Goal: Information Seeking & Learning: Learn about a topic

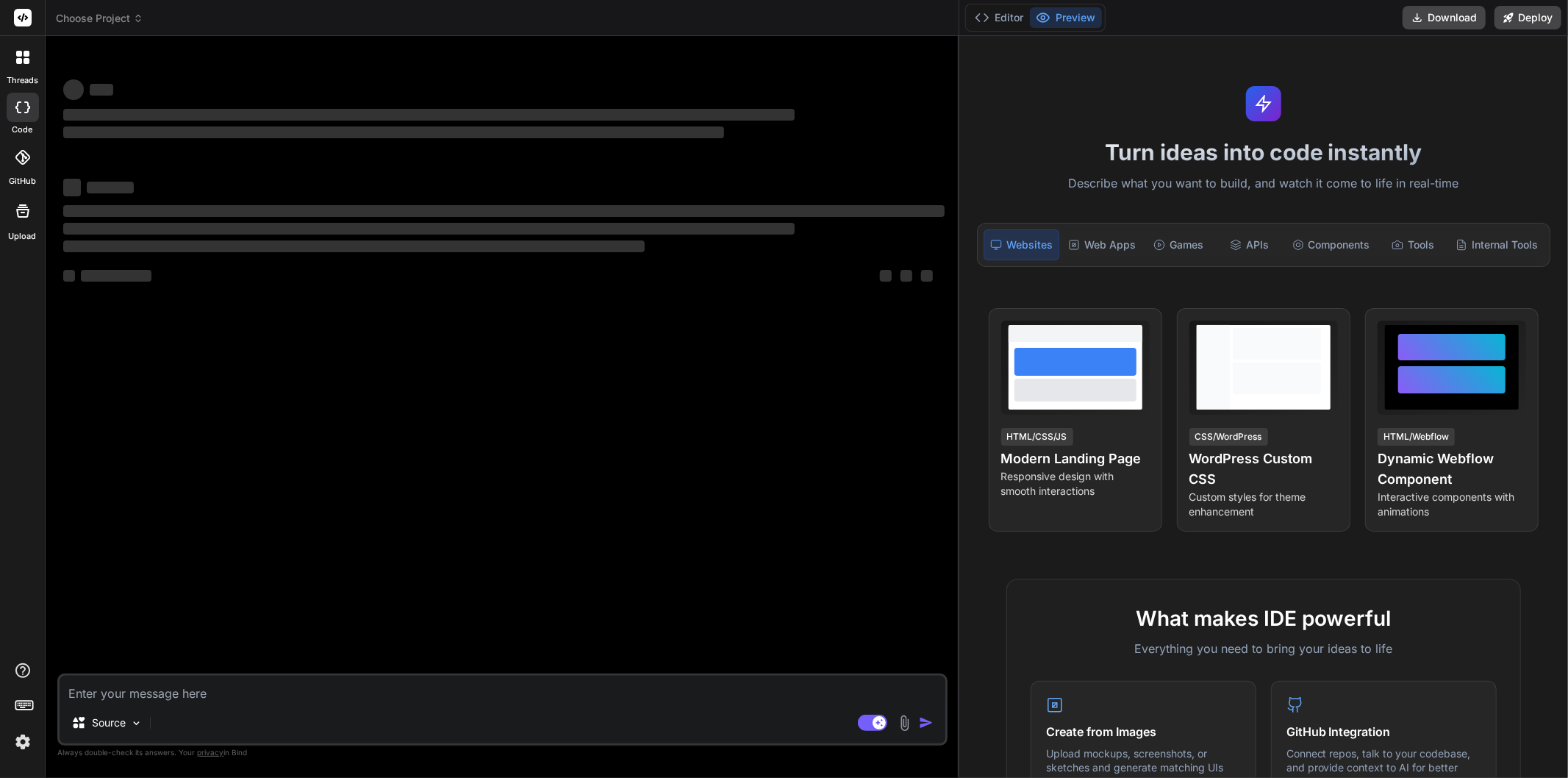
drag, startPoint x: 546, startPoint y: 288, endPoint x: 1560, endPoint y: 293, distance: 1014.0
click at [1560, 293] on div "Choose Project Created with Pixso. Bind AI Web Search Created with Pixso. Code …" at bounding box center [807, 389] width 1522 height 778
click at [215, 689] on textarea at bounding box center [502, 688] width 886 height 26
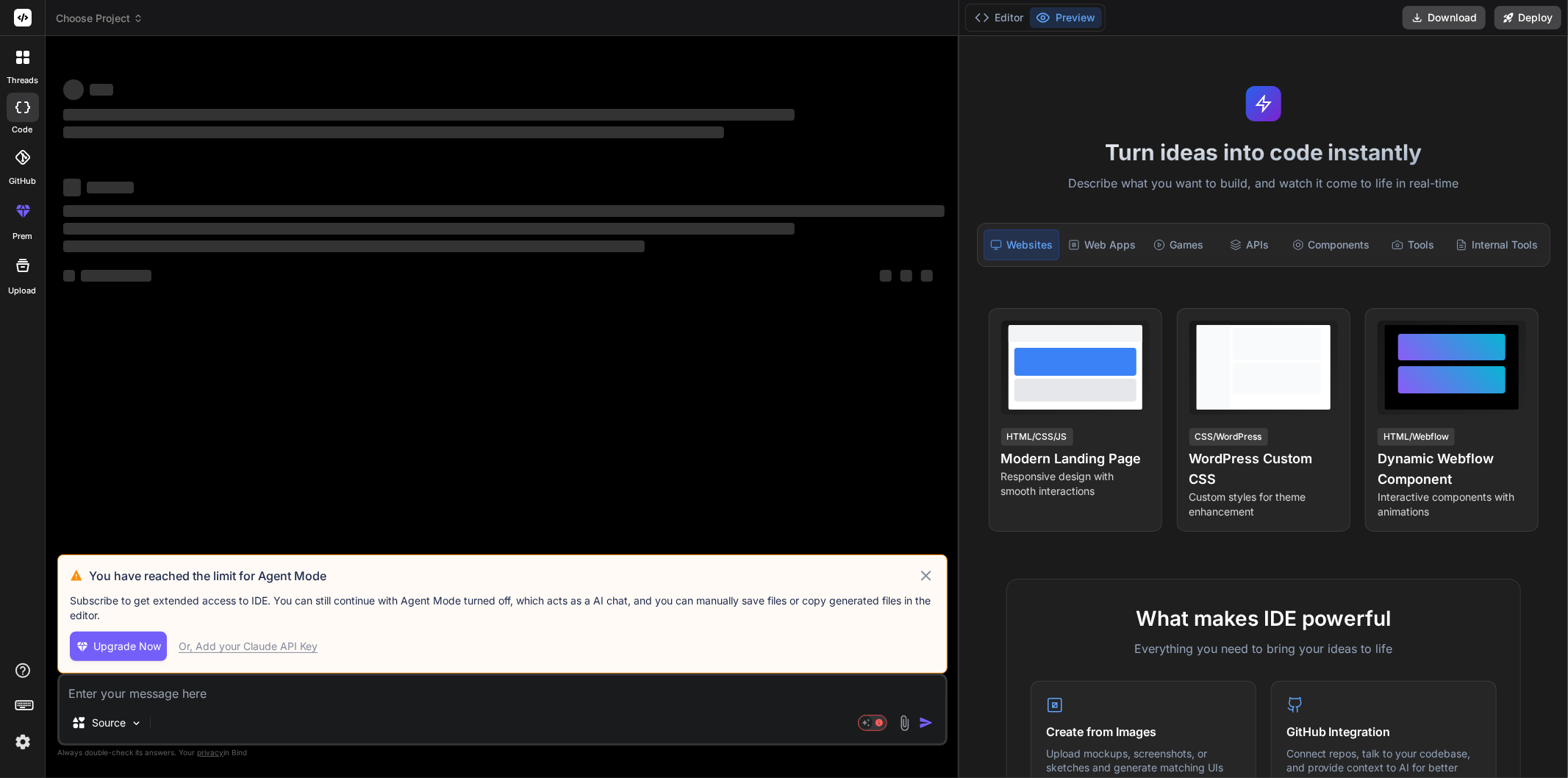
click at [928, 571] on icon at bounding box center [925, 575] width 17 height 17
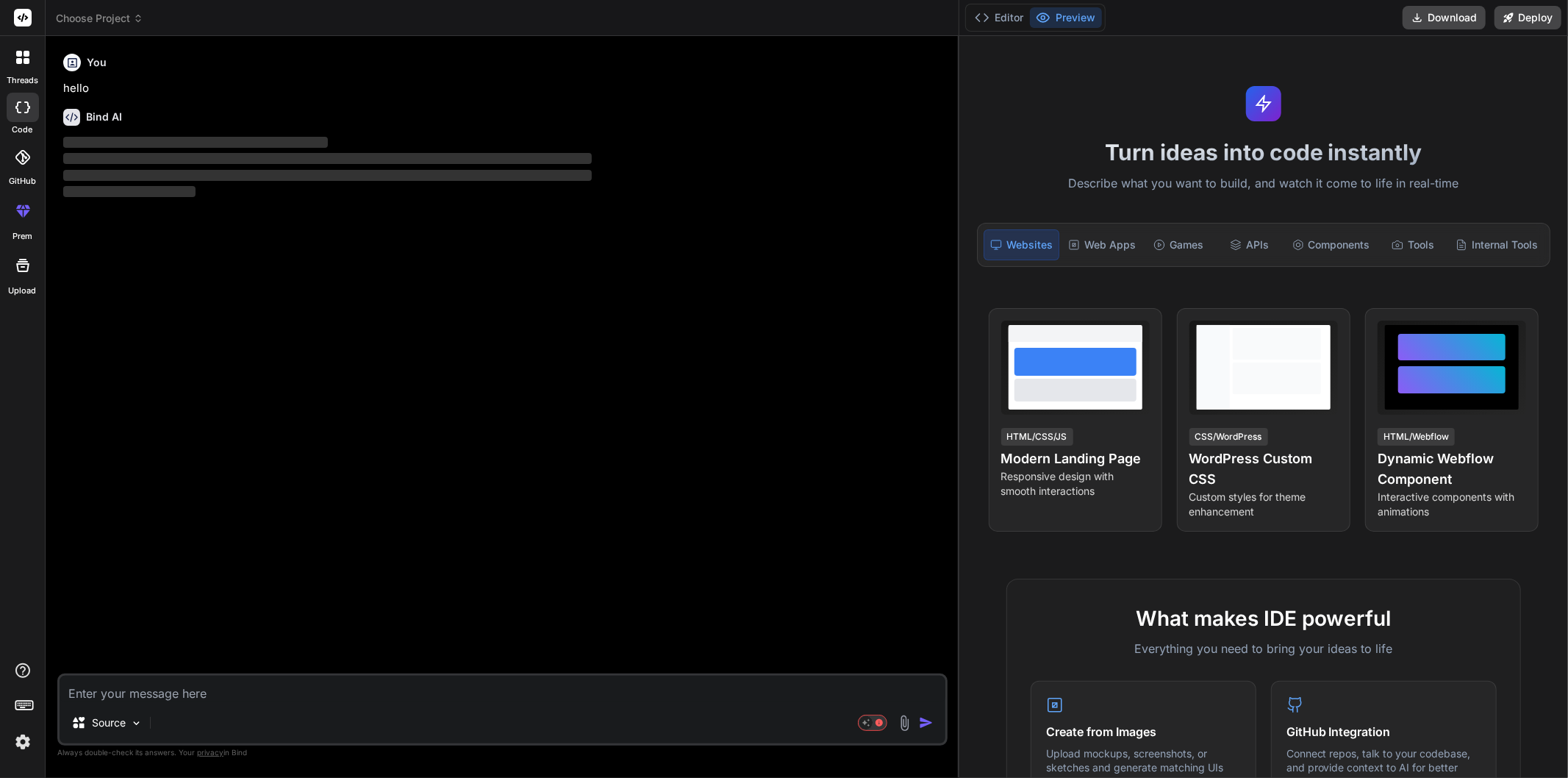
click at [927, 576] on div "You hello Bind AI ‌ ‌ ‌ ‌" at bounding box center [503, 360] width 887 height 625
click at [446, 459] on div "You hello Bind AI ‌ ‌ ‌ ‌" at bounding box center [503, 360] width 887 height 625
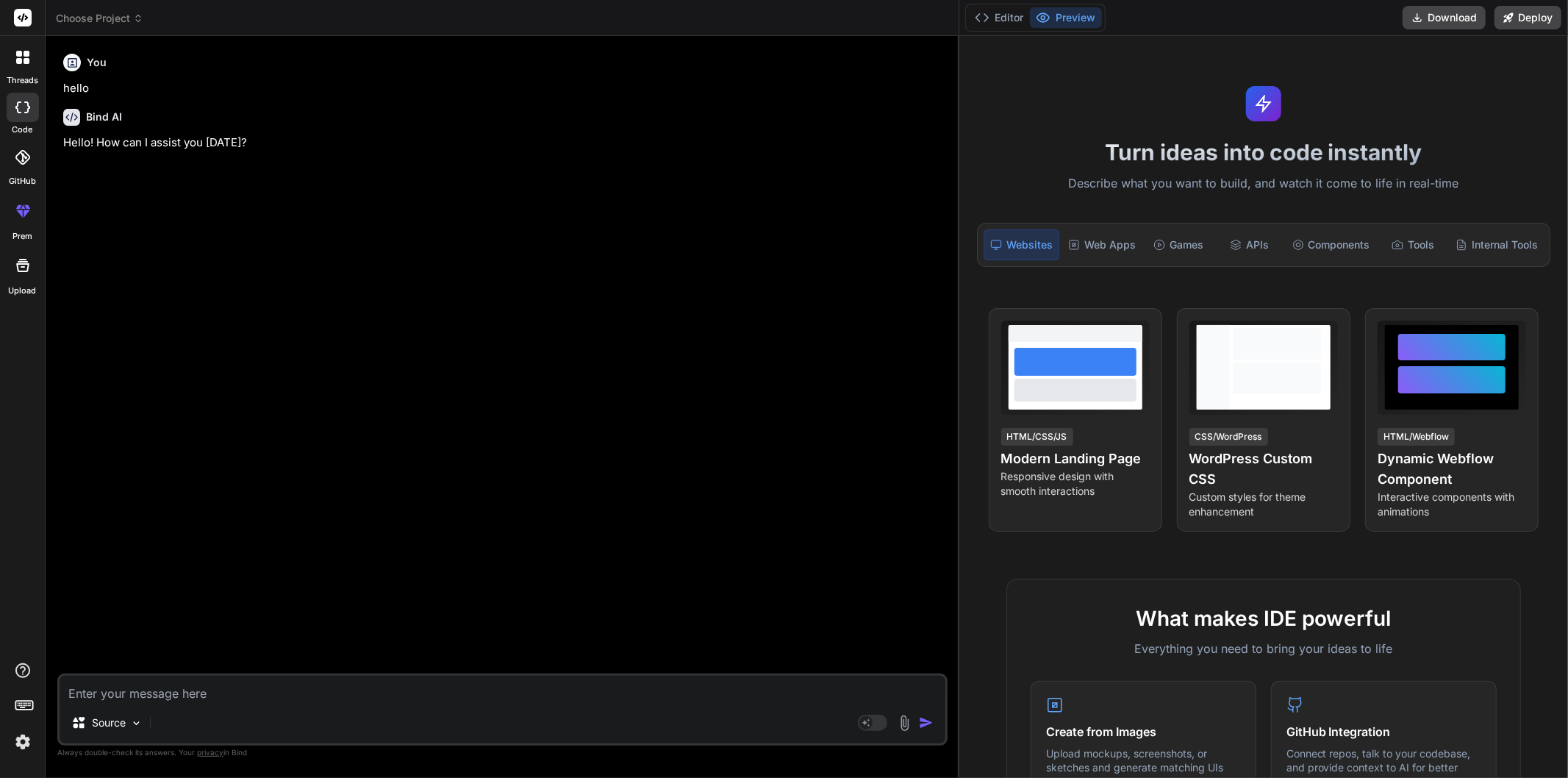
type textarea "x"
click at [211, 688] on textarea at bounding box center [502, 688] width 886 height 26
type textarea "m"
type textarea "x"
type textarea "mu"
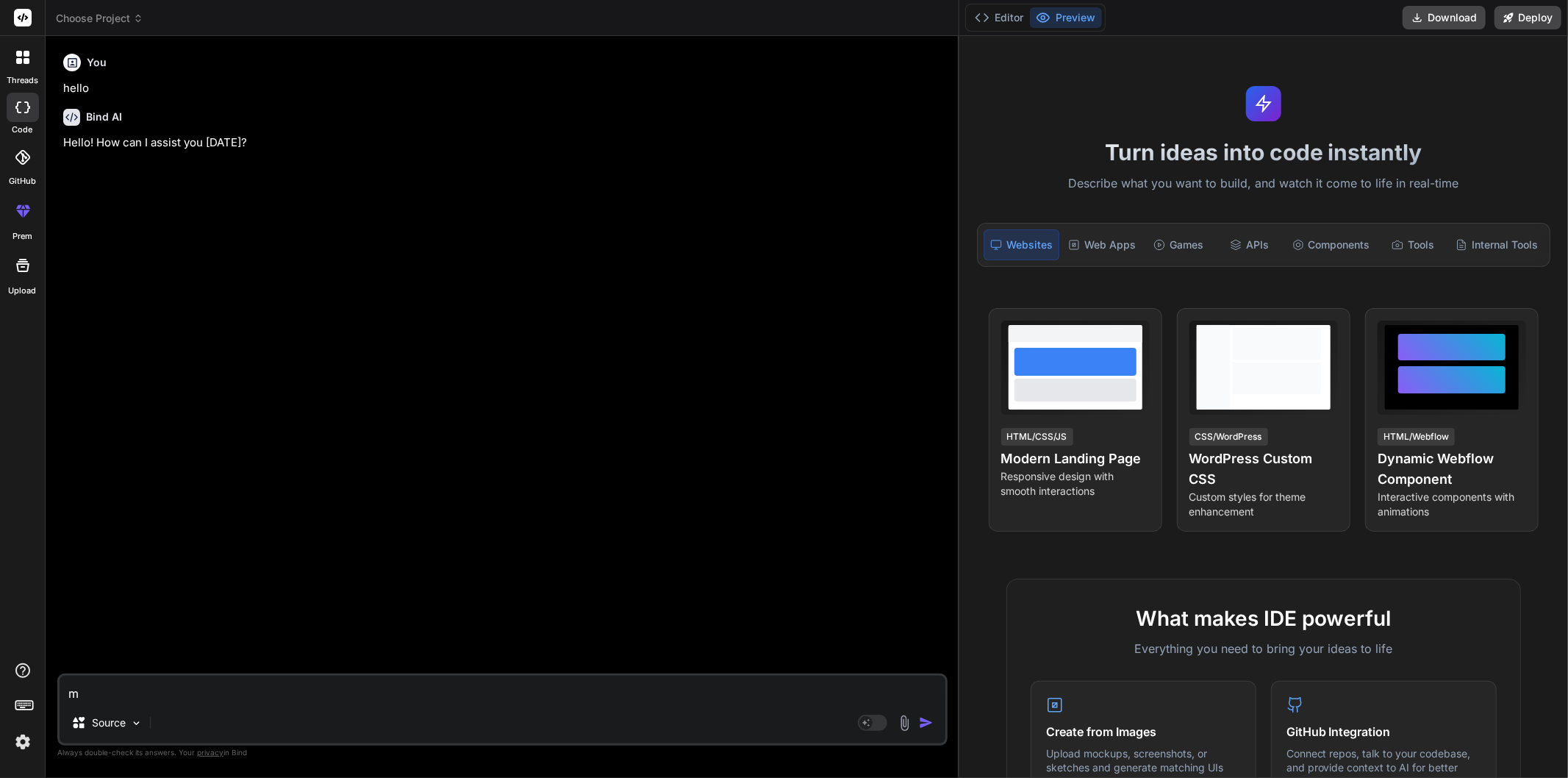
type textarea "x"
type textarea "muj"
type textarea "x"
type textarea "mujh"
type textarea "x"
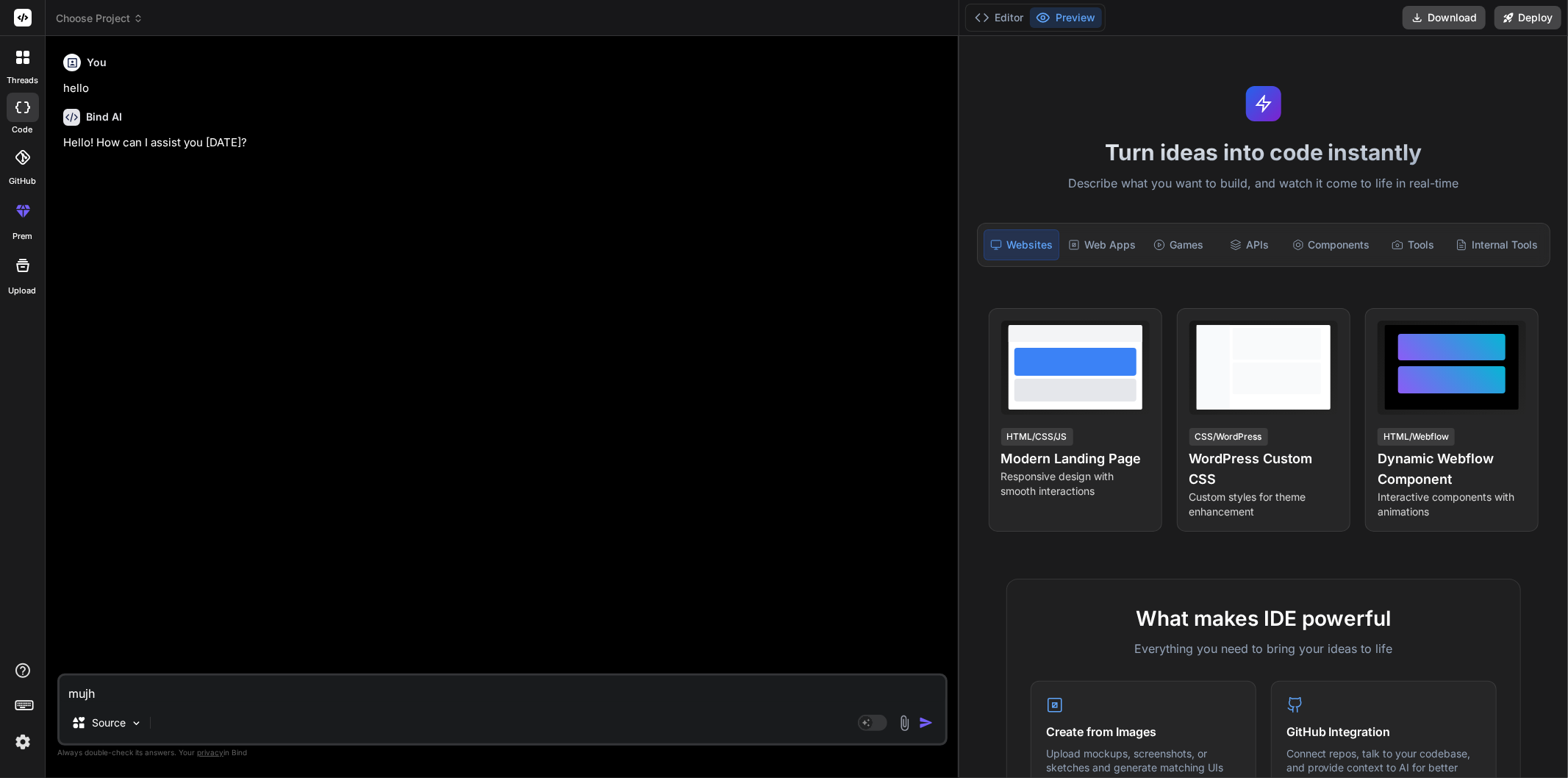
type textarea "mujhe"
type textarea "x"
type textarea "mujhe"
type textarea "x"
type textarea "mujhe s"
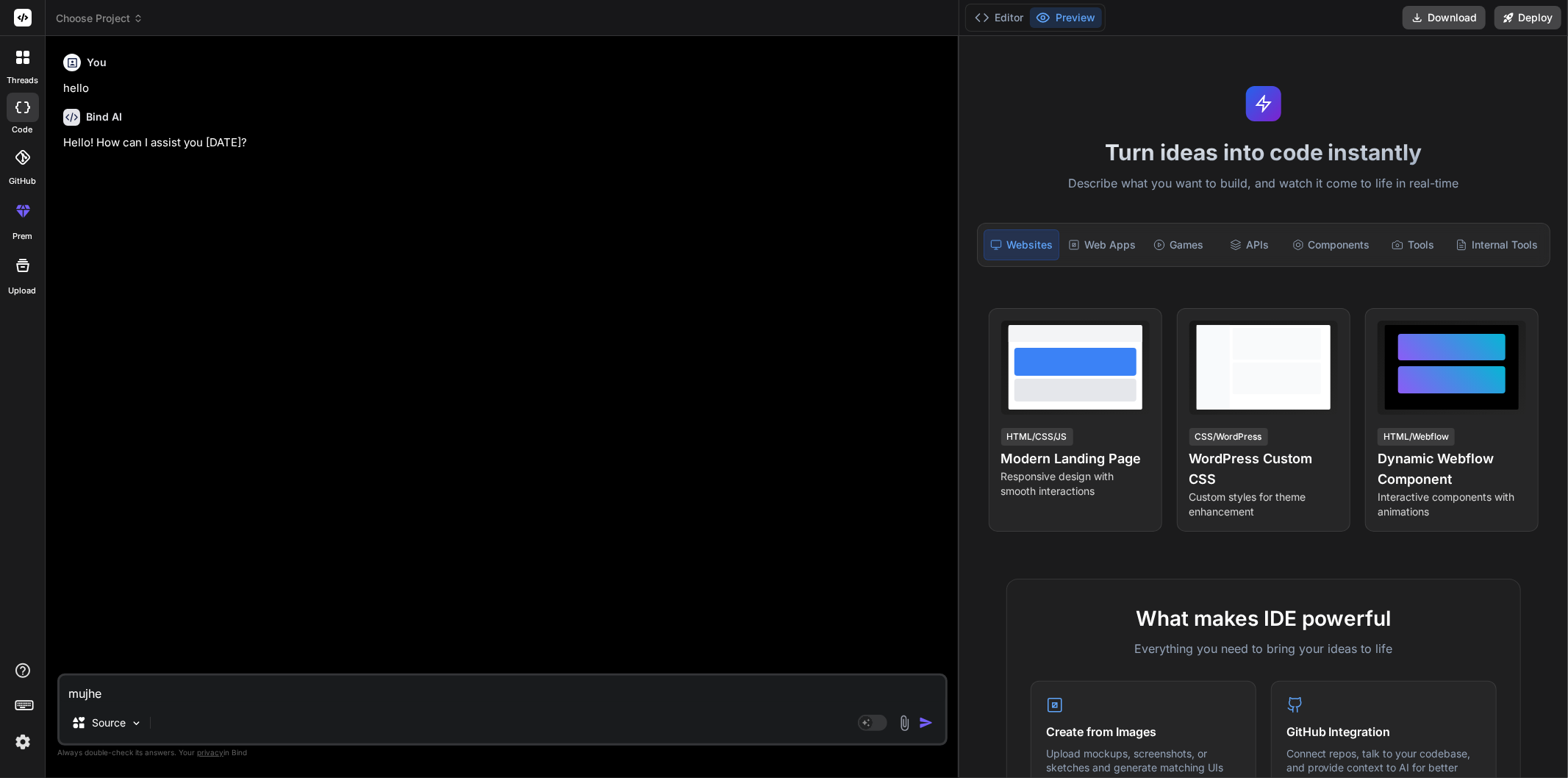
type textarea "x"
type textarea "mujhe ss"
type textarea "x"
type textarea "mujhe ssr"
type textarea "x"
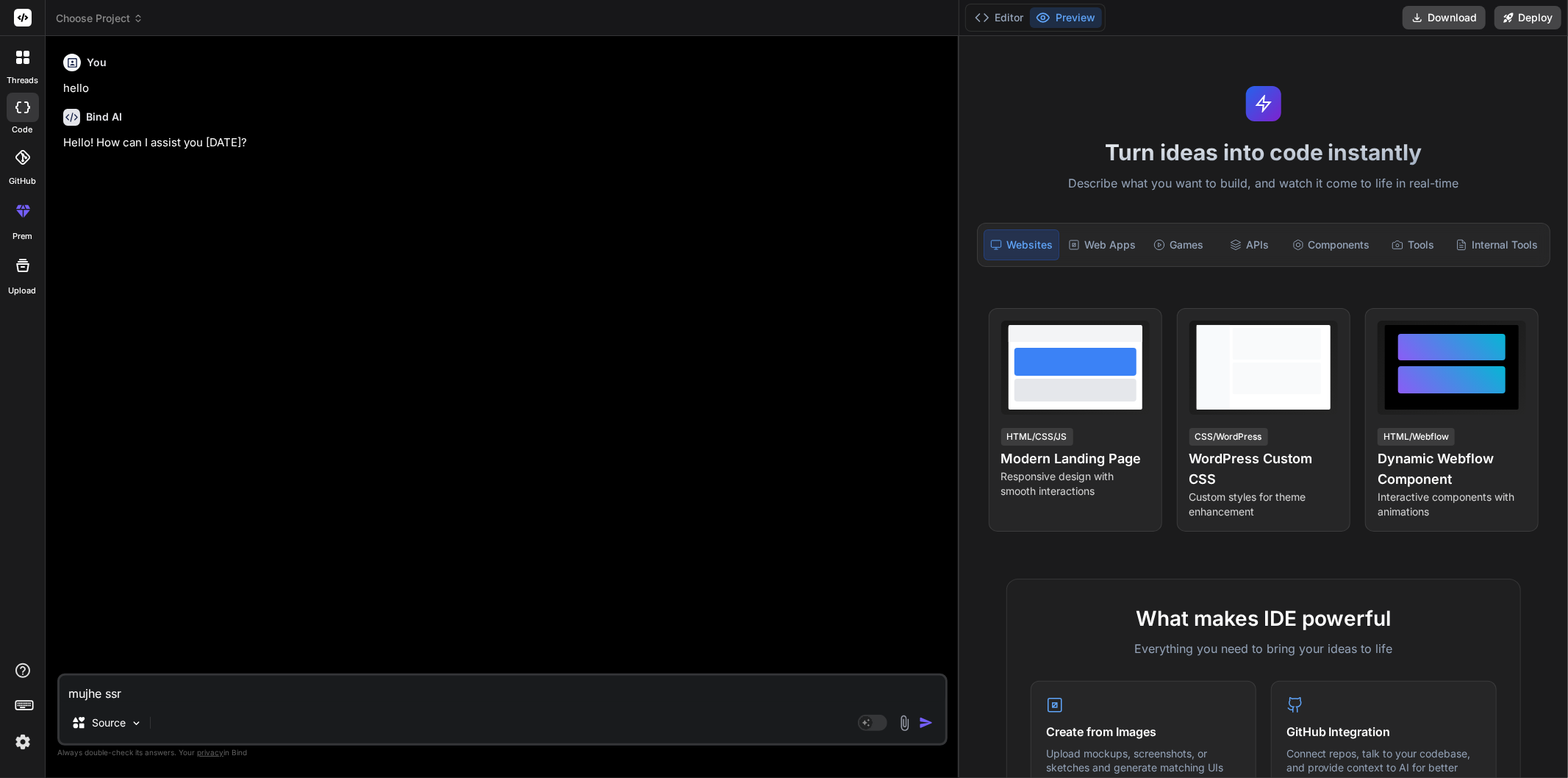
type textarea "mujhe ssr"
type textarea "x"
type textarea "mujhe ssr c"
type textarea "x"
type textarea "mujhe ssr cs"
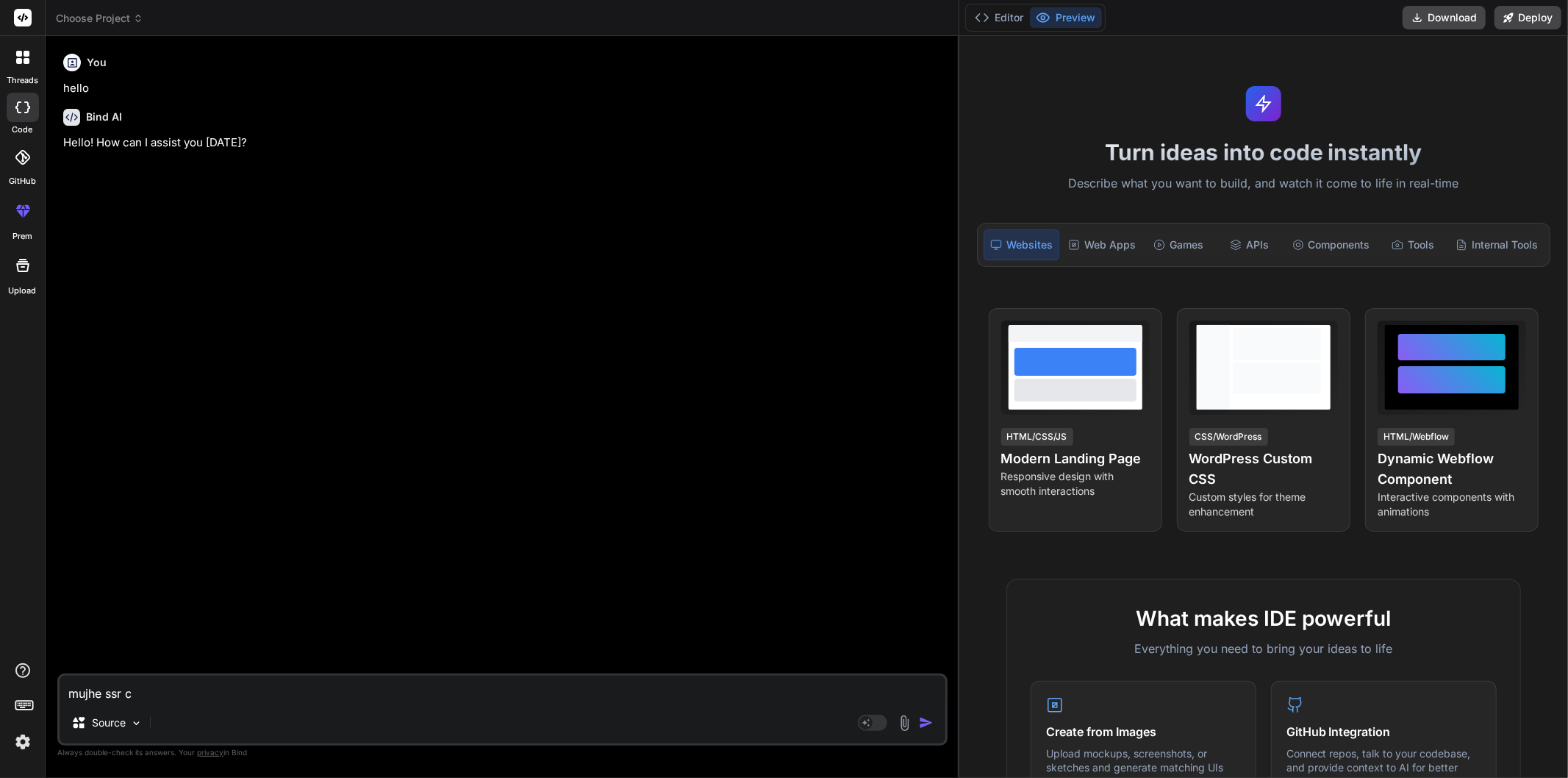
type textarea "x"
type textarea "mujhe ssr csr"
type textarea "x"
type textarea "mujhe ssr csr"
type textarea "x"
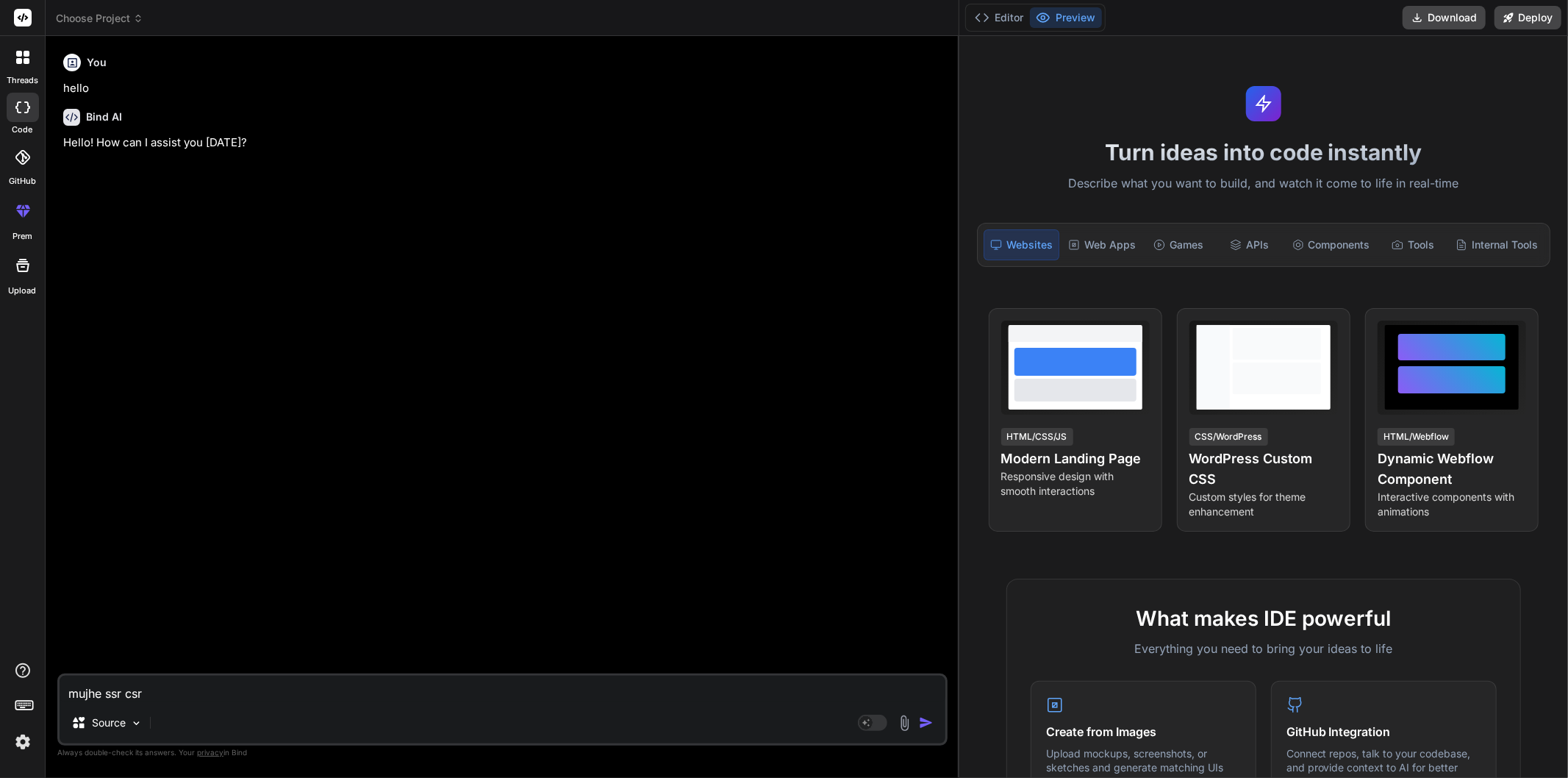
type textarea "mujhe ssr csr s"
type textarea "x"
type textarea "mujhe ssr csr ss"
type textarea "x"
type textarea "mujhe ssr csr ssg"
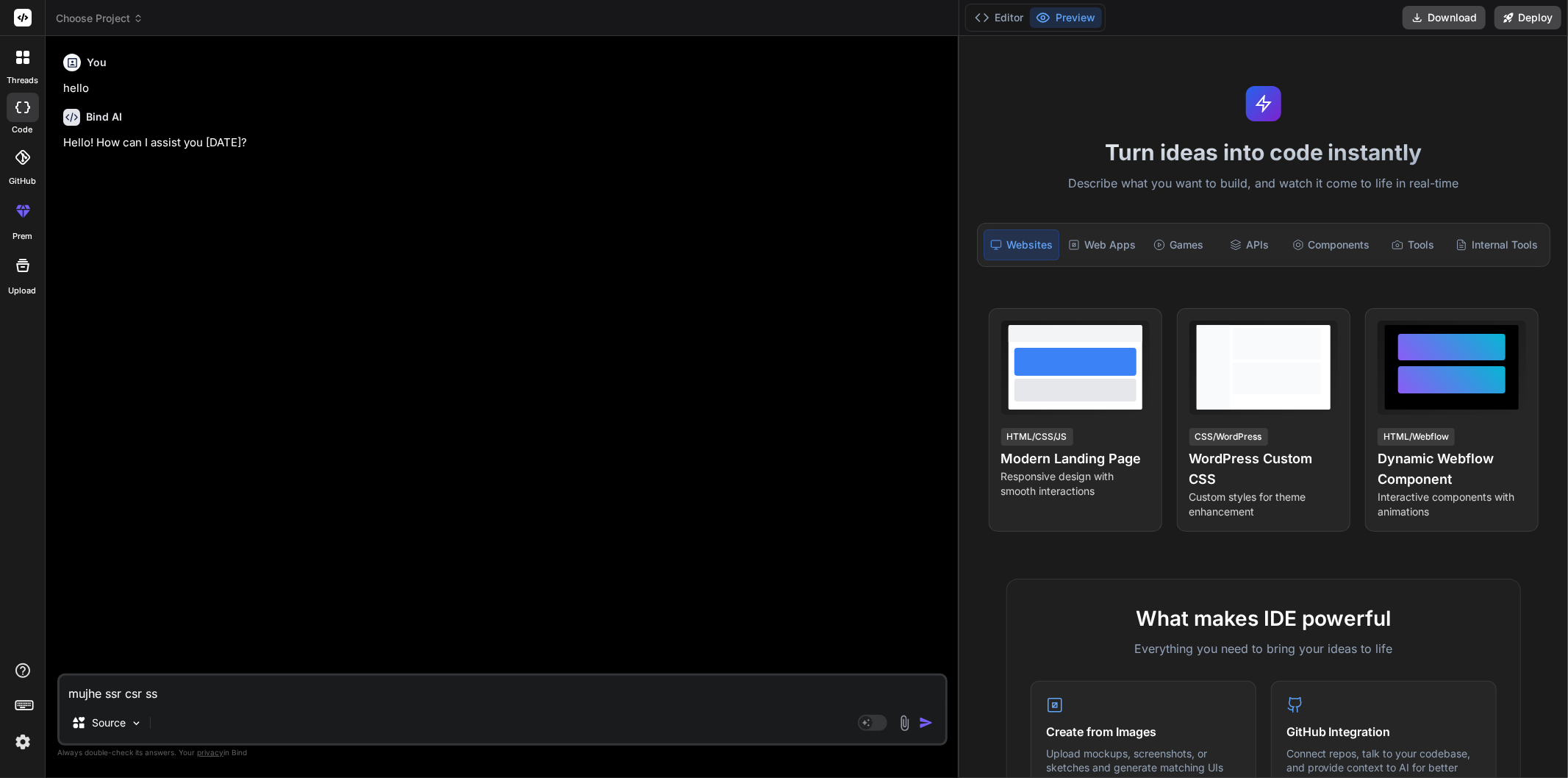
type textarea "x"
type textarea "mujhe ssr csr ssg"
type textarea "x"
type textarea "mujhe ssr csr ssg s"
type textarea "x"
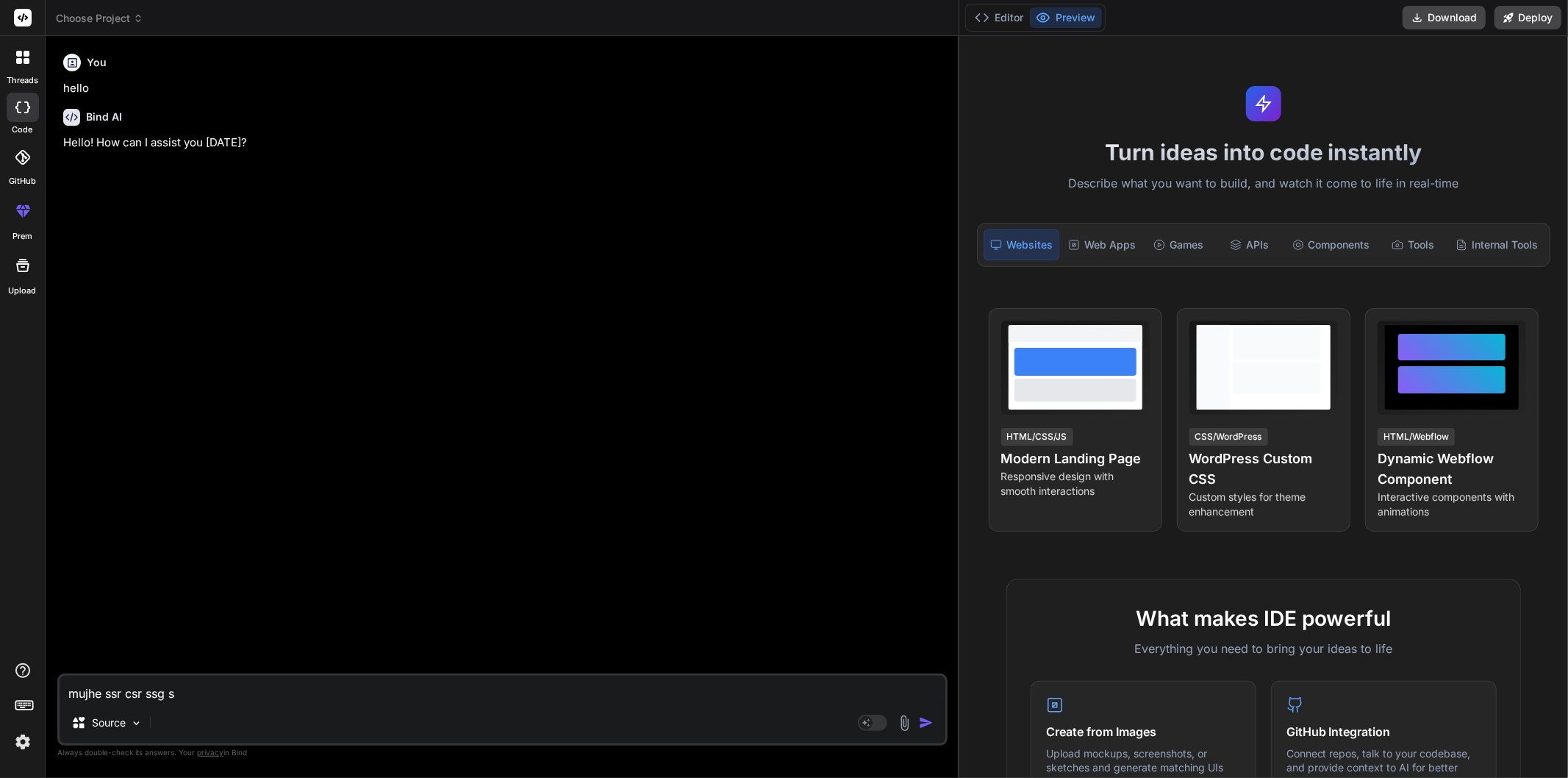
type textarea "mujhe ssr csr ssg ss"
type textarea "x"
type textarea "mujhe ssr csr ssg ssr"
type textarea "x"
type textarea "mujhe ssr csr ssg ssr"
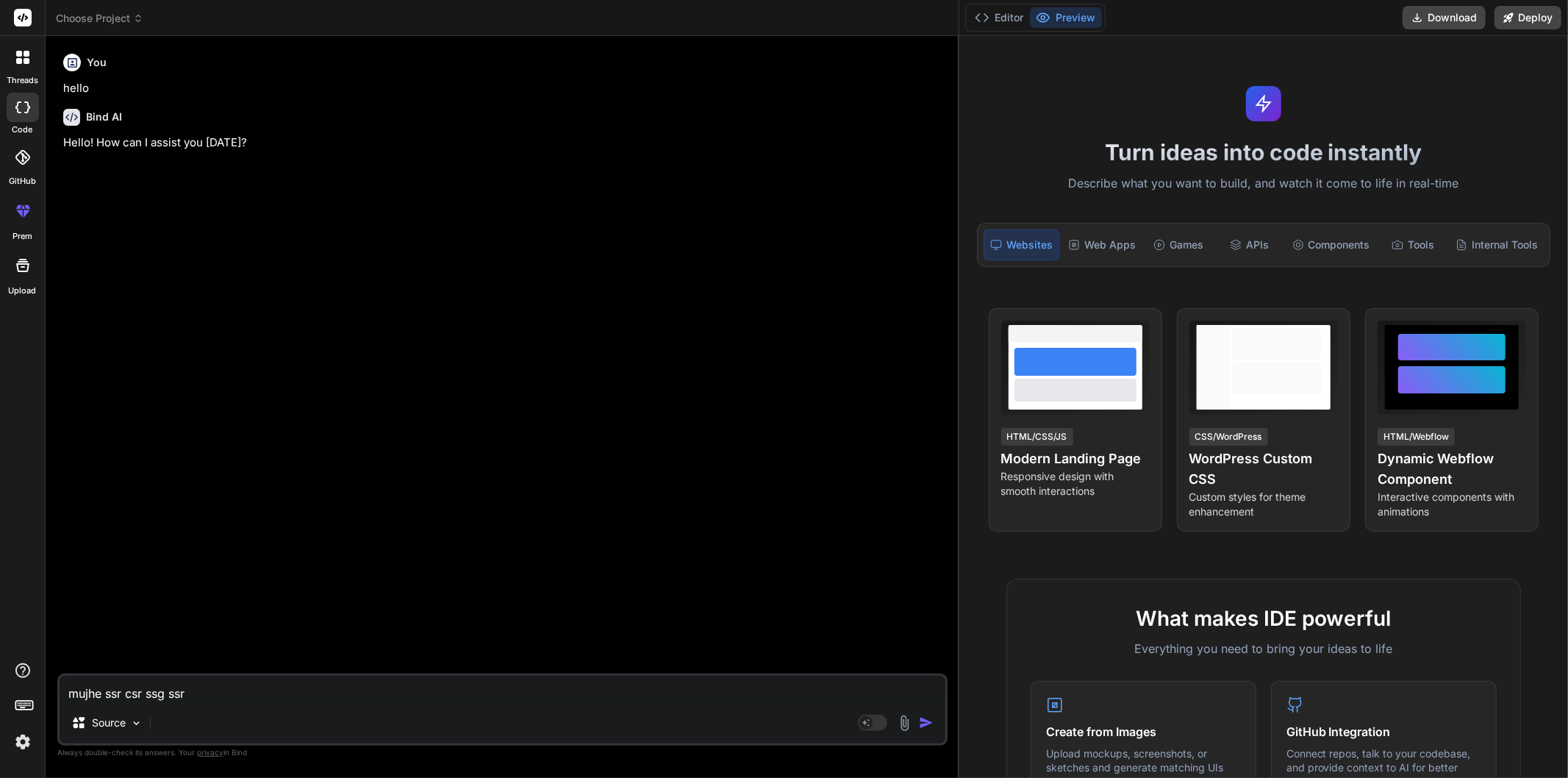
type textarea "x"
type textarea "mujhe ssr csr ssg ssr"
type textarea "x"
type textarea "mujhe ssr csr ssg ss"
type textarea "x"
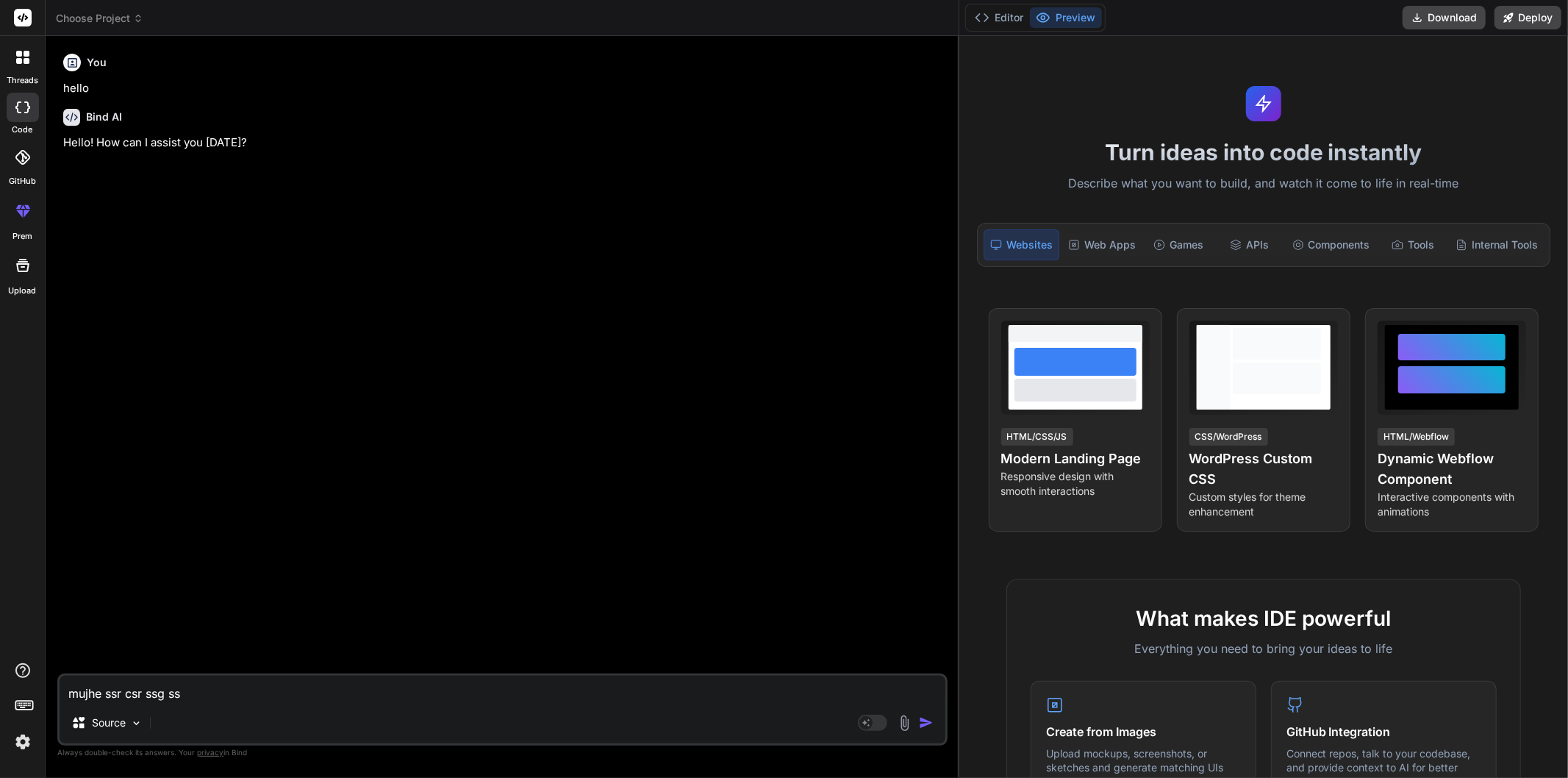
type textarea "mujhe ssr csr ssg s"
type textarea "x"
type textarea "mujhe ssr csr ssg"
type textarea "x"
type textarea "mujhe ssr csr ssg"
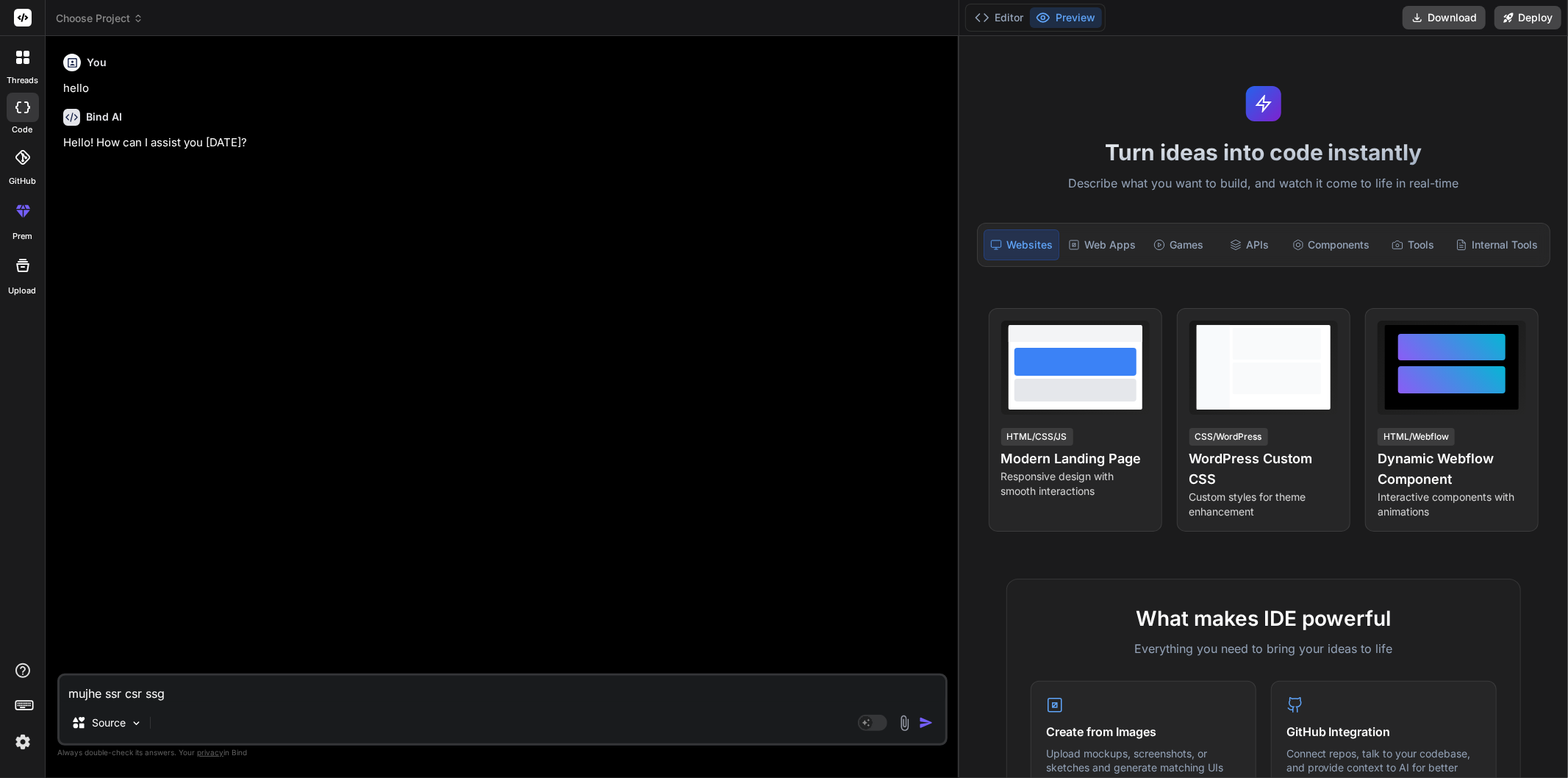
type textarea "x"
type textarea "mujhe ssr csr ssg"
type textarea "x"
type textarea "mujhe ssr csr ssg y"
type textarea "x"
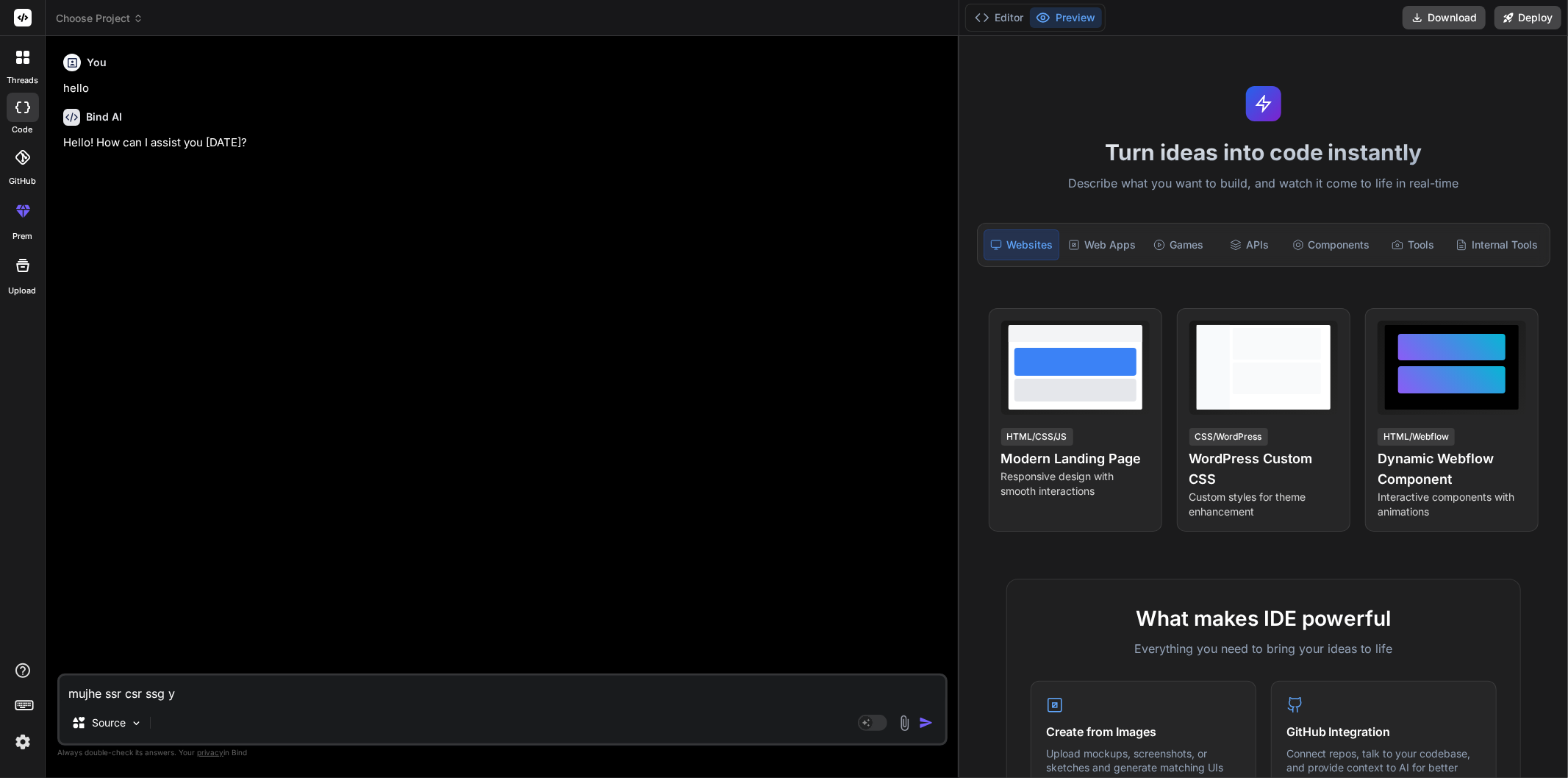
type textarea "mujhe ssr csr ssg ye"
type textarea "x"
type textarea "mujhe ssr csr ssg ye"
type textarea "x"
type textarea "mujhe ssr csr ssg ye s"
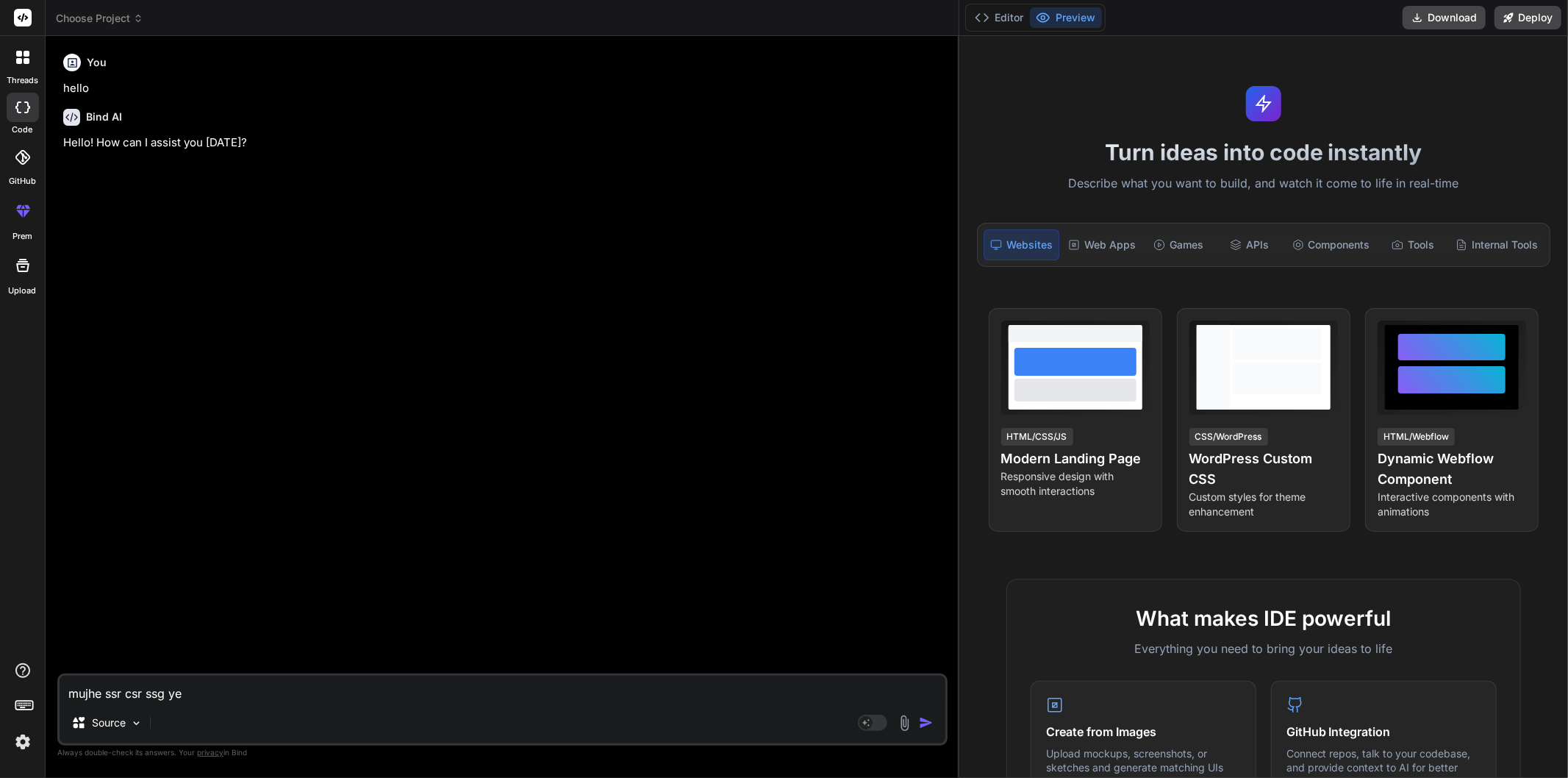
type textarea "x"
type textarea "mujhe ssr csr ssg ye sa"
type textarea "x"
type textarea "mujhe ssr csr ssg ye sab"
type textarea "x"
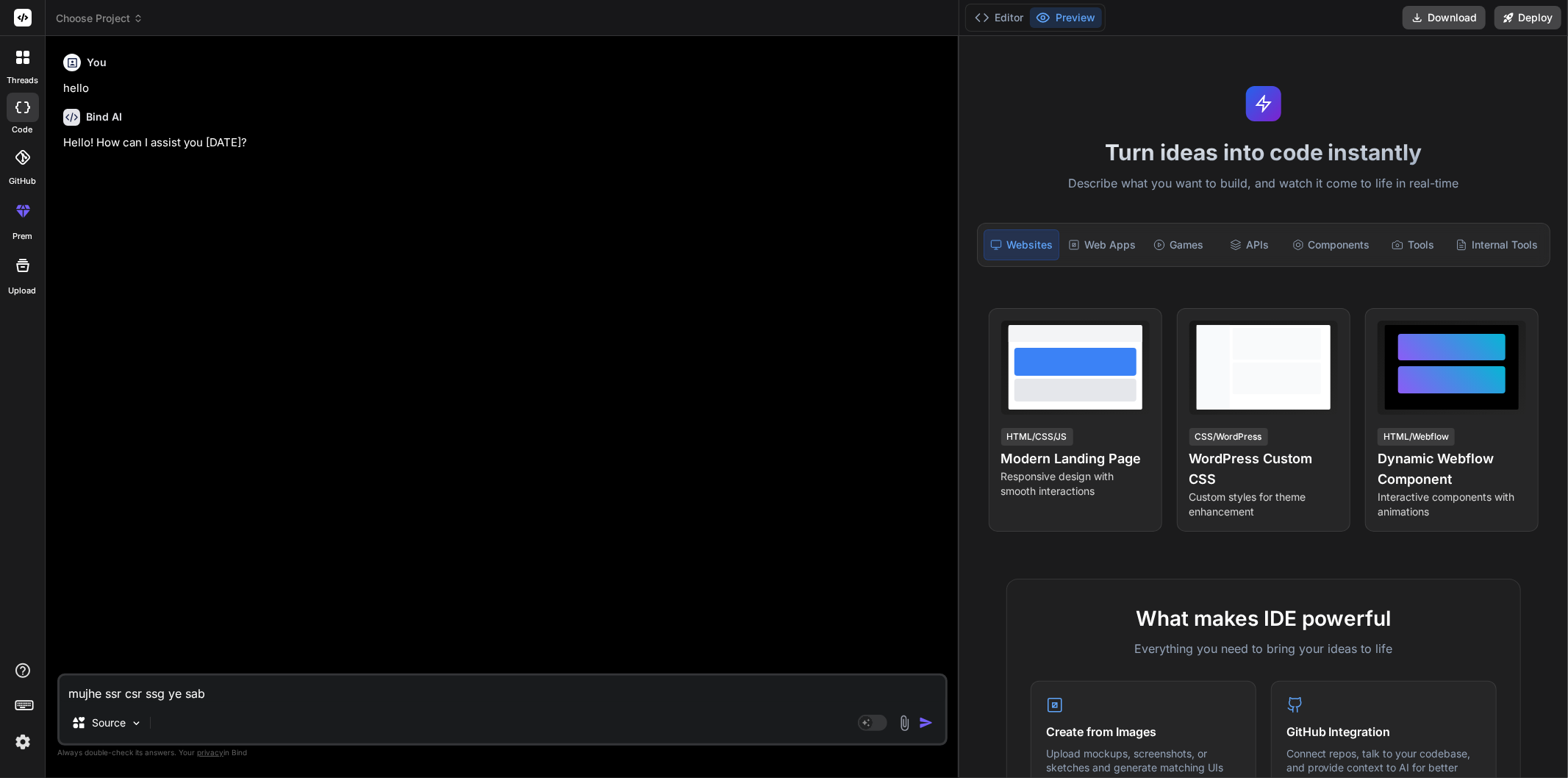
type textarea "mujhe ssr csr ssg ye sab"
type textarea "x"
click at [228, 693] on textarea "mujhe ssr csr ssg ye sab" at bounding box center [502, 688] width 886 height 26
type textarea "mujhe ssr csr ssg ye sab s"
type textarea "x"
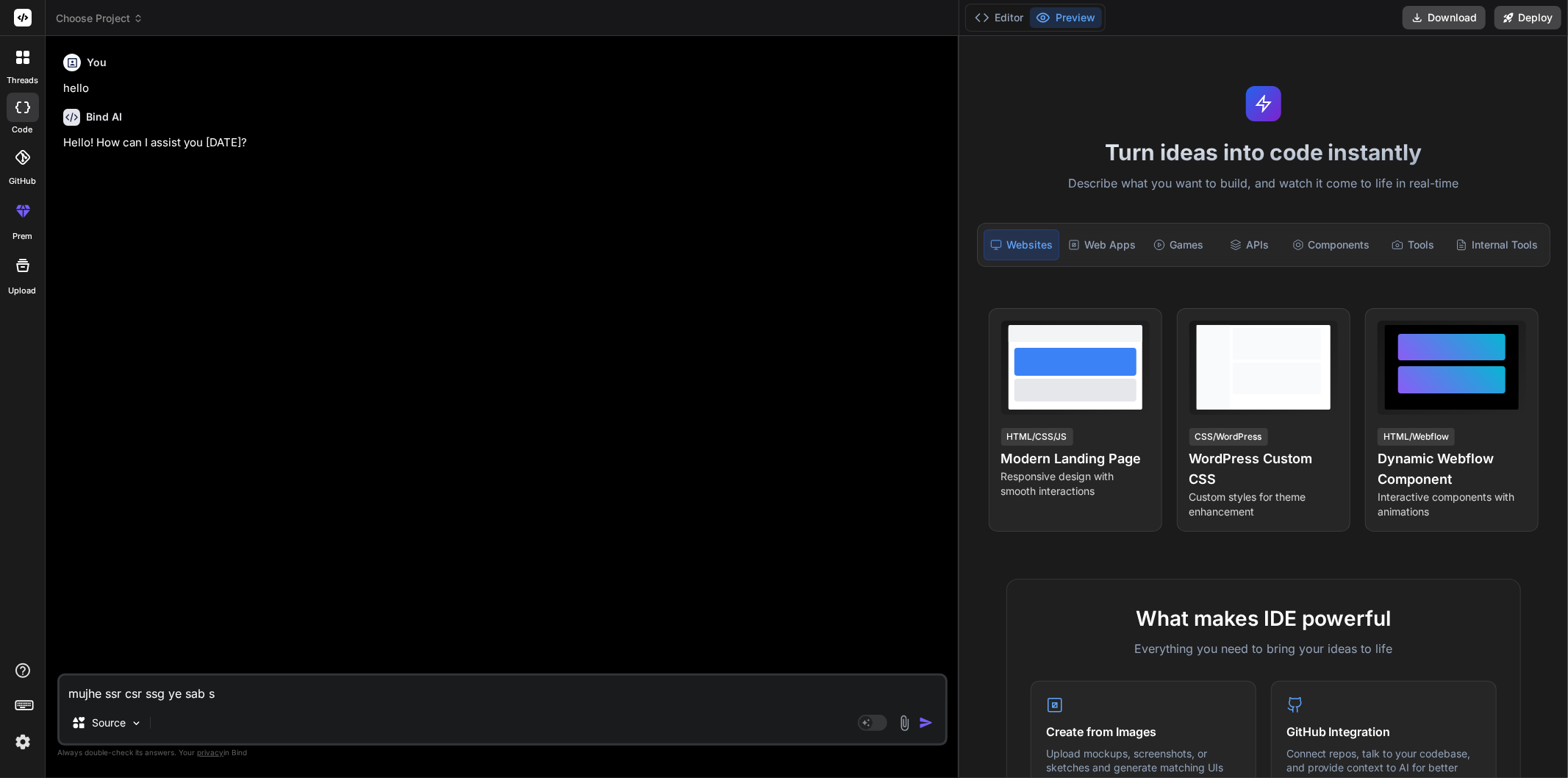
type textarea "mujhe ssr csr ssg ye sab sa"
type textarea "x"
type textarea "mujhe ssr csr ssg ye sab sam"
type textarea "x"
type textarea "mujhe ssr csr ssg ye sab samj"
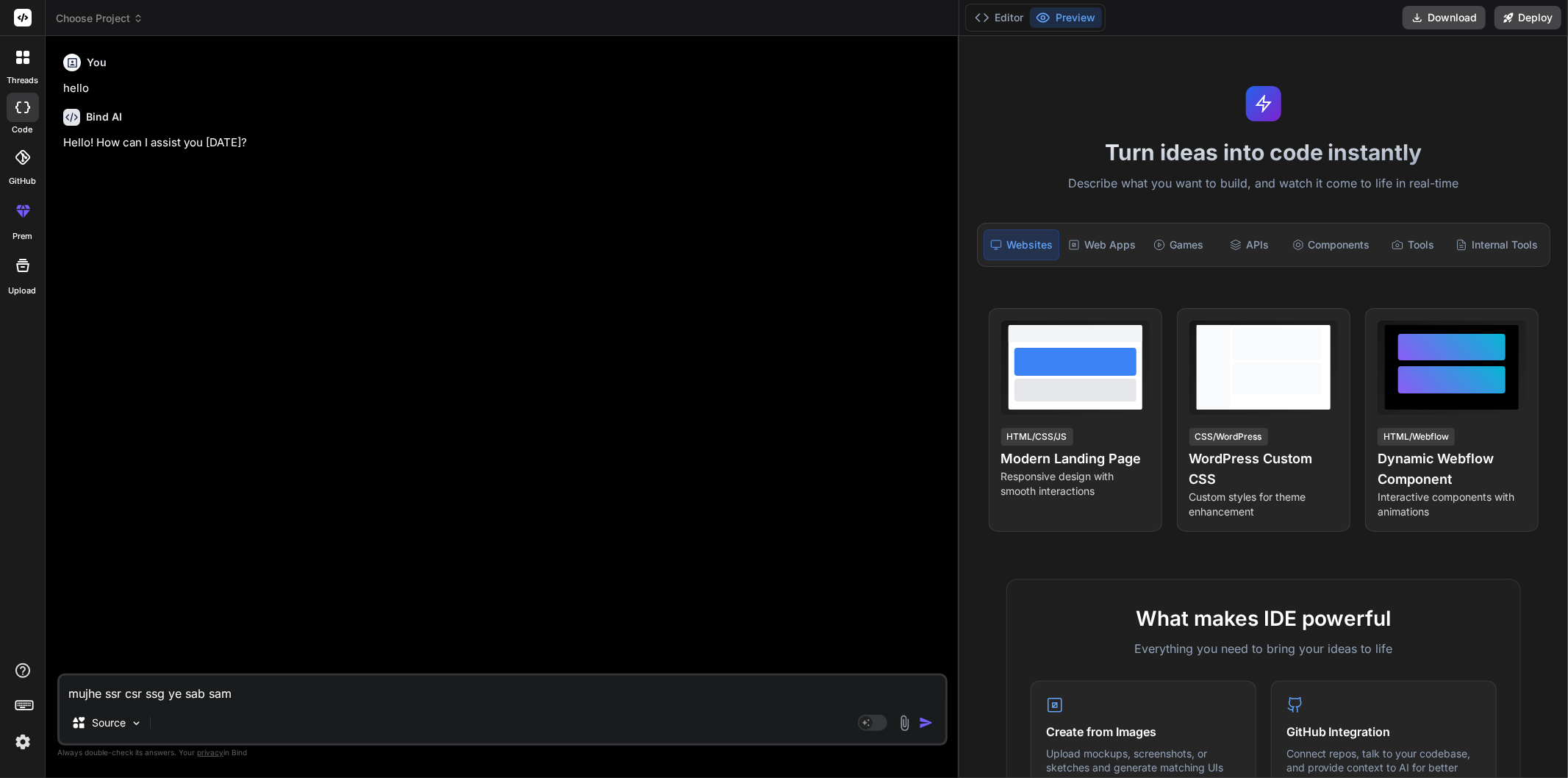
type textarea "x"
type textarea "mujhe ssr csr ssg ye sab samjh"
type textarea "x"
type textarea "mujhe ssr csr ssg ye sab samjhn"
type textarea "x"
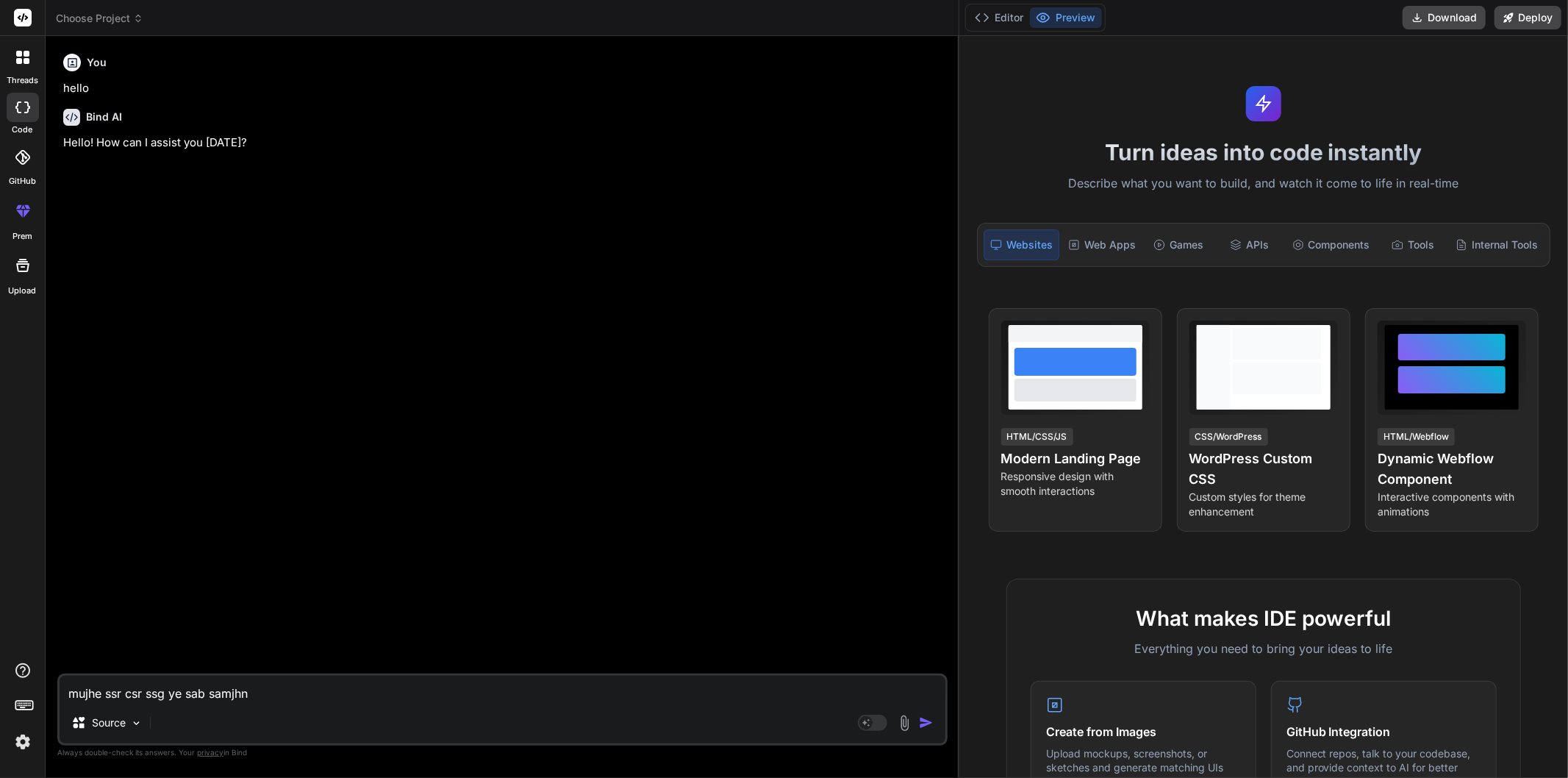
type textarea "mujhe ssr csr ssg ye sab samjhna"
type textarea "x"
type textarea "mujhe ssr csr ssg ye sab samjhna"
type textarea "x"
type textarea "mujhe ssr csr ssg ye sab samjhna h"
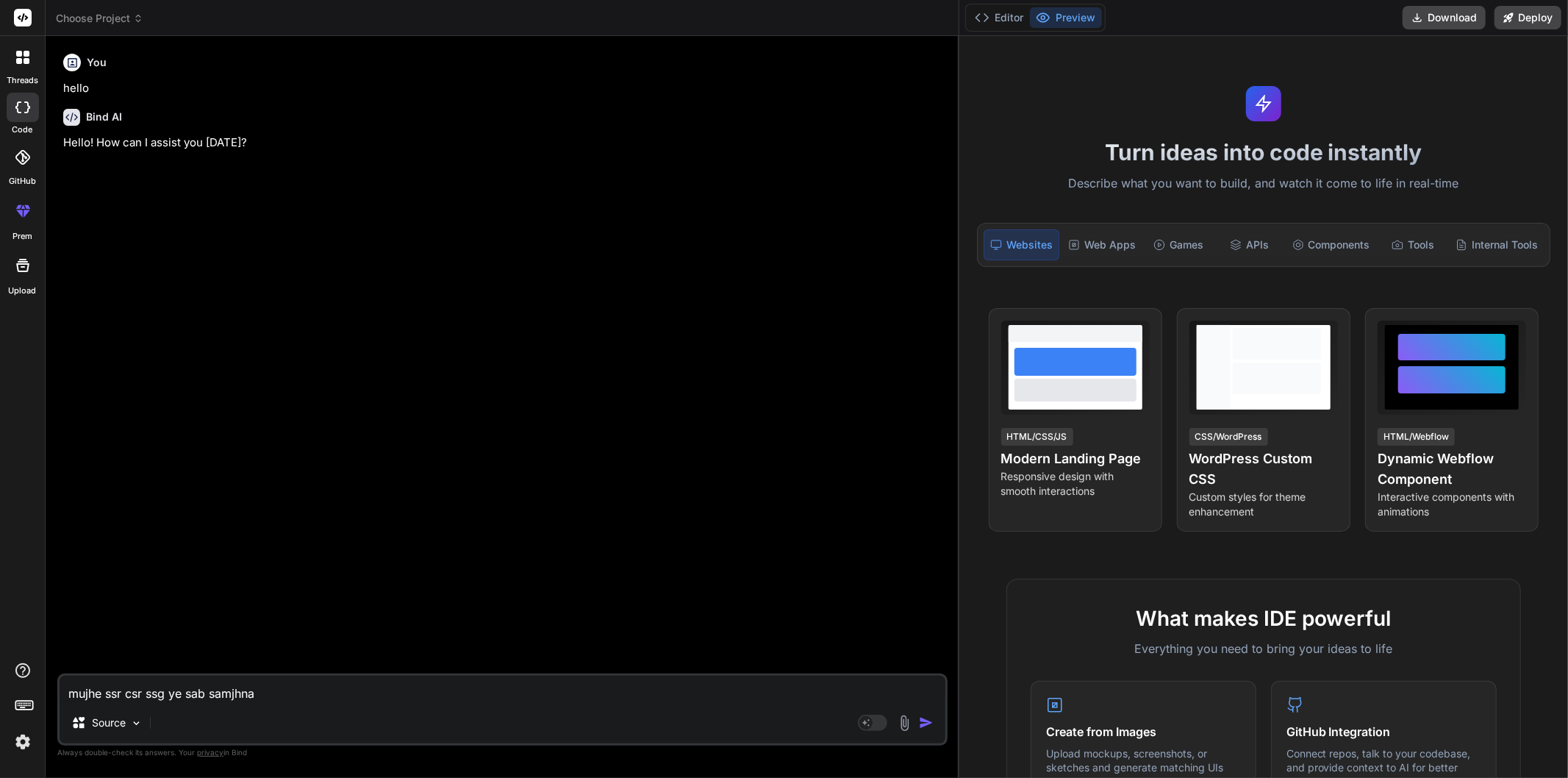
type textarea "x"
type textarea "mujhe ssr csr ssg ye sab samjhna ha"
type textarea "x"
type textarea "mujhe ssr csr ssg ye sab samjhna hai"
type textarea "x"
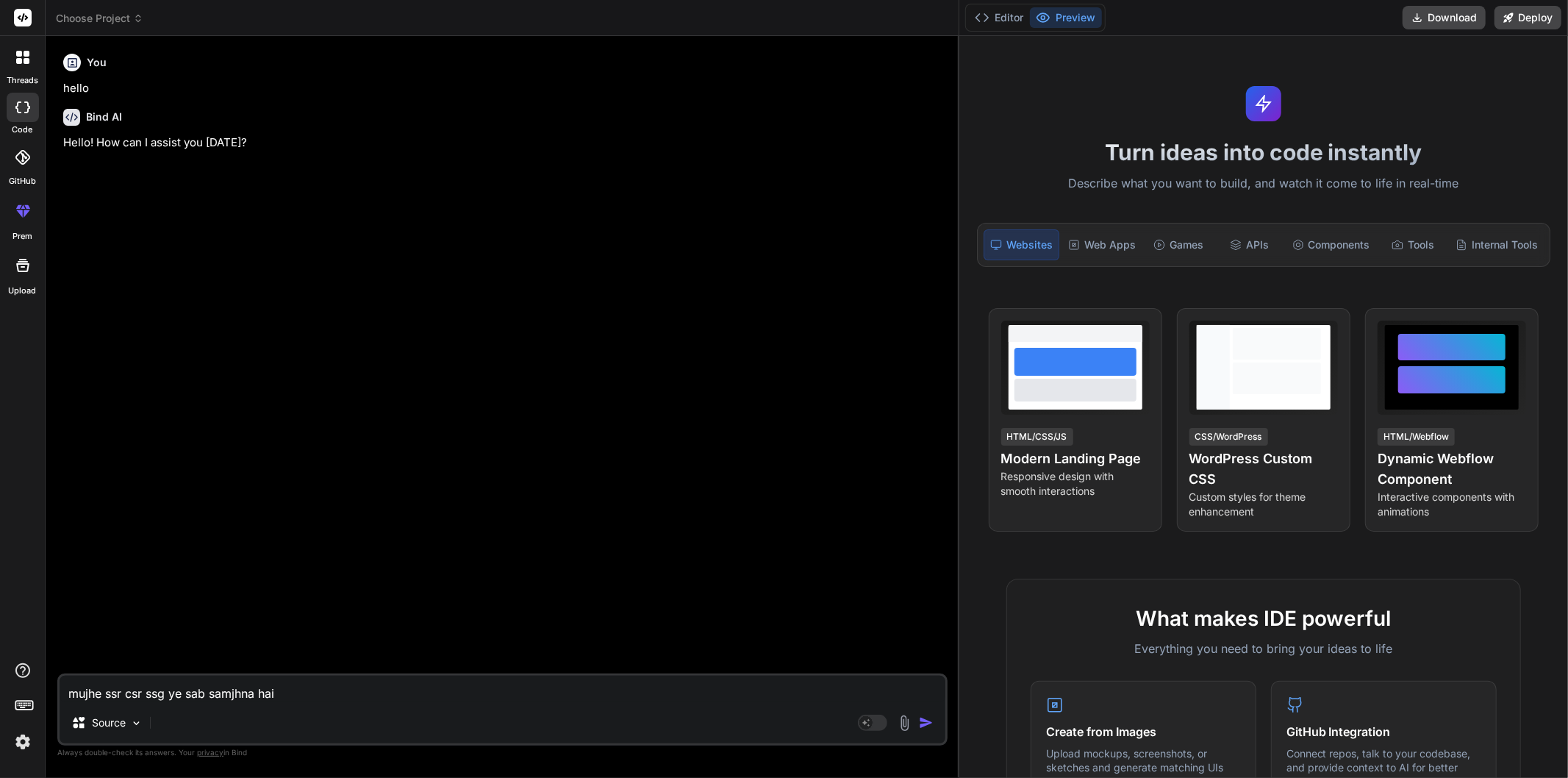
type textarea "mujhe ssr csr ssg ye sab samjhna hai"
type textarea "x"
type textarea "mujhe ssr csr ssg ye sab samjhna hai s"
type textarea "x"
type textarea "mujhe ssr csr ssg ye sab samjhna hai sc"
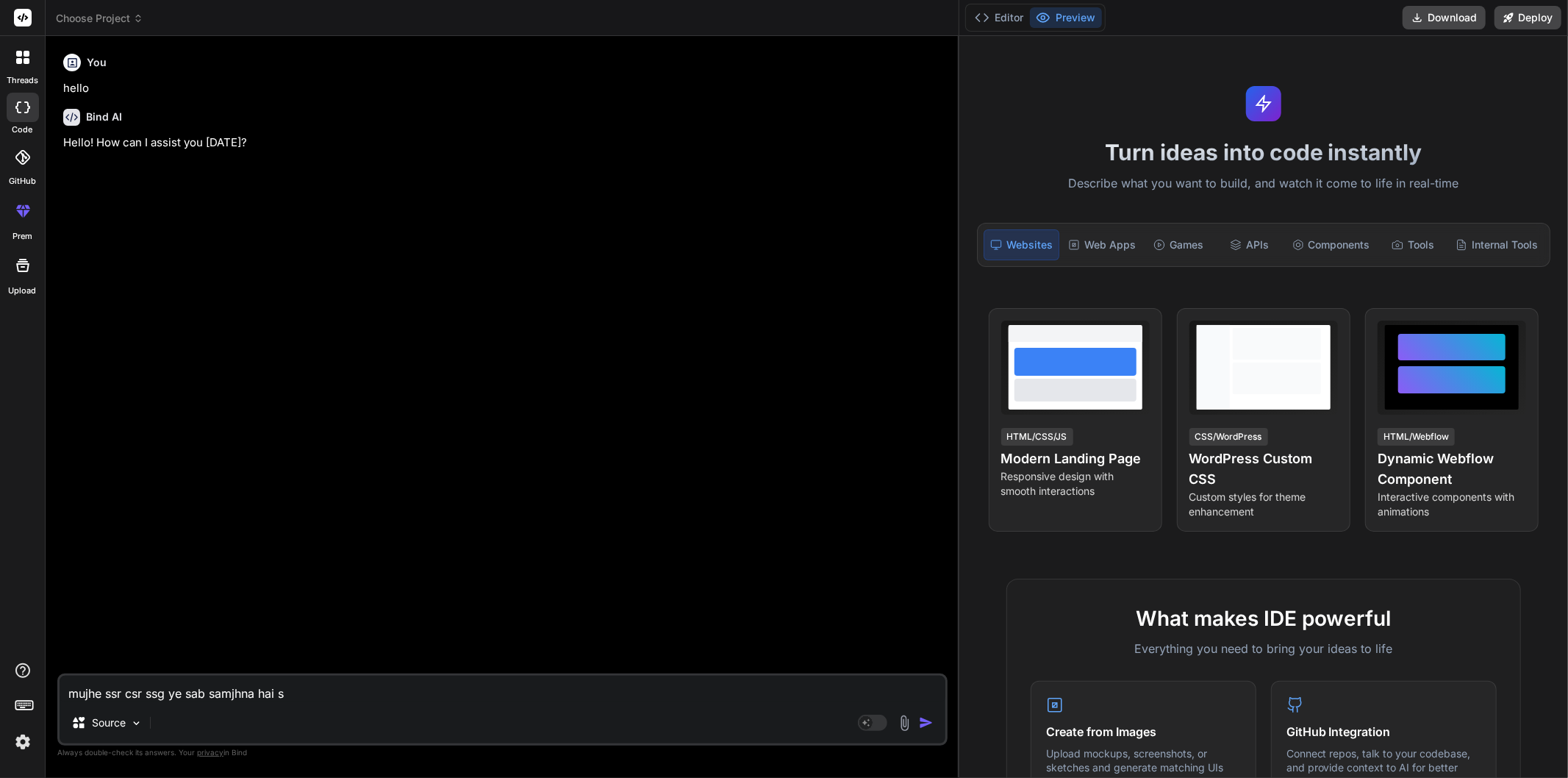
type textarea "x"
type textarea "mujhe ssr csr ssg ye sab samjhna hai scr"
type textarea "x"
type textarea "mujhe ssr csr ssg ye sab samjhna hai scra"
type textarea "x"
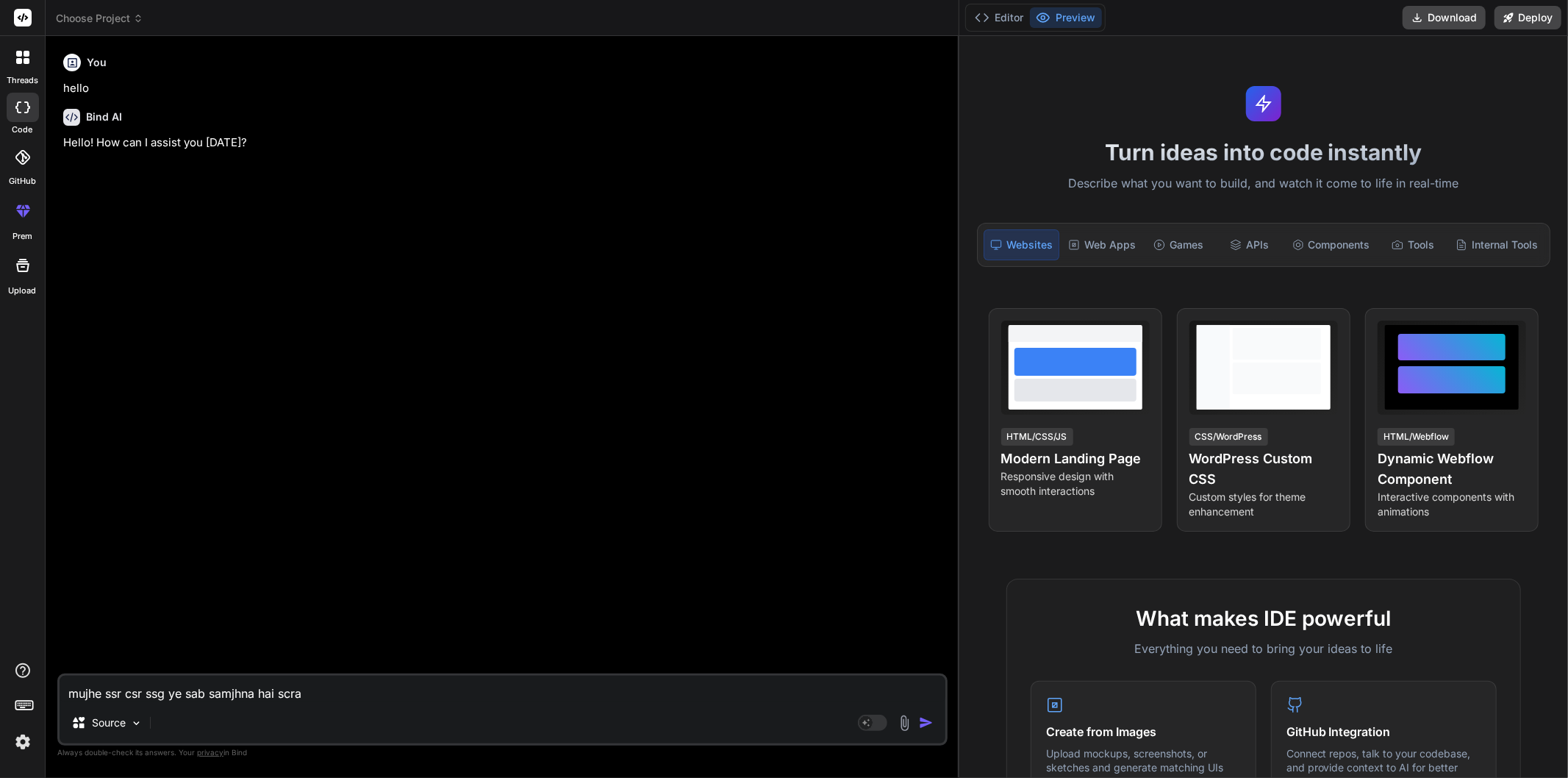
type textarea "mujhe ssr csr ssg ye sab samjhna hai scrat"
type textarea "x"
type textarea "mujhe ssr csr ssg ye sab samjhna hai scratc"
type textarea "x"
type textarea "mujhe ssr csr ssg ye sab samjhna hai scratch"
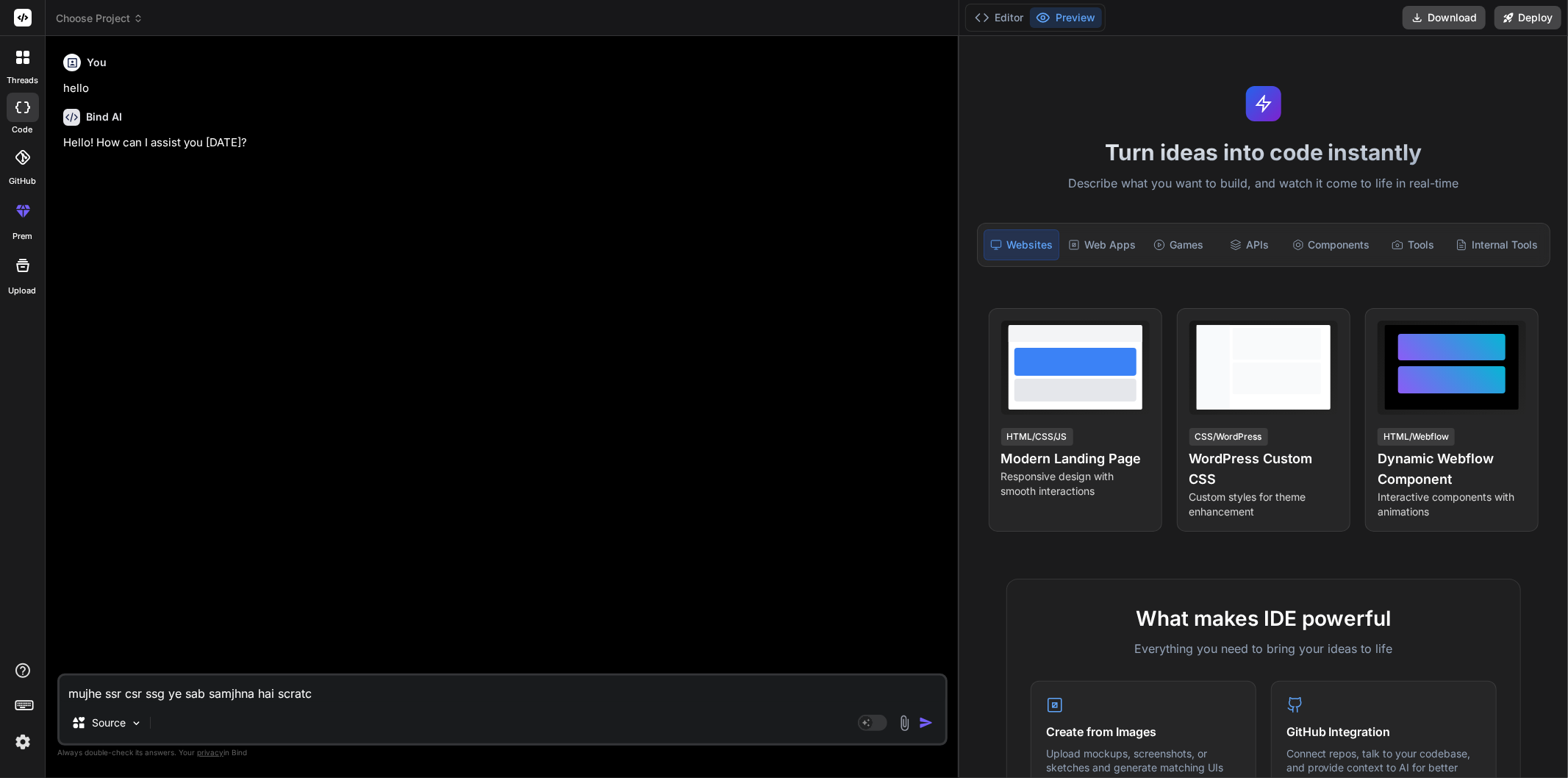
type textarea "x"
type textarea "mujhe ssr csr ssg ye sab samjhna hai scratch"
type textarea "x"
type textarea "mujhe ssr csr ssg ye sab samjhna hai scratch s"
type textarea "x"
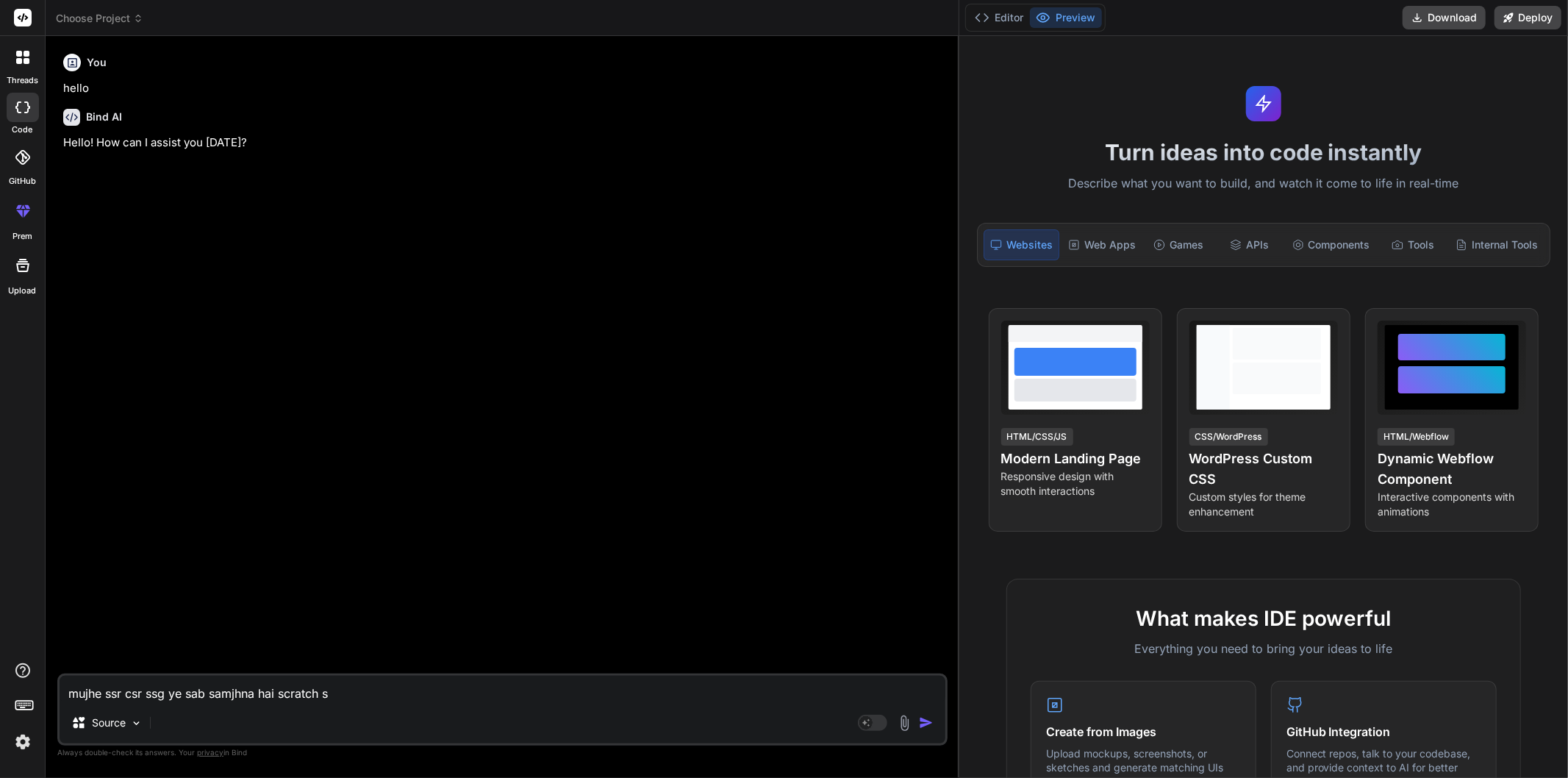
type textarea "mujhe ssr csr ssg ye sab samjhna hai scratch se"
type textarea "x"
type textarea "mujhe ssr csr ssg ye sab samjhna hai scratch se"
type textarea "x"
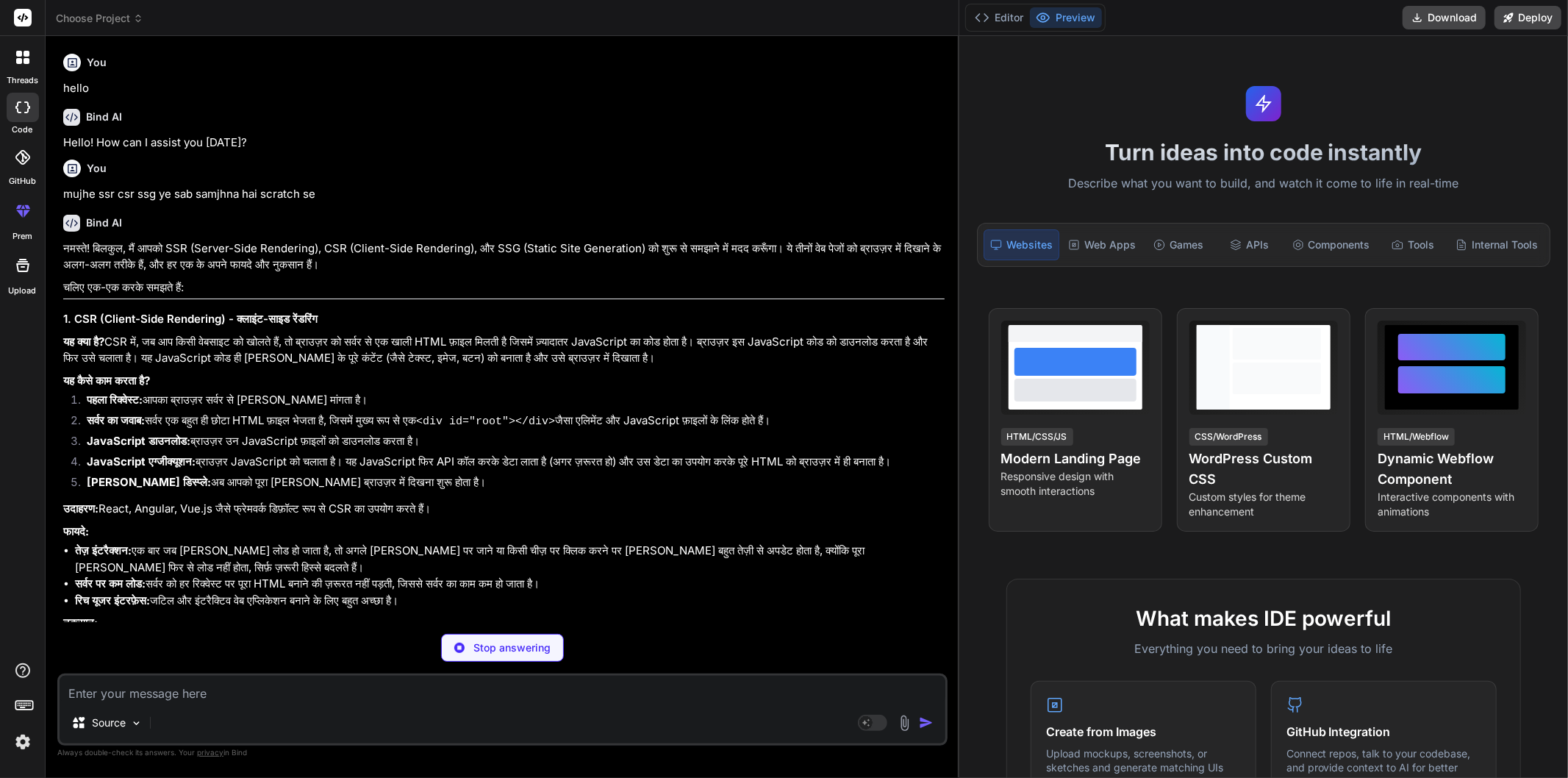
type textarea "x"
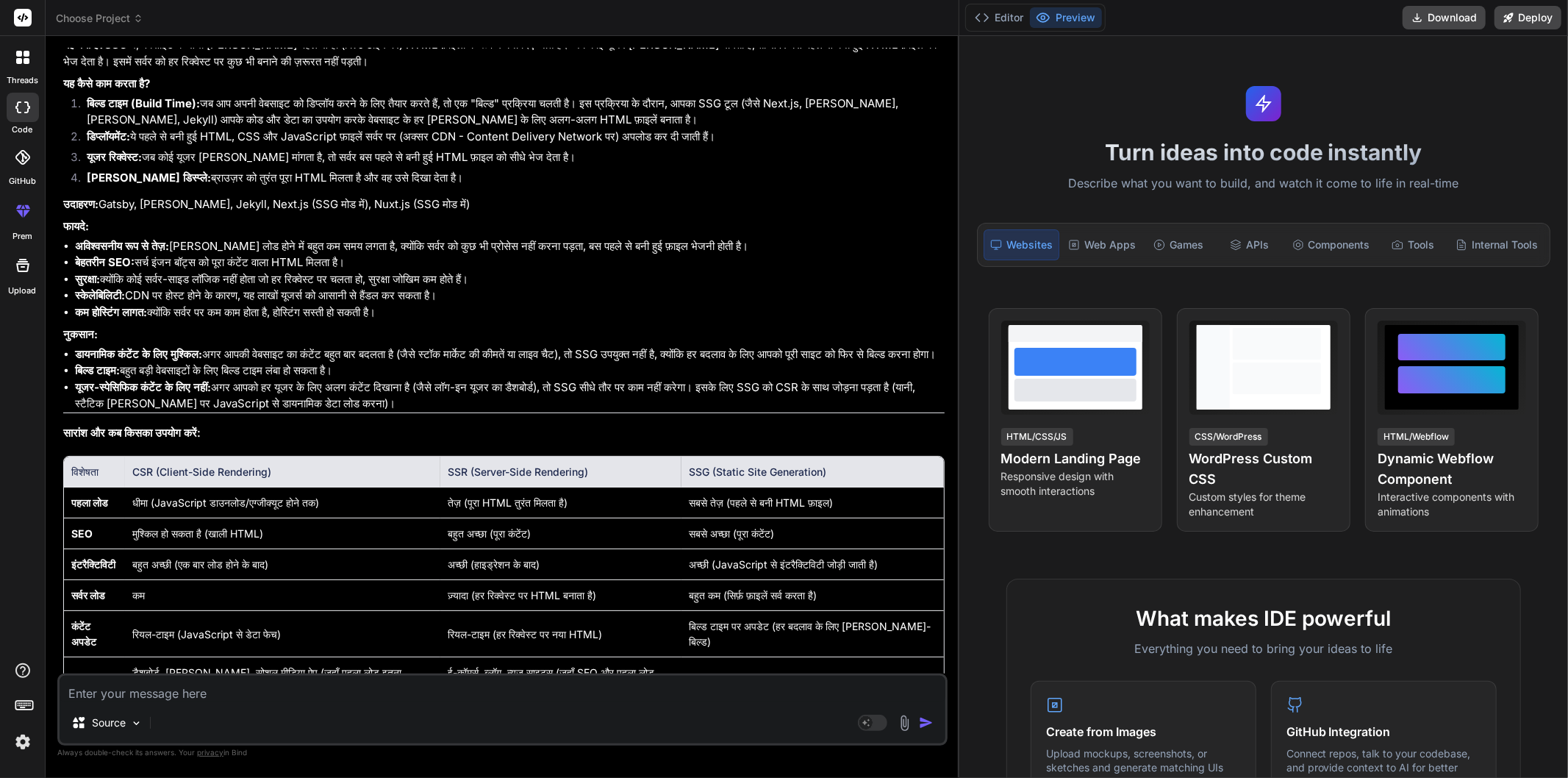
scroll to position [1222, 0]
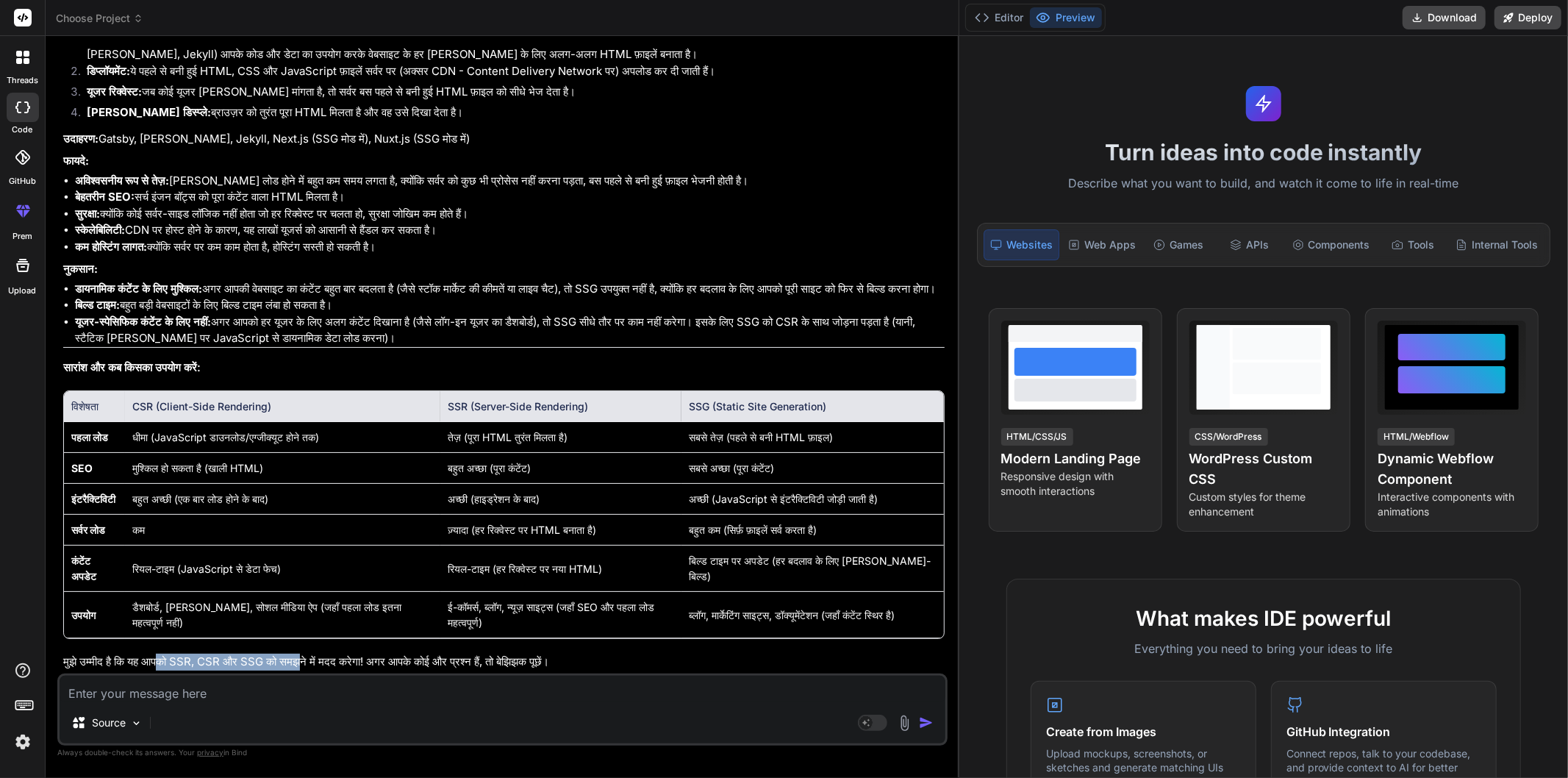
drag, startPoint x: 175, startPoint y: 664, endPoint x: 330, endPoint y: 663, distance: 155.0
click at [330, 663] on p "मुझे उम्मीद है कि यह आपको SSR, CSR और SSG को समझने में मदद करेगा! अगर आपके कोई …" at bounding box center [503, 662] width 881 height 17
click at [384, 688] on textarea at bounding box center [502, 688] width 886 height 26
click at [275, 689] on textarea at bounding box center [502, 688] width 886 height 26
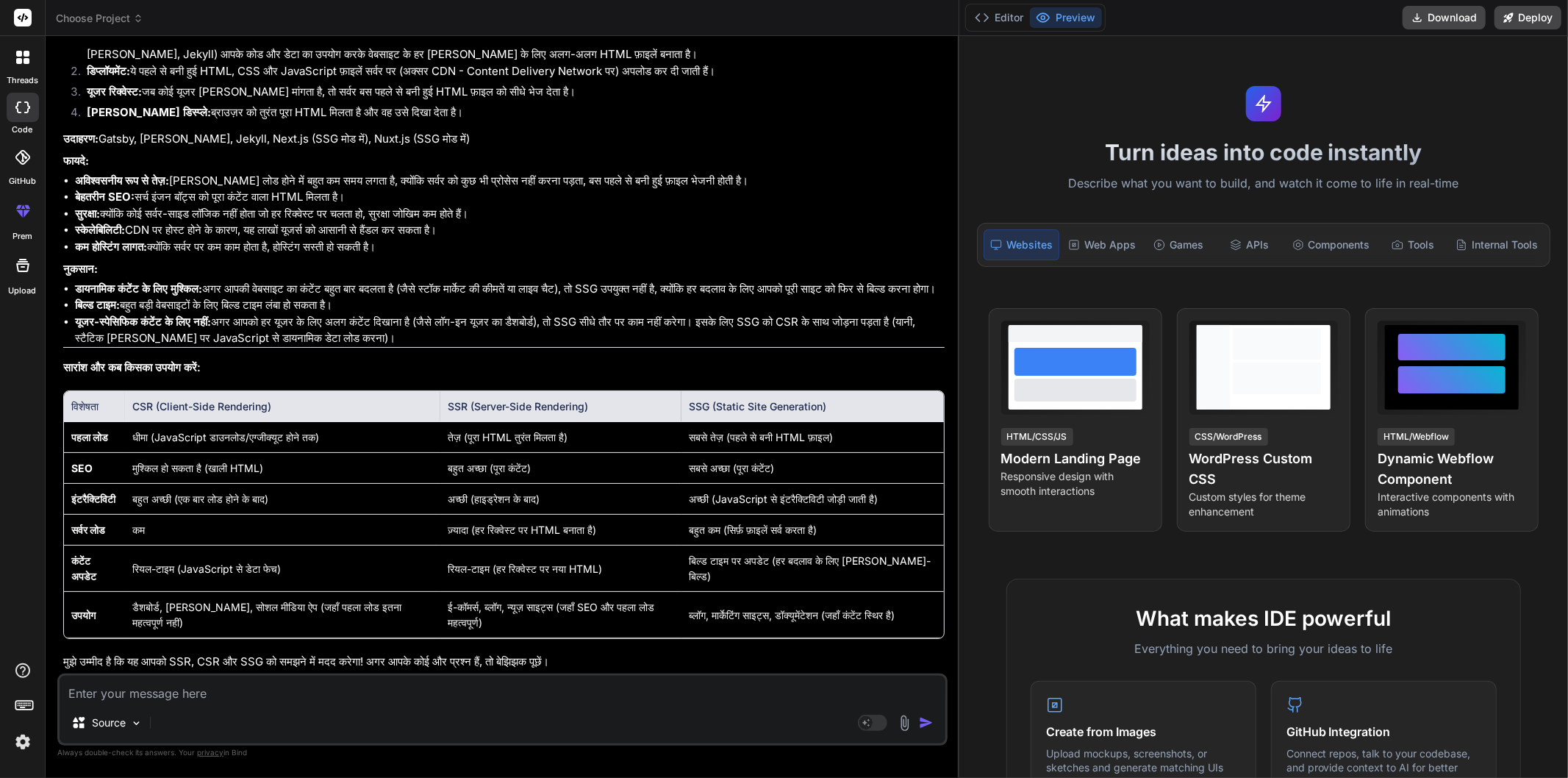
type textarea "h"
type textarea "x"
type textarea "ho"
type textarea "x"
type textarea "how"
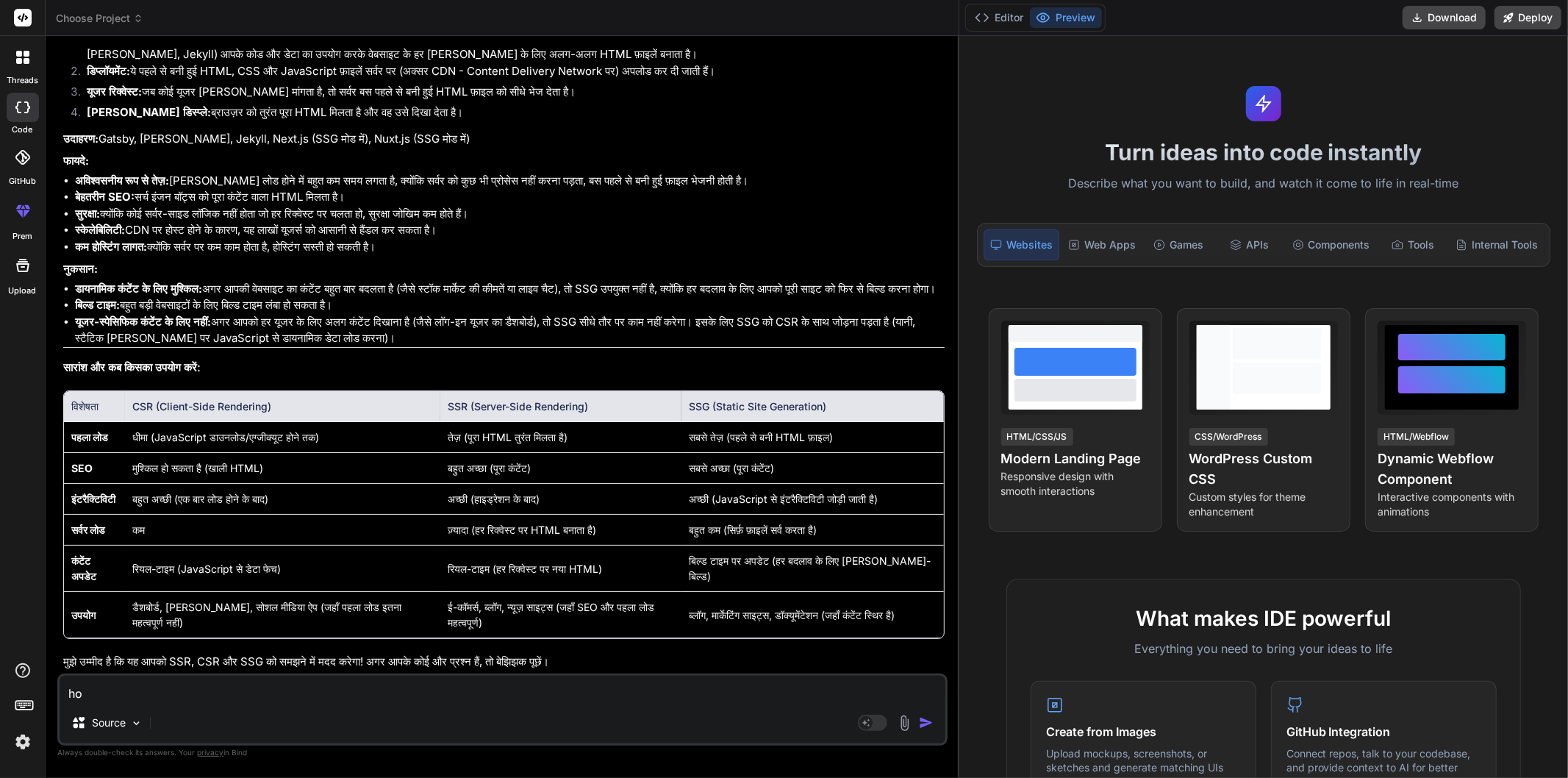
type textarea "x"
type textarea "how"
type textarea "x"
type textarea "how"
type textarea "x"
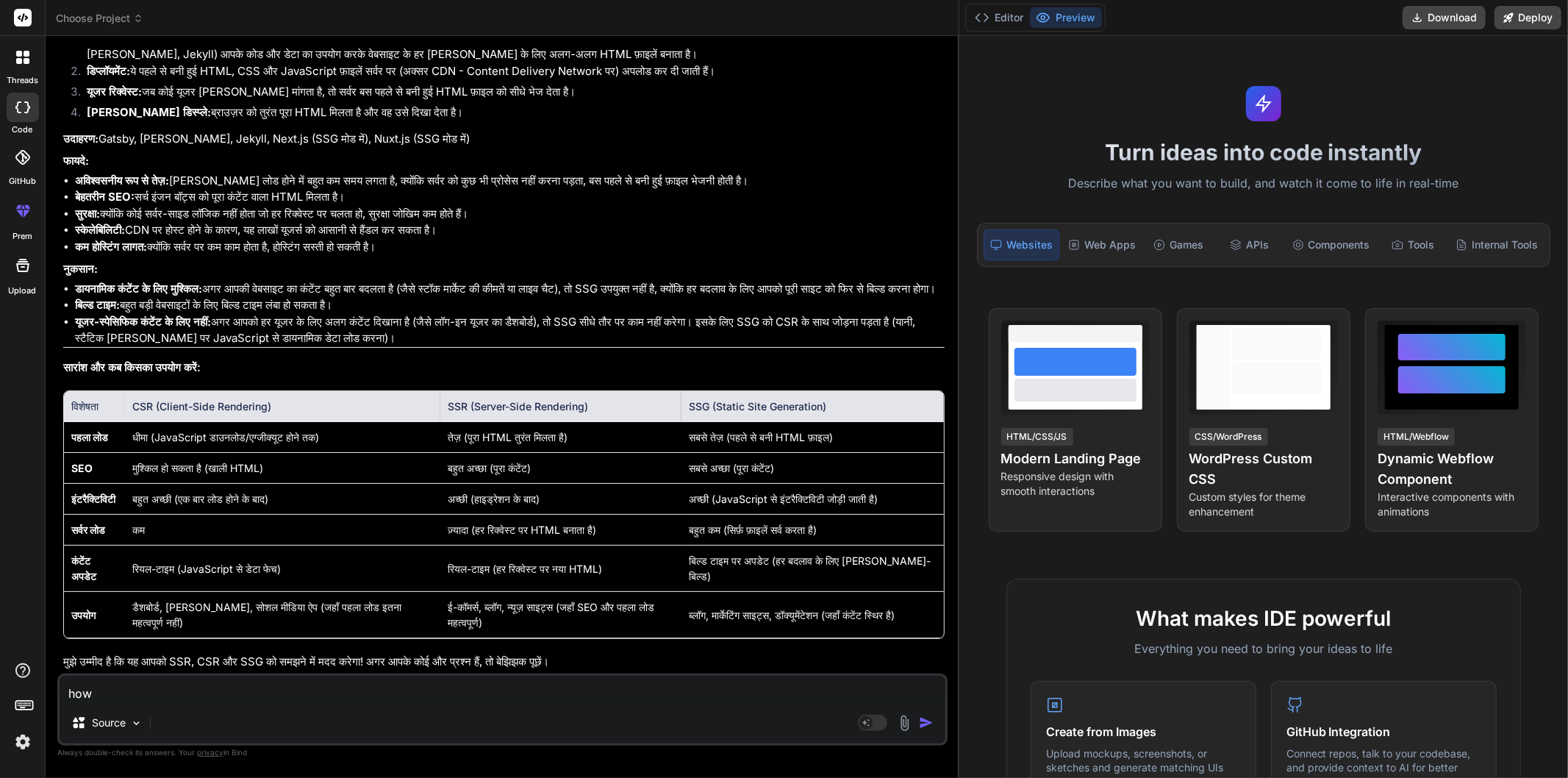
type textarea "ho"
type textarea "x"
type textarea "h"
type textarea "x"
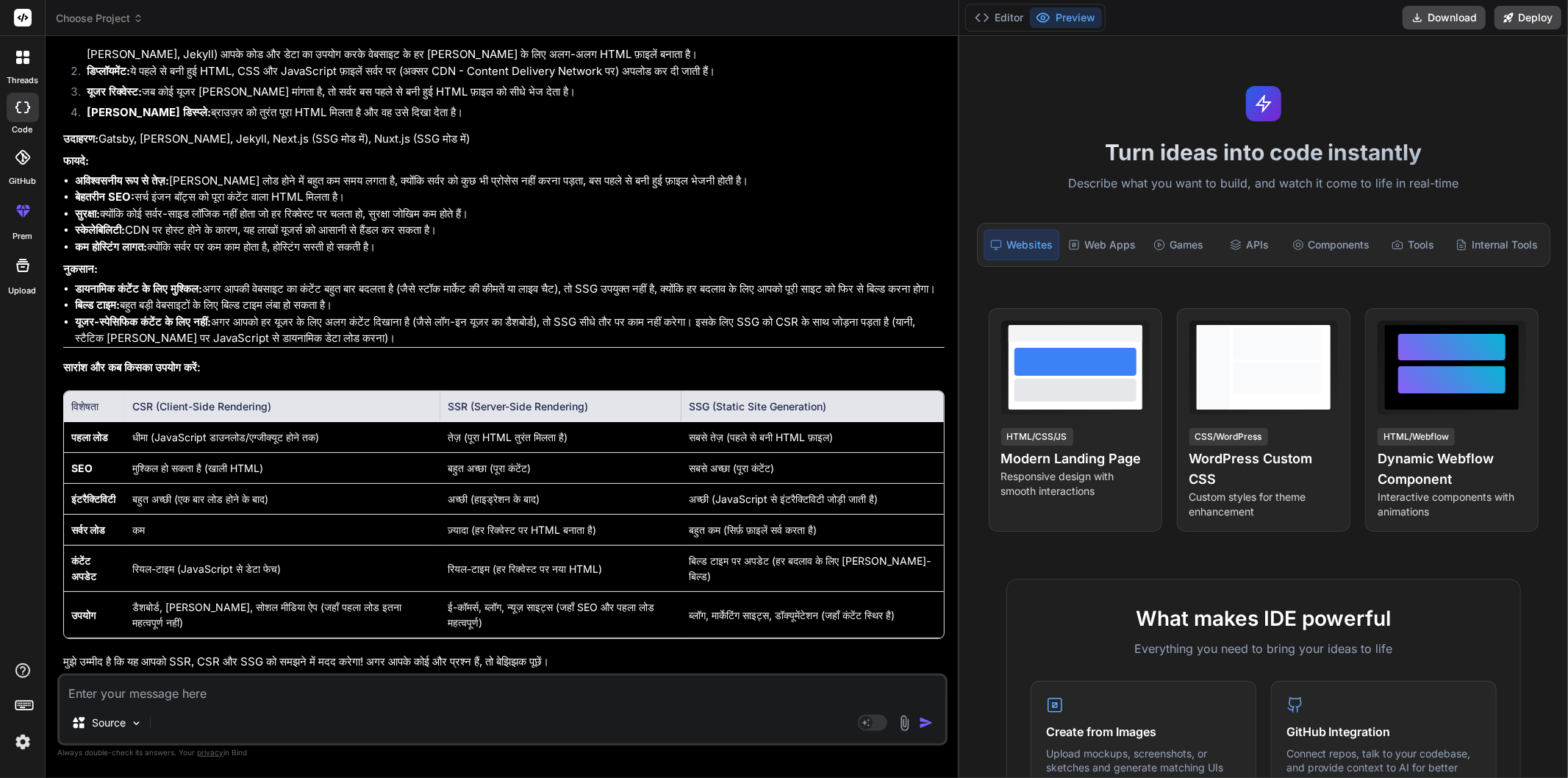
type textarea "e"
type textarea "x"
type textarea "ek"
type textarea "x"
type textarea "ek"
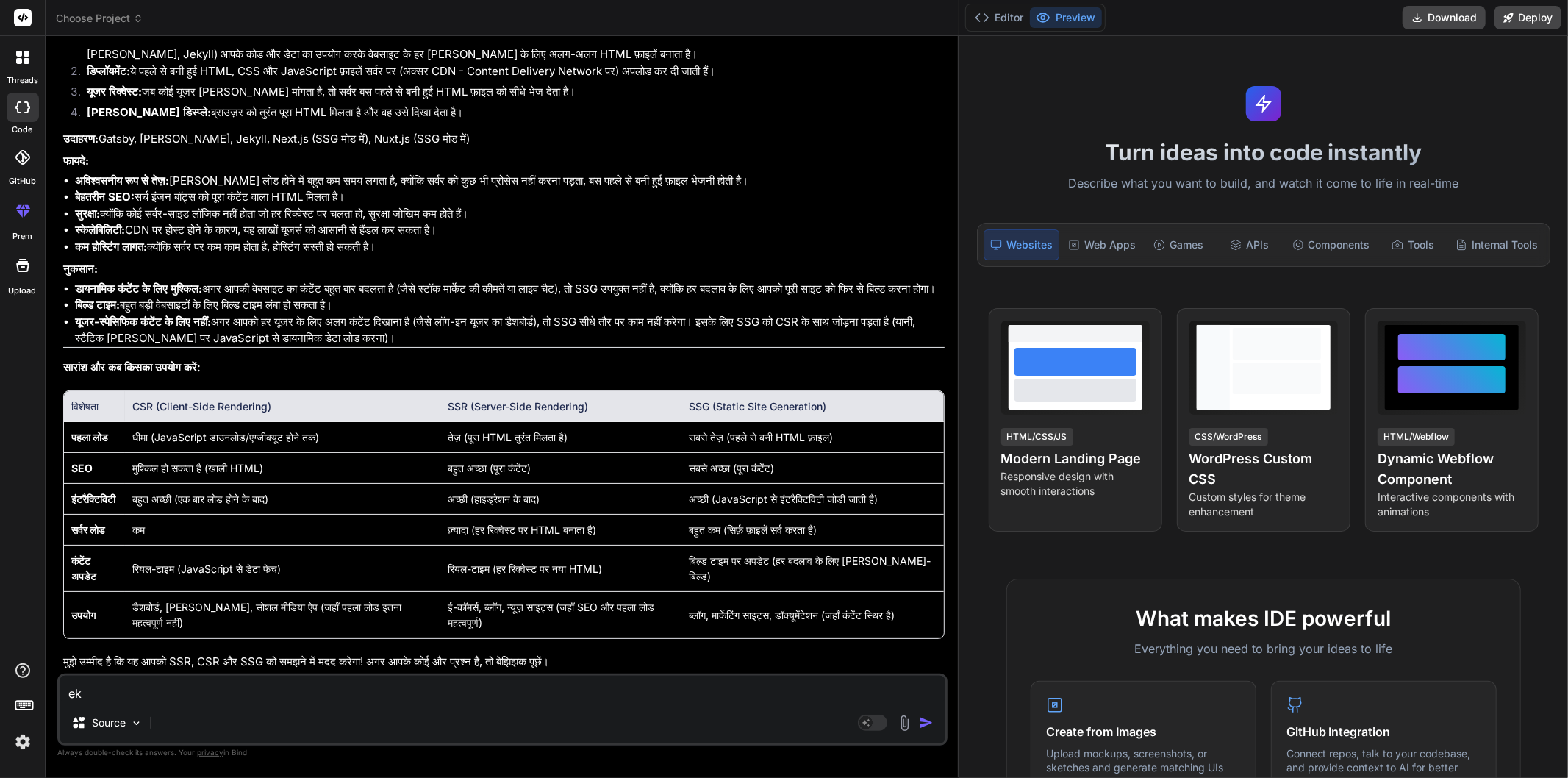
type textarea "x"
type textarea "ek p"
type textarea "x"
type textarea "ek pu"
type textarea "x"
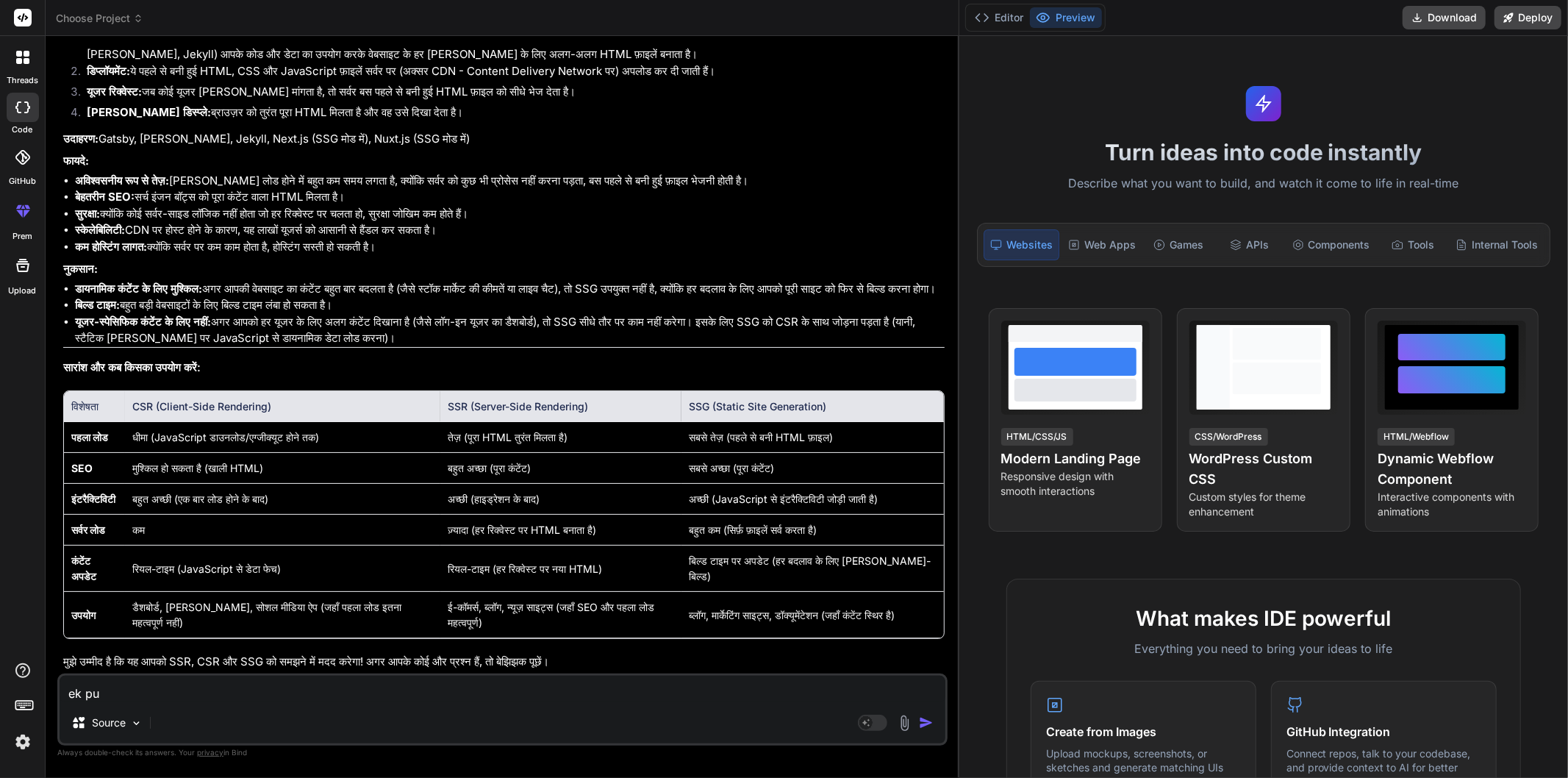
type textarea "ek pur"
type textarea "x"
type textarea "ek pura"
type textarea "x"
type textarea "ek pura"
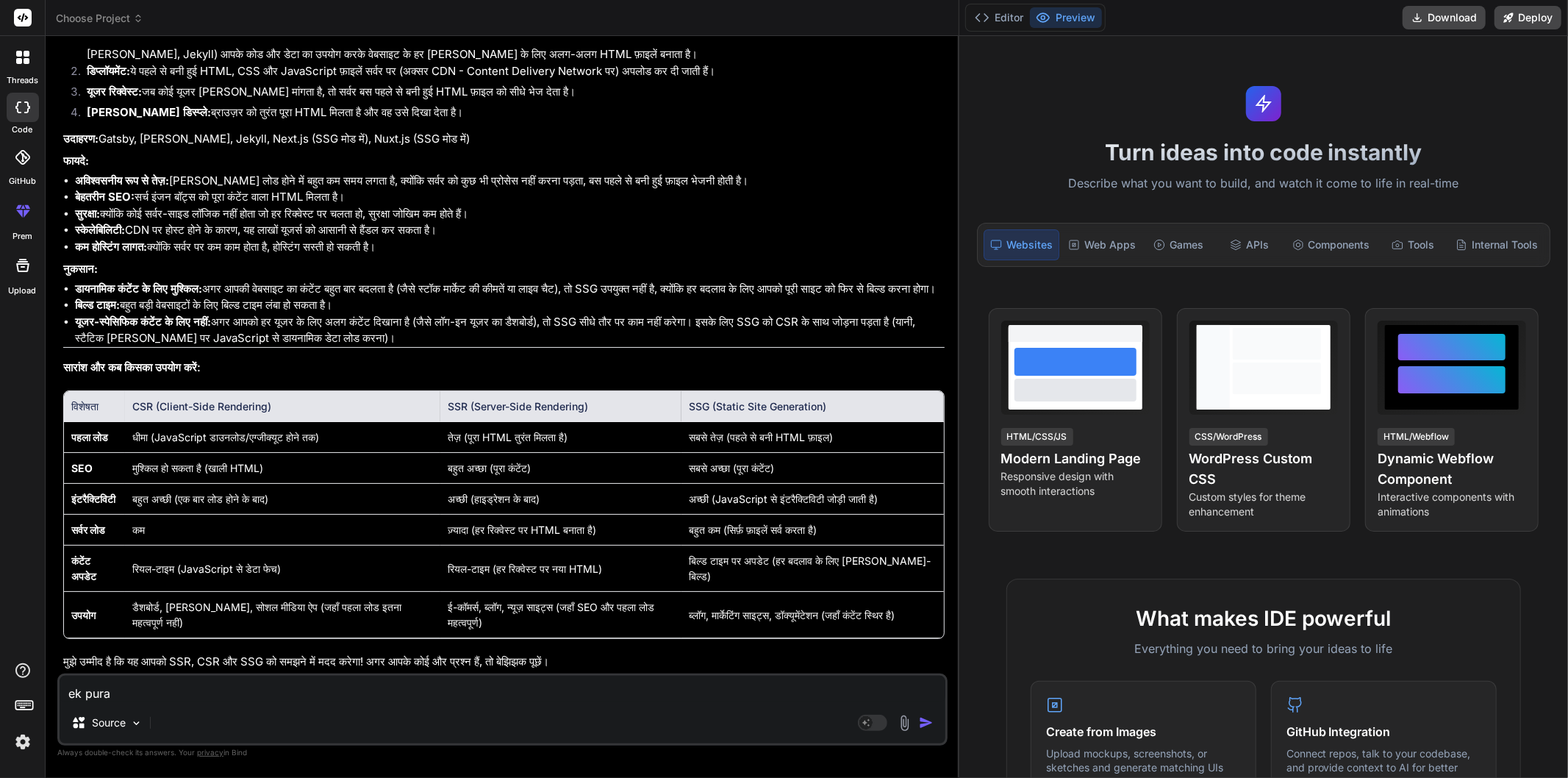
type textarea "x"
type textarea "ek pura p"
type textarea "x"
type textarea "ek pura pr"
type textarea "x"
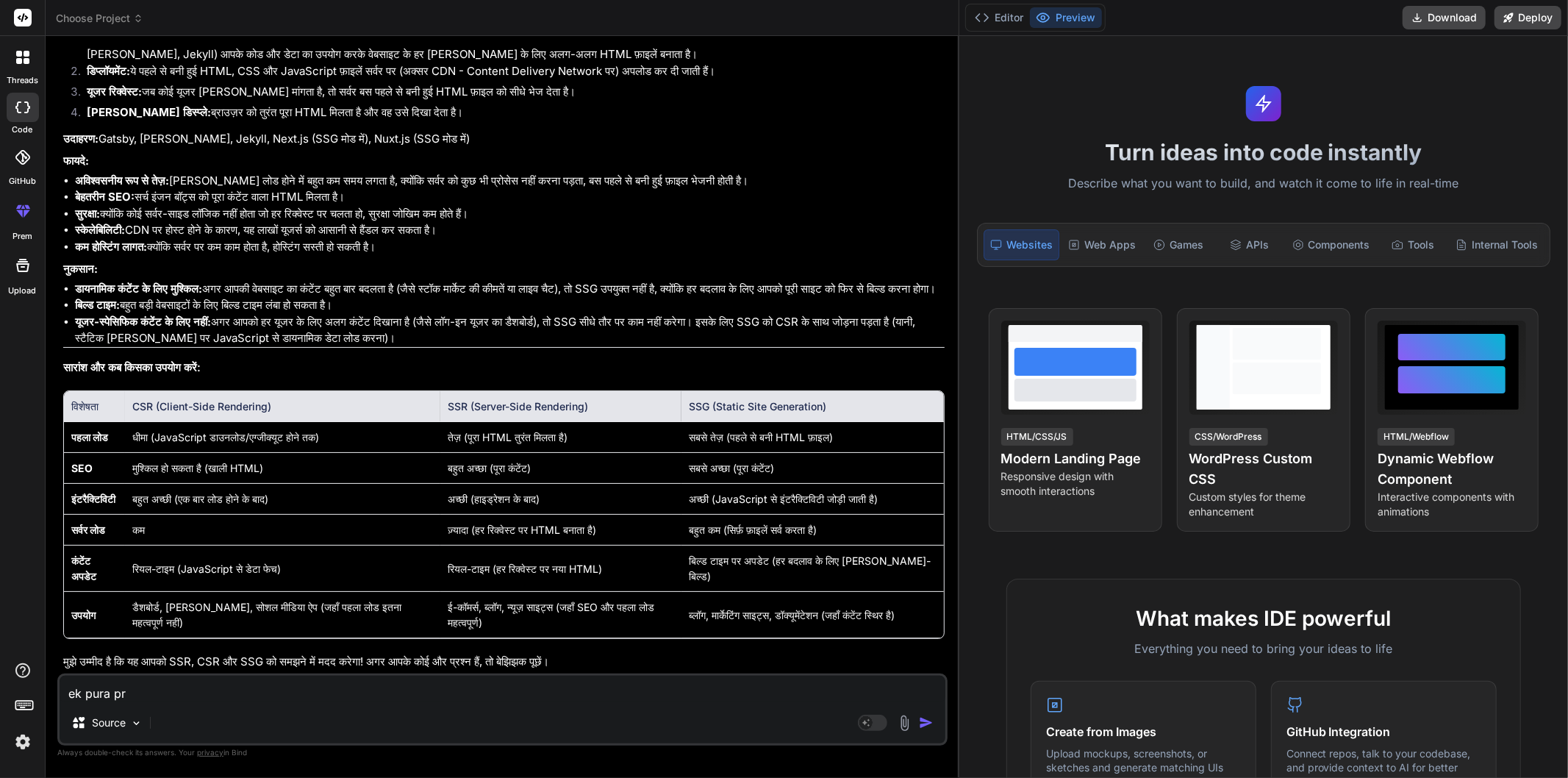
type textarea "ek pura pro"
type textarea "x"
type textarea "ek pura proc"
type textarea "x"
type textarea "ek pura proce"
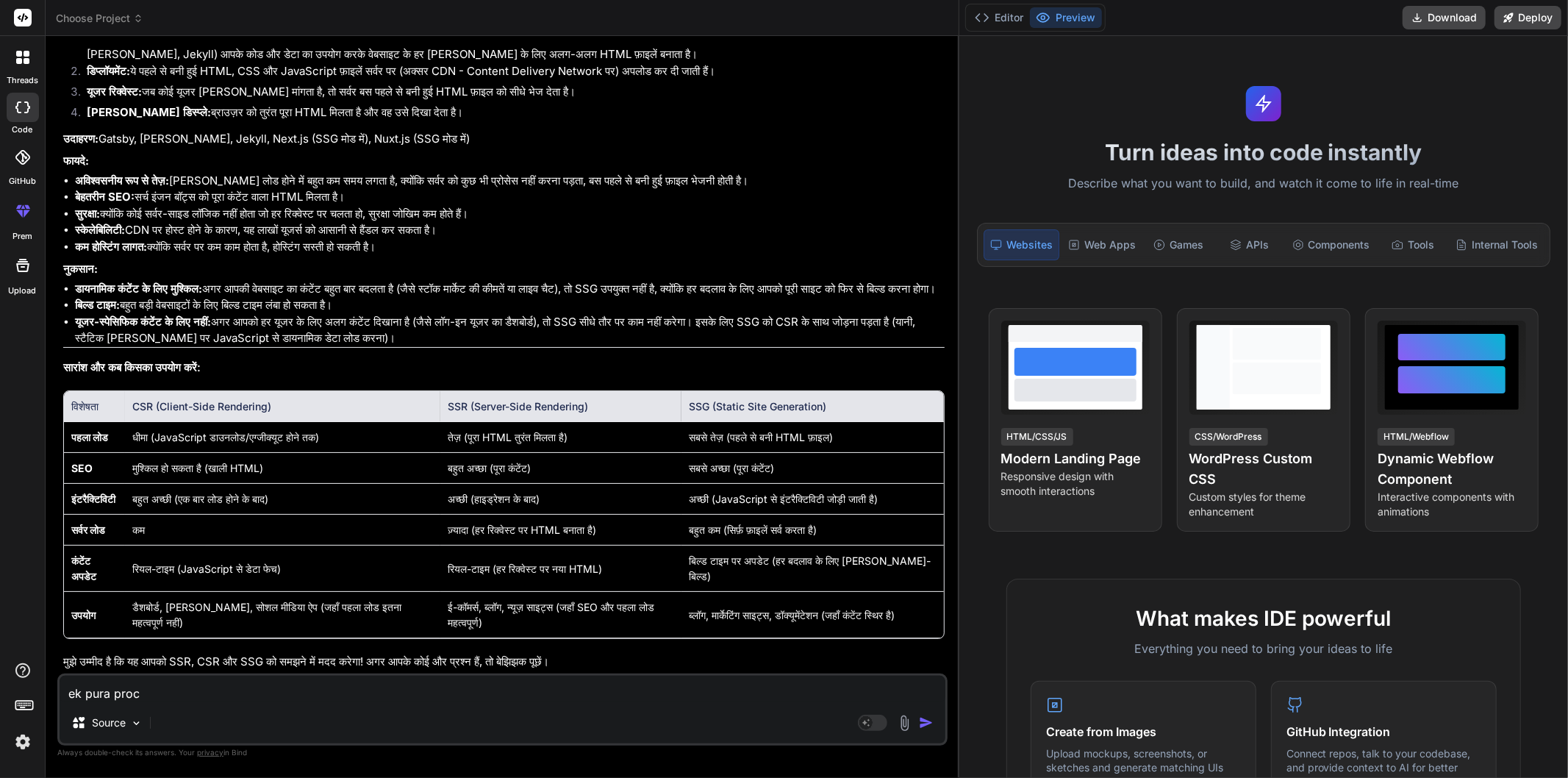
type textarea "x"
type textarea "ek pura proces"
type textarea "x"
type textarea "ek pura process"
type textarea "x"
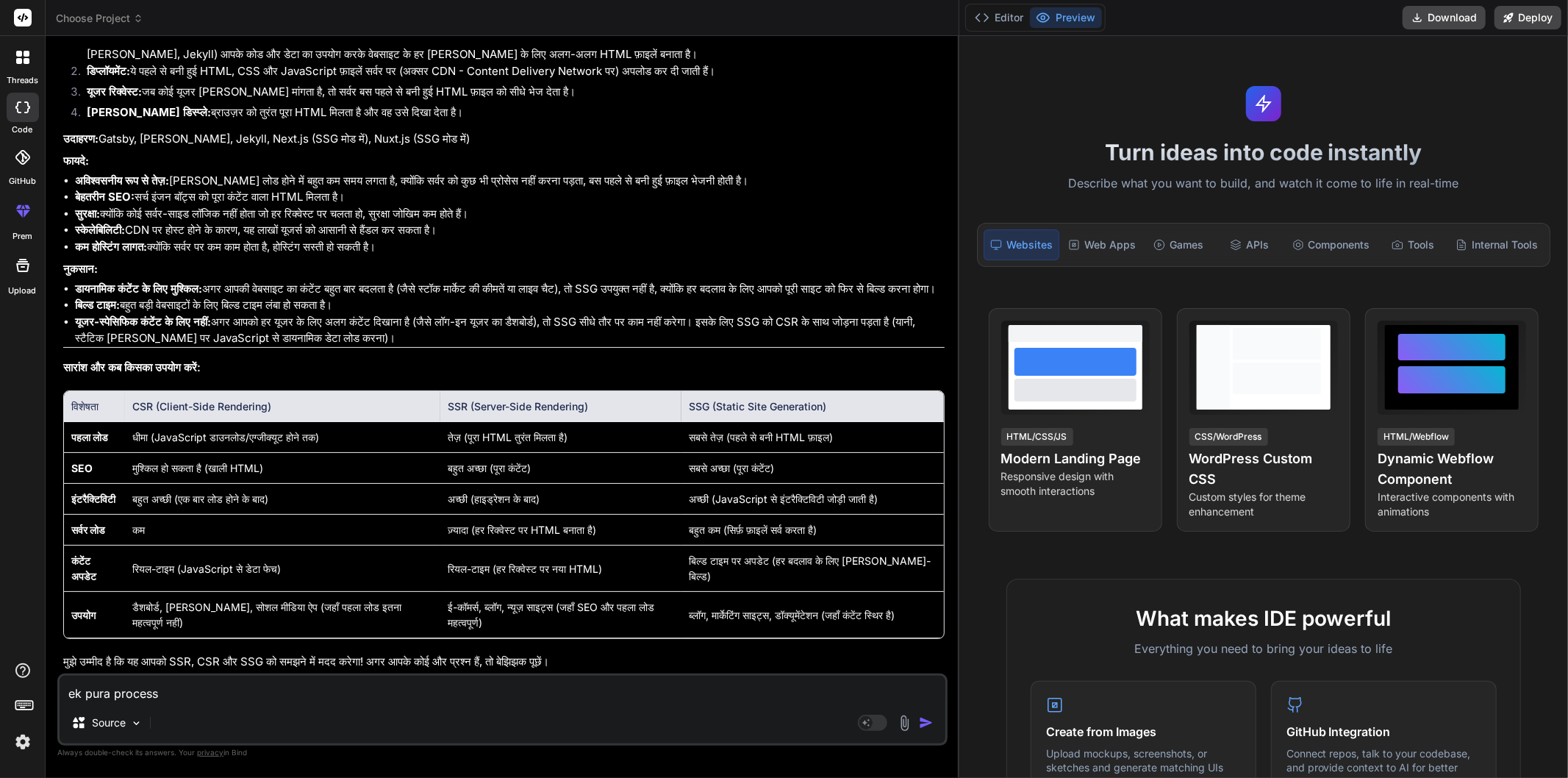
type textarea "ek pura process"
type textarea "x"
type textarea "ek pura process s"
type textarea "x"
type textarea "ek pura process st"
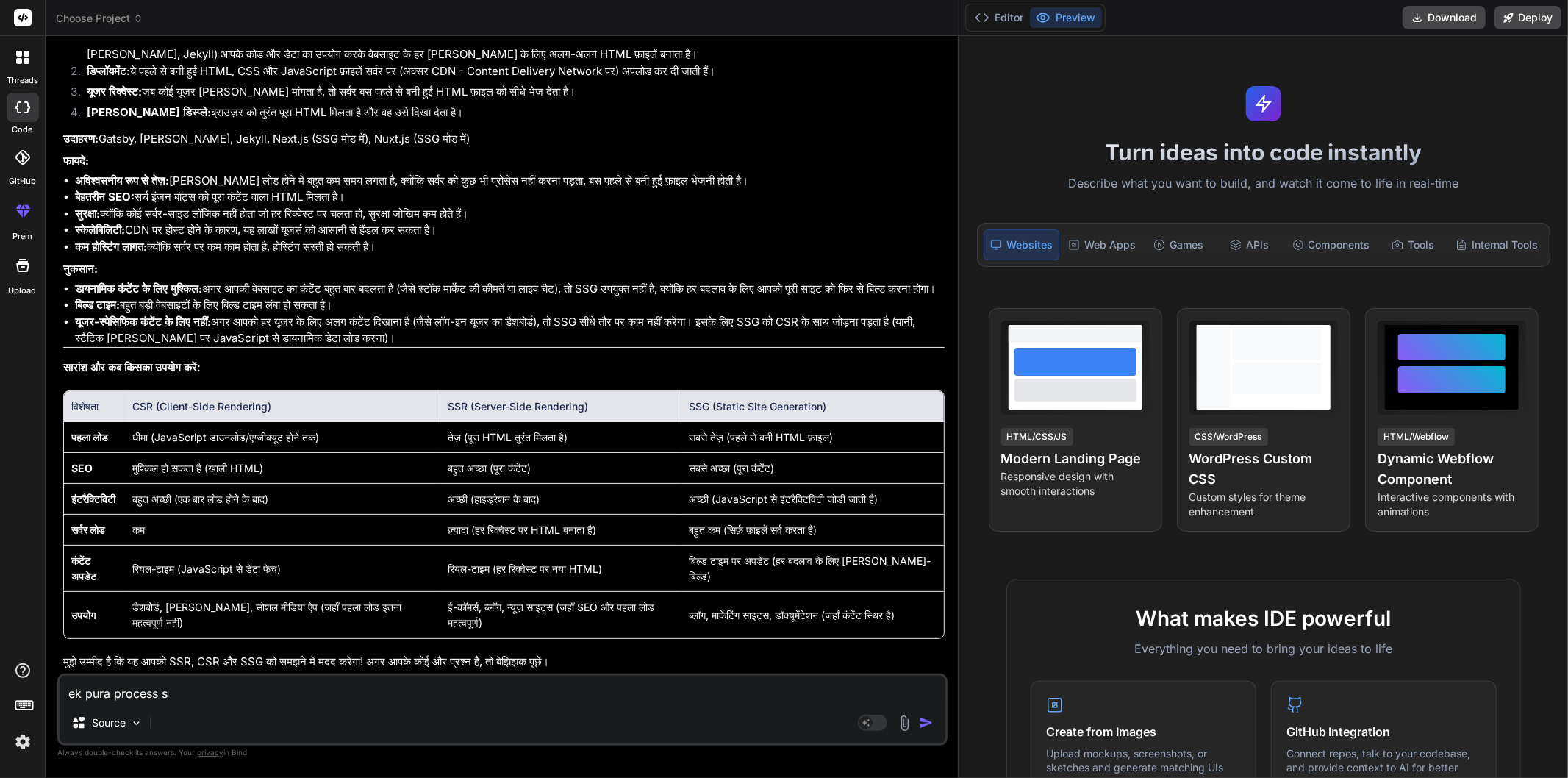
type textarea "x"
type textarea "ek pura process ste"
type textarea "x"
type textarea "ek pura process step"
type textarea "x"
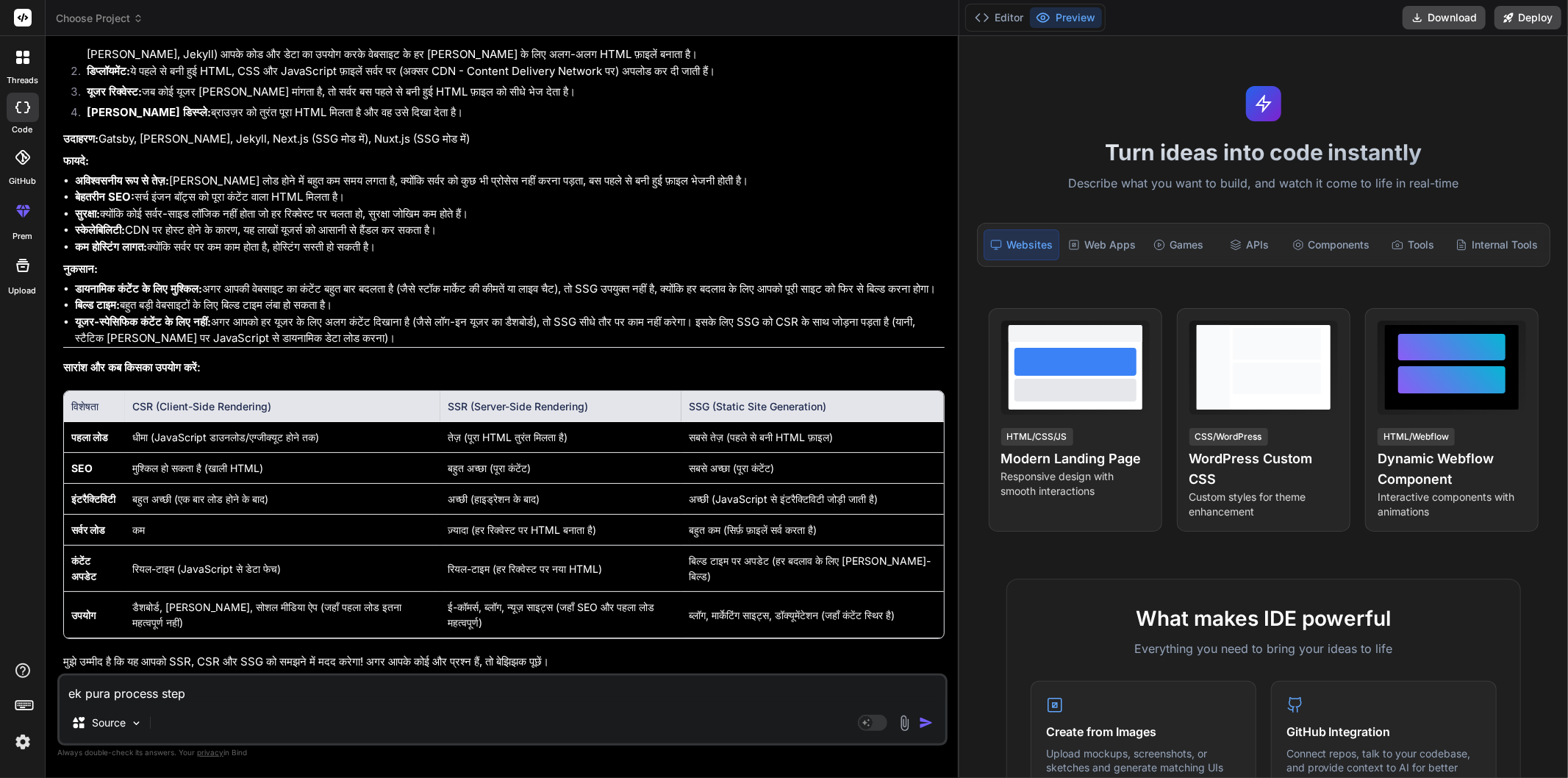
type textarea "ek pura process step"
type textarea "x"
type textarea "ek pura process step b"
type textarea "x"
type textarea "ek pura process step by"
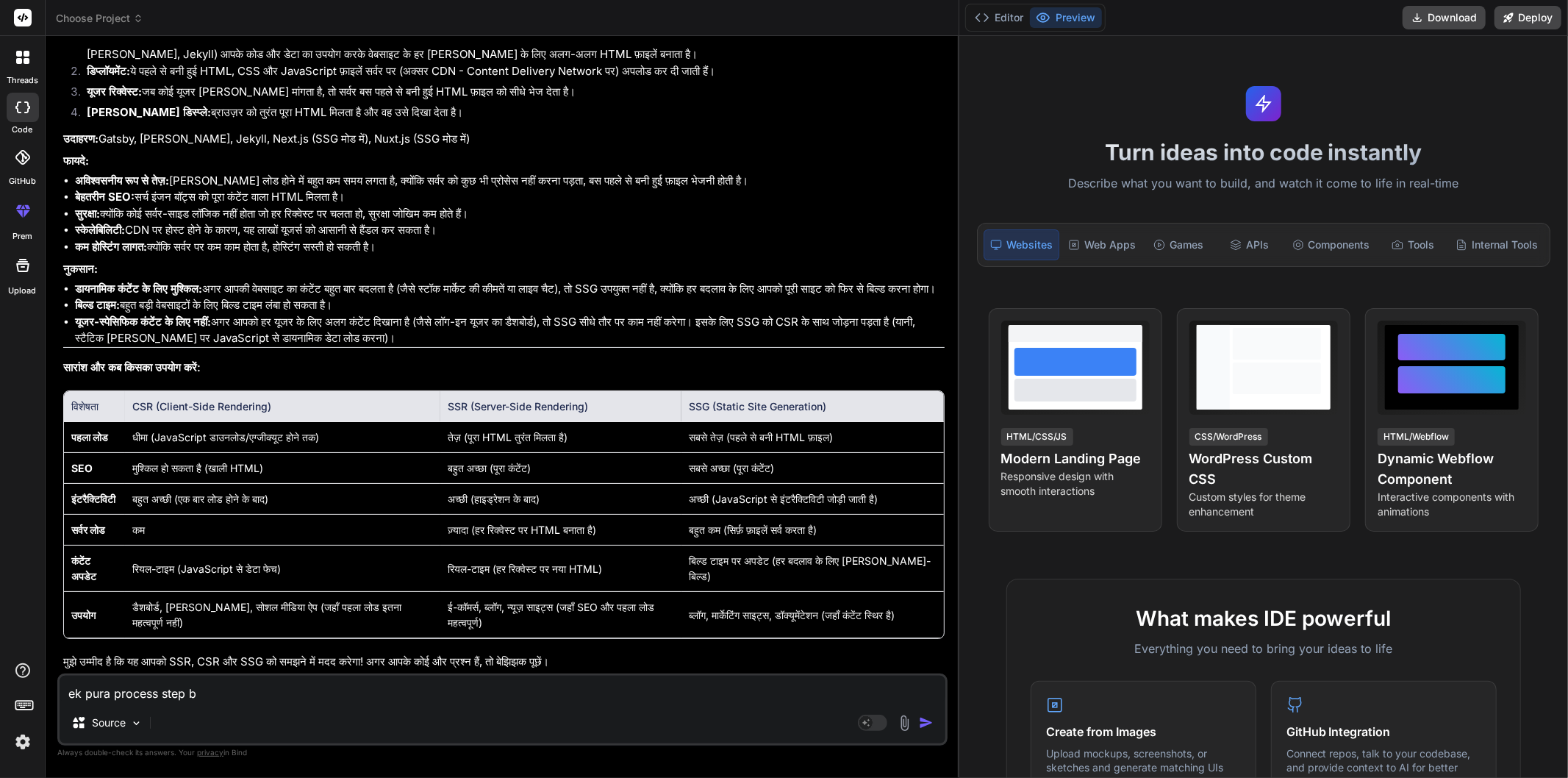
type textarea "x"
type textarea "ek pura process step by"
type textarea "x"
type textarea "ek pura process step by s"
type textarea "x"
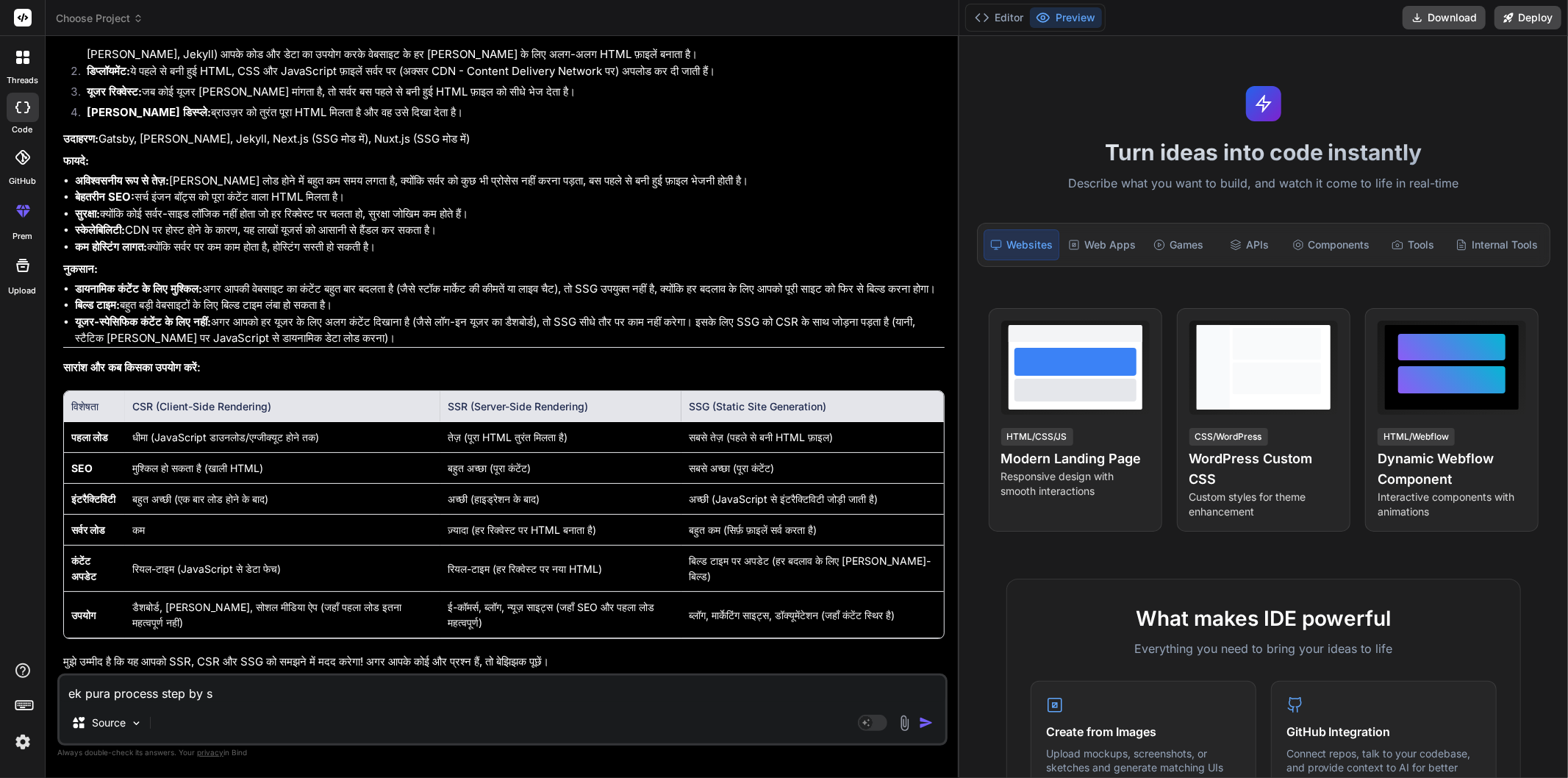
type textarea "ek pura process step by st"
type textarea "x"
type textarea "ek pura process step by ste"
type textarea "x"
type textarea "ek pura process step by step"
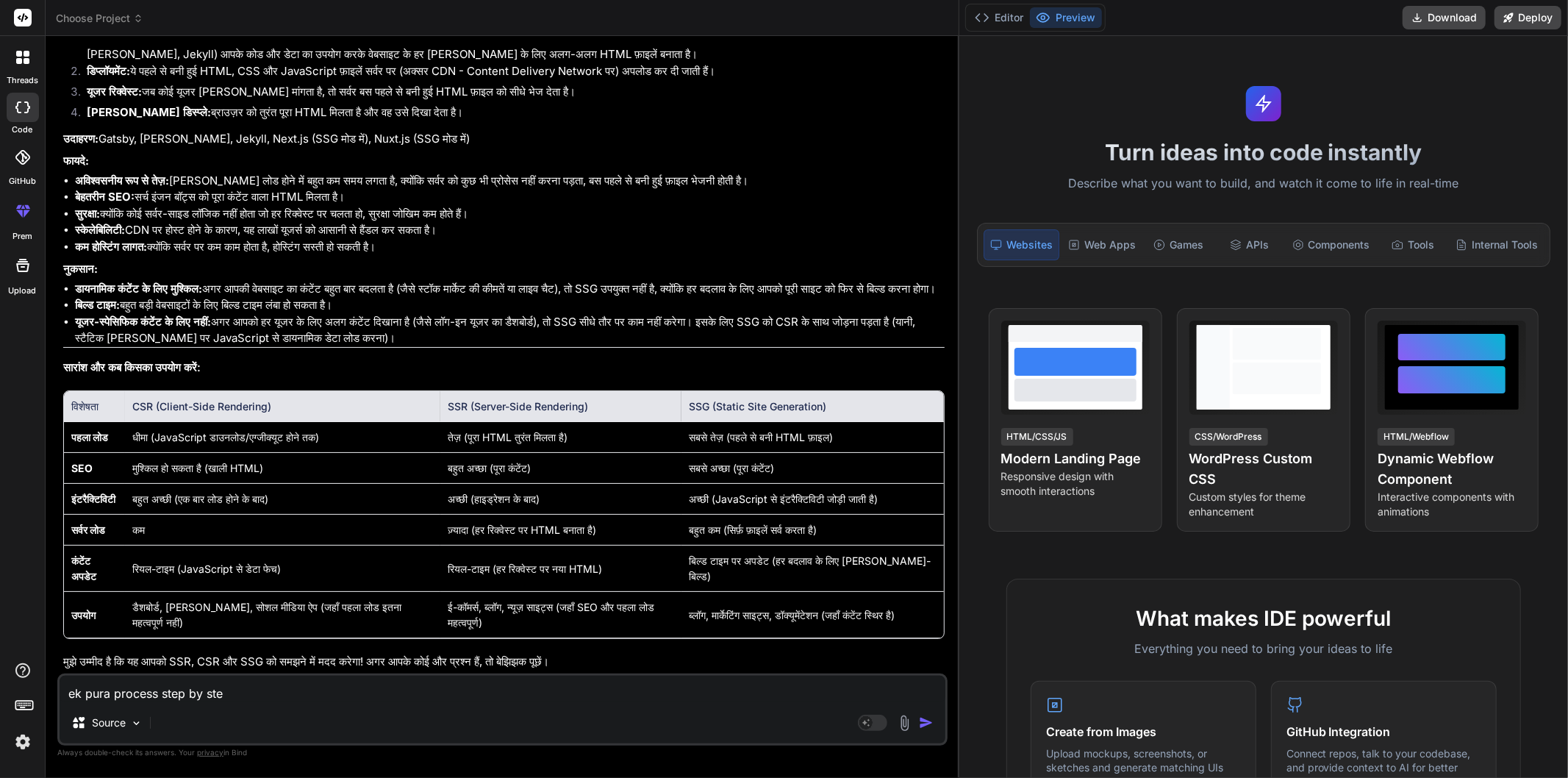
type textarea "x"
type textarea "ek pura process step by step"
type textarea "x"
type textarea "ek pura process step by step s"
type textarea "x"
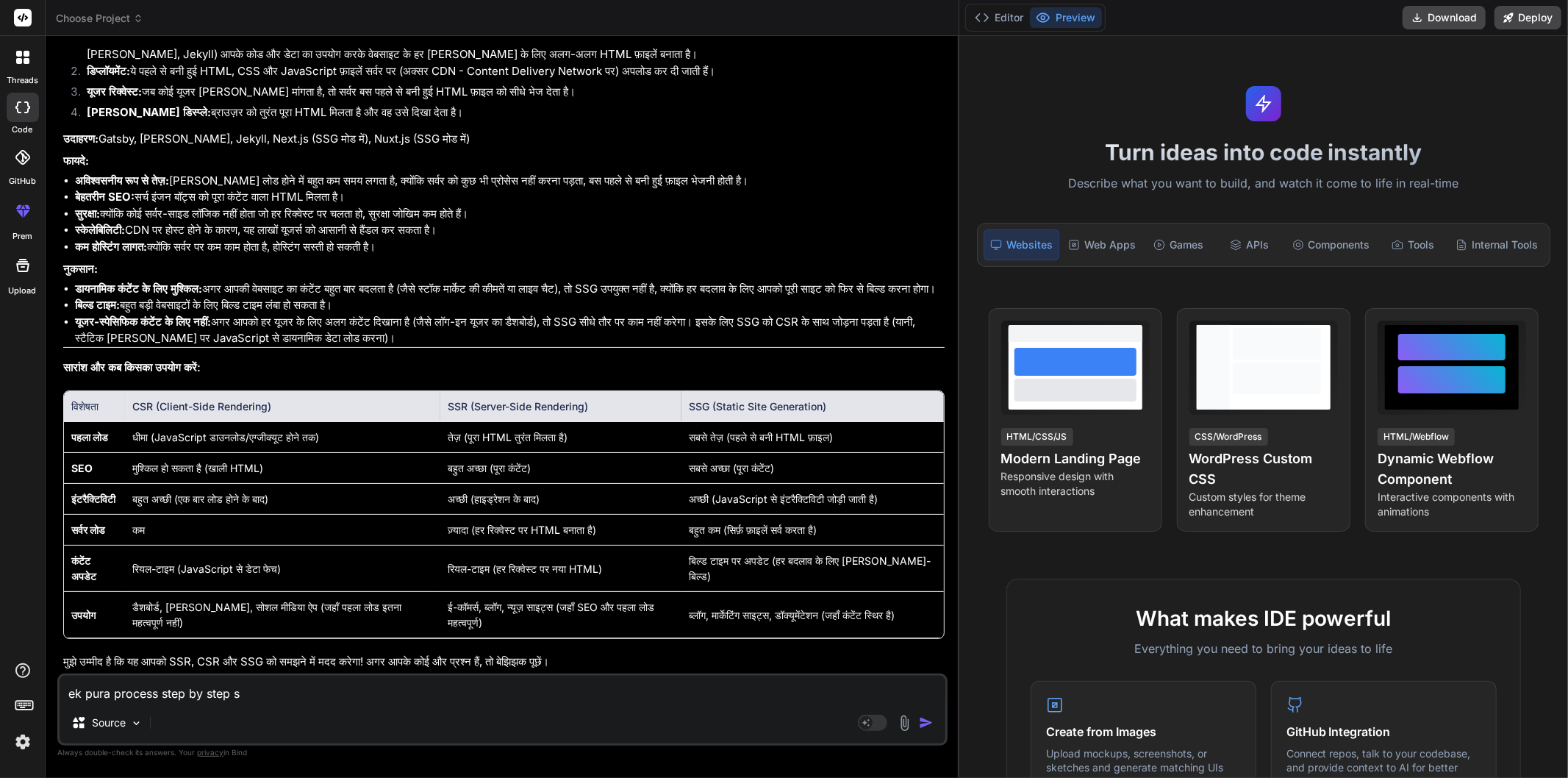
type textarea "ek pura process step by step st"
type textarea "x"
type textarea "ek pura process step by step ste"
type textarea "x"
type textarea "ek pura process step by step stem"
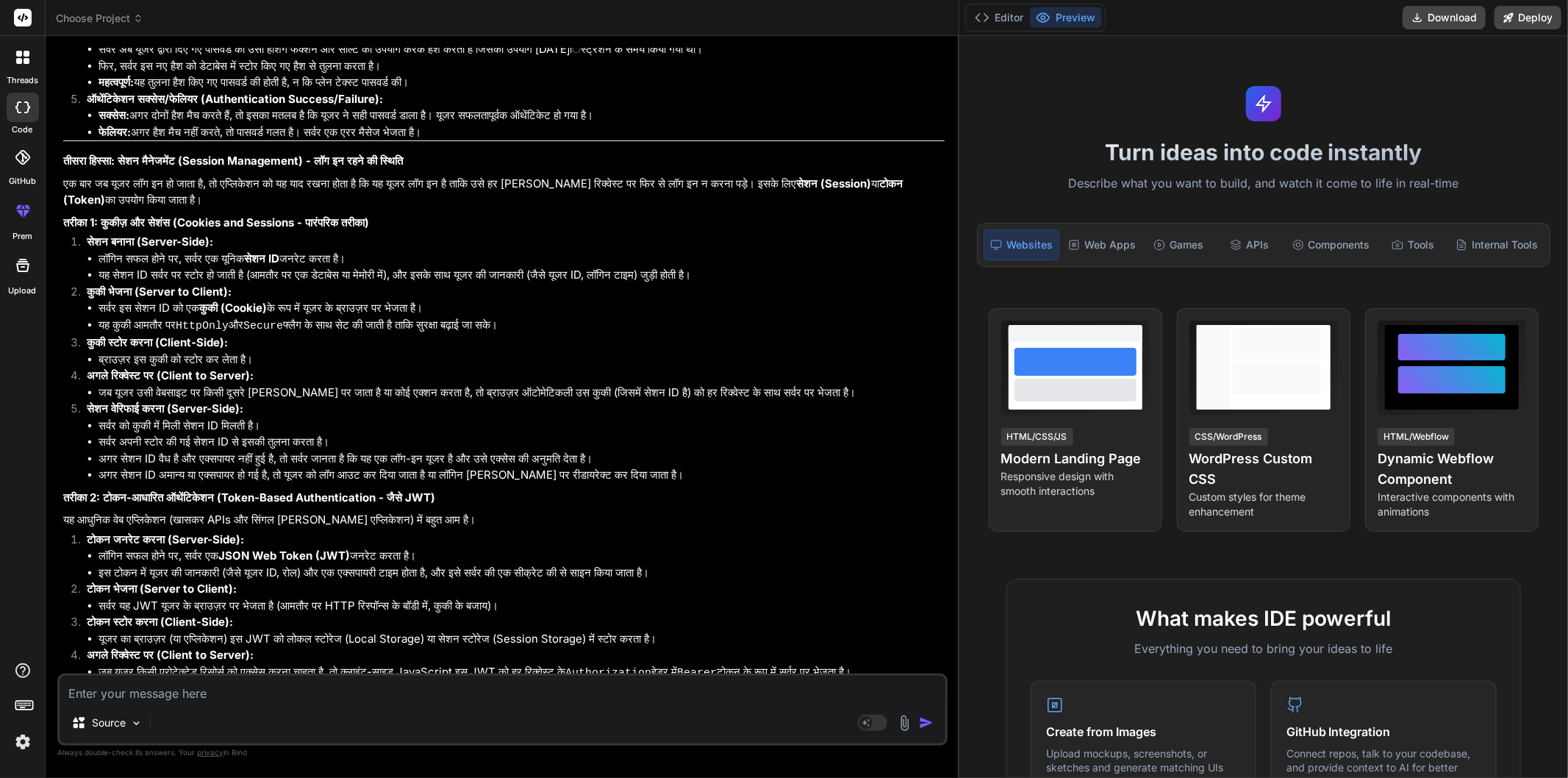
scroll to position [2762, 0]
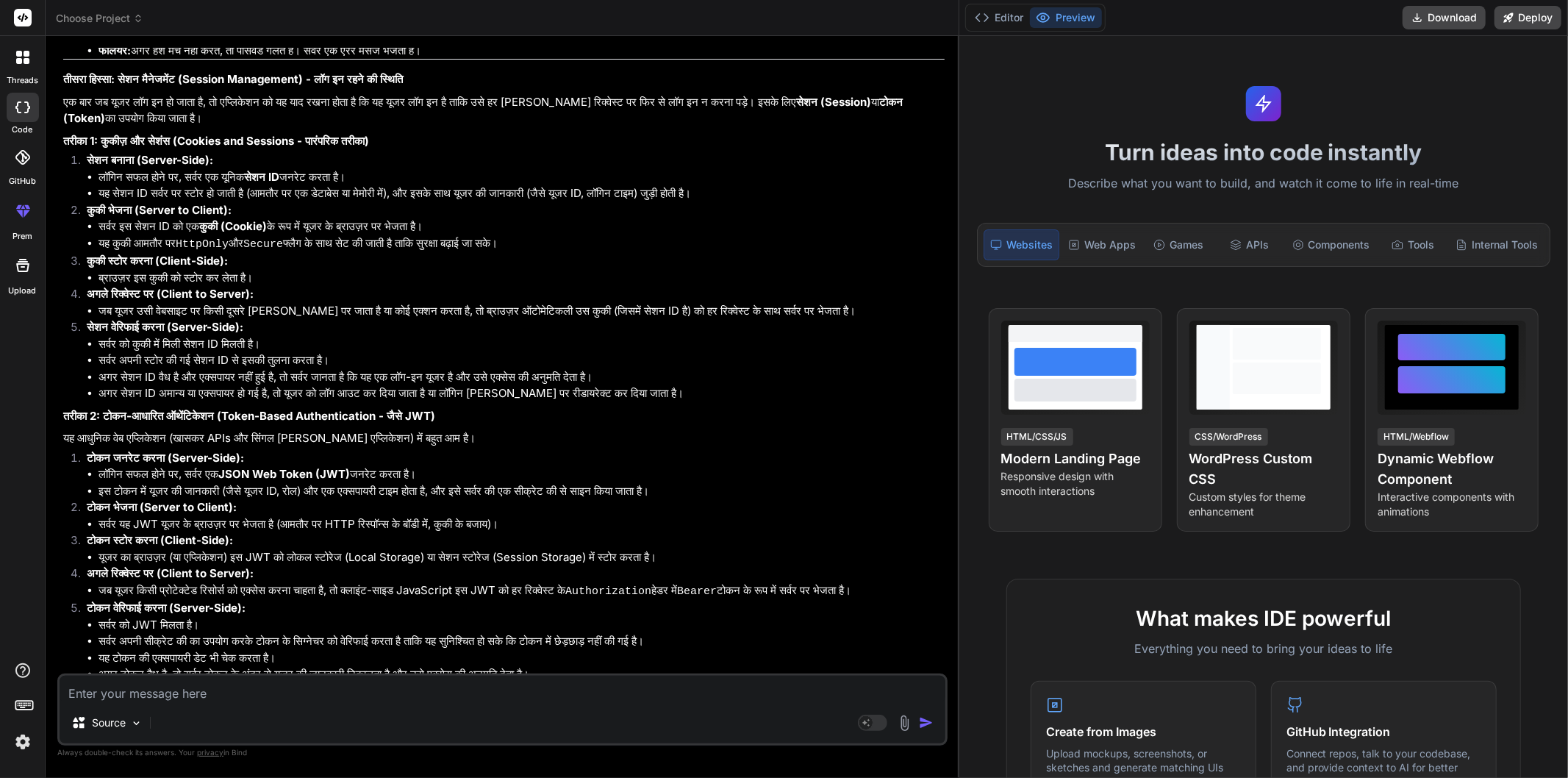
drag, startPoint x: 475, startPoint y: 236, endPoint x: 452, endPoint y: 241, distance: 23.5
click at [452, 150] on p "तरीका 1: कुकीज़ और सेशंस (Cookies and Sessions - पारंपरिक तरीका)" at bounding box center [503, 141] width 881 height 17
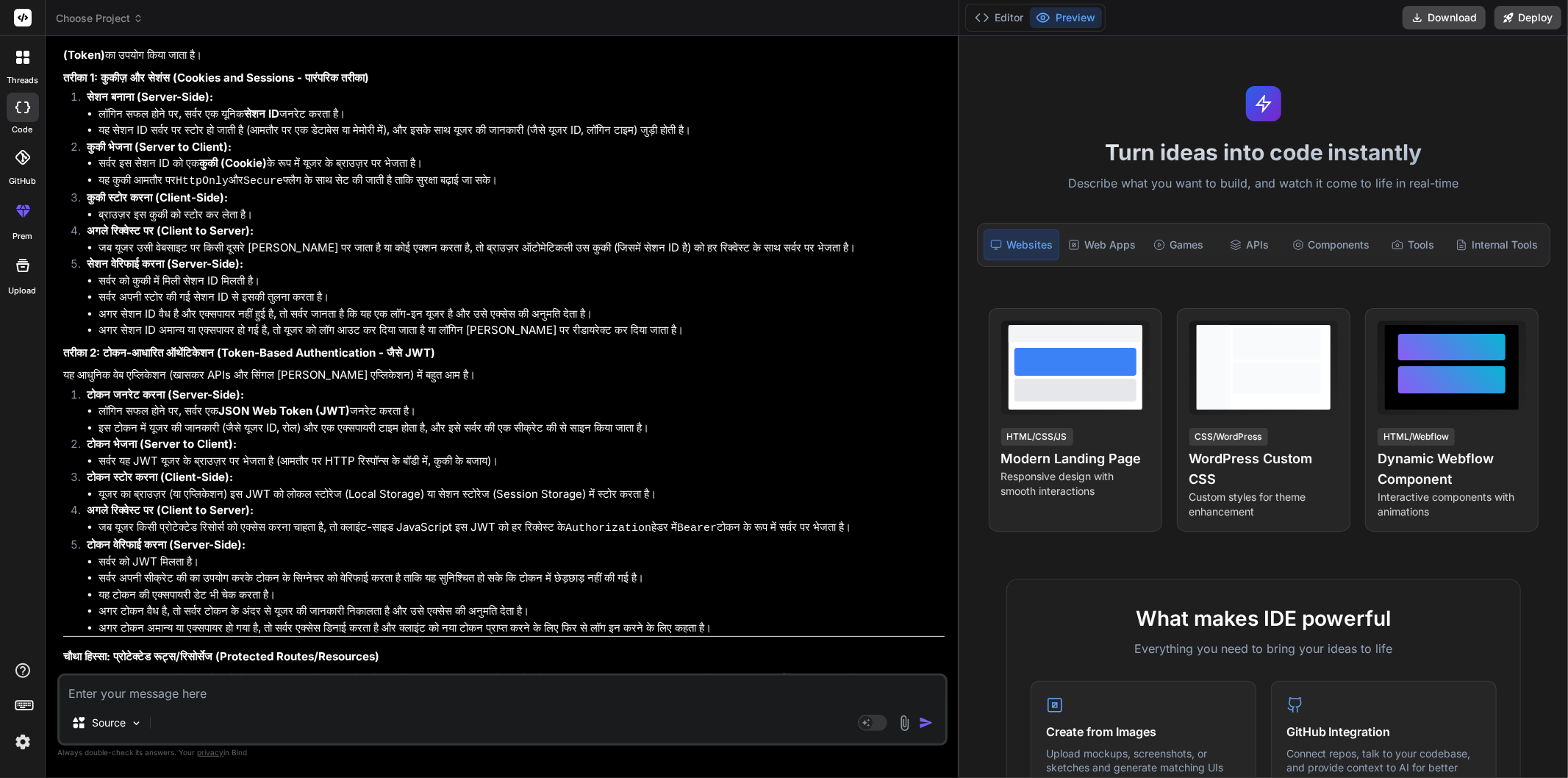
scroll to position [3007, 0]
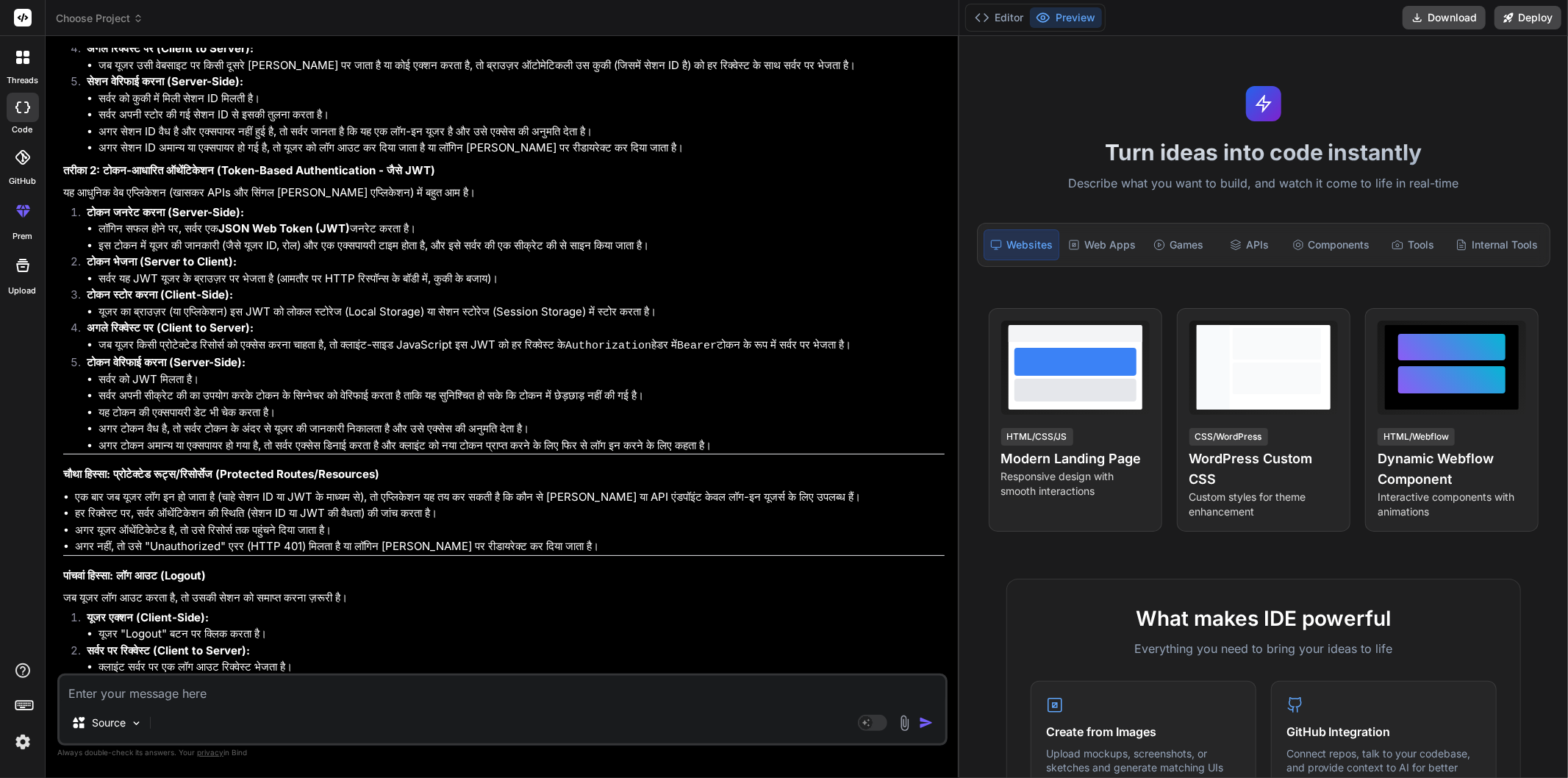
drag, startPoint x: 559, startPoint y: 282, endPoint x: 518, endPoint y: 283, distance: 41.0
click at [518, 202] on p "यह आधुनिक वेब एप्लिकेशन (खासकर APIs और सिंगल [PERSON_NAME] एप्लिकेशन) में बहुत …" at bounding box center [503, 193] width 881 height 17
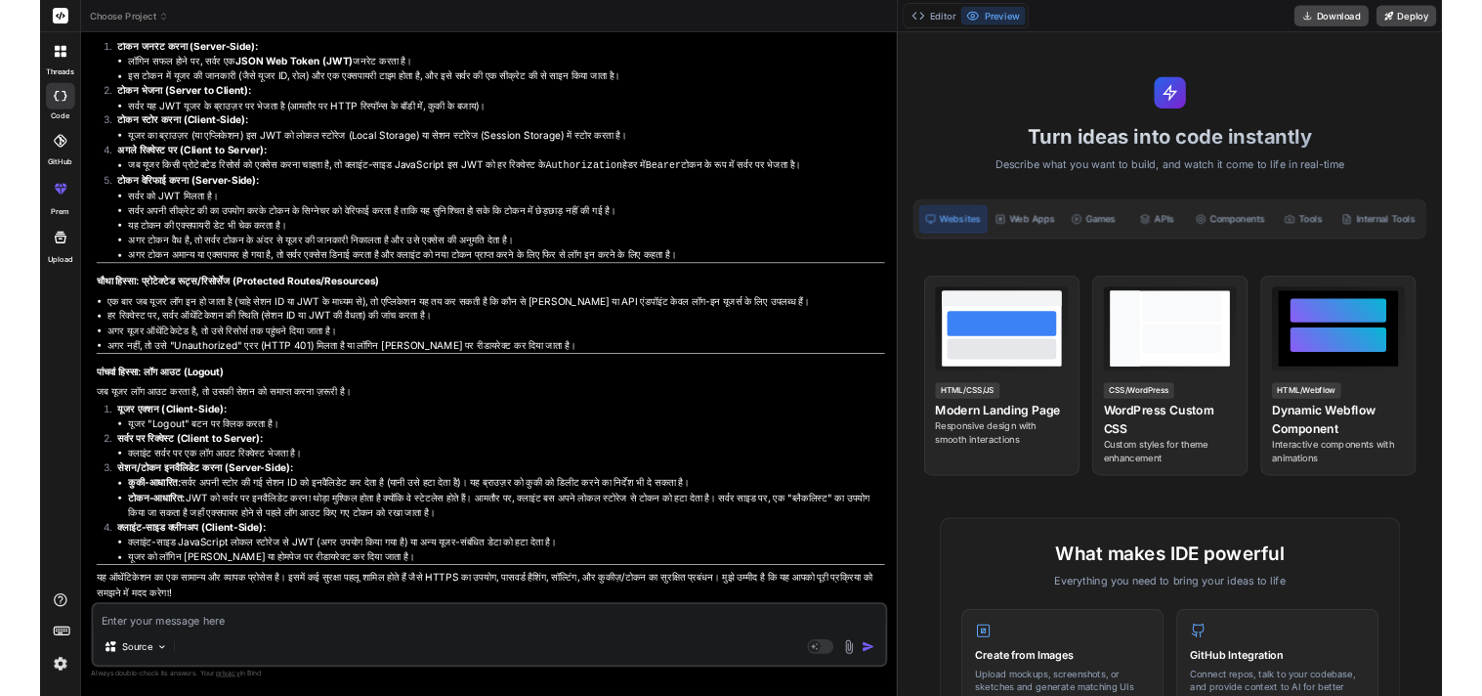
scroll to position [4333, 0]
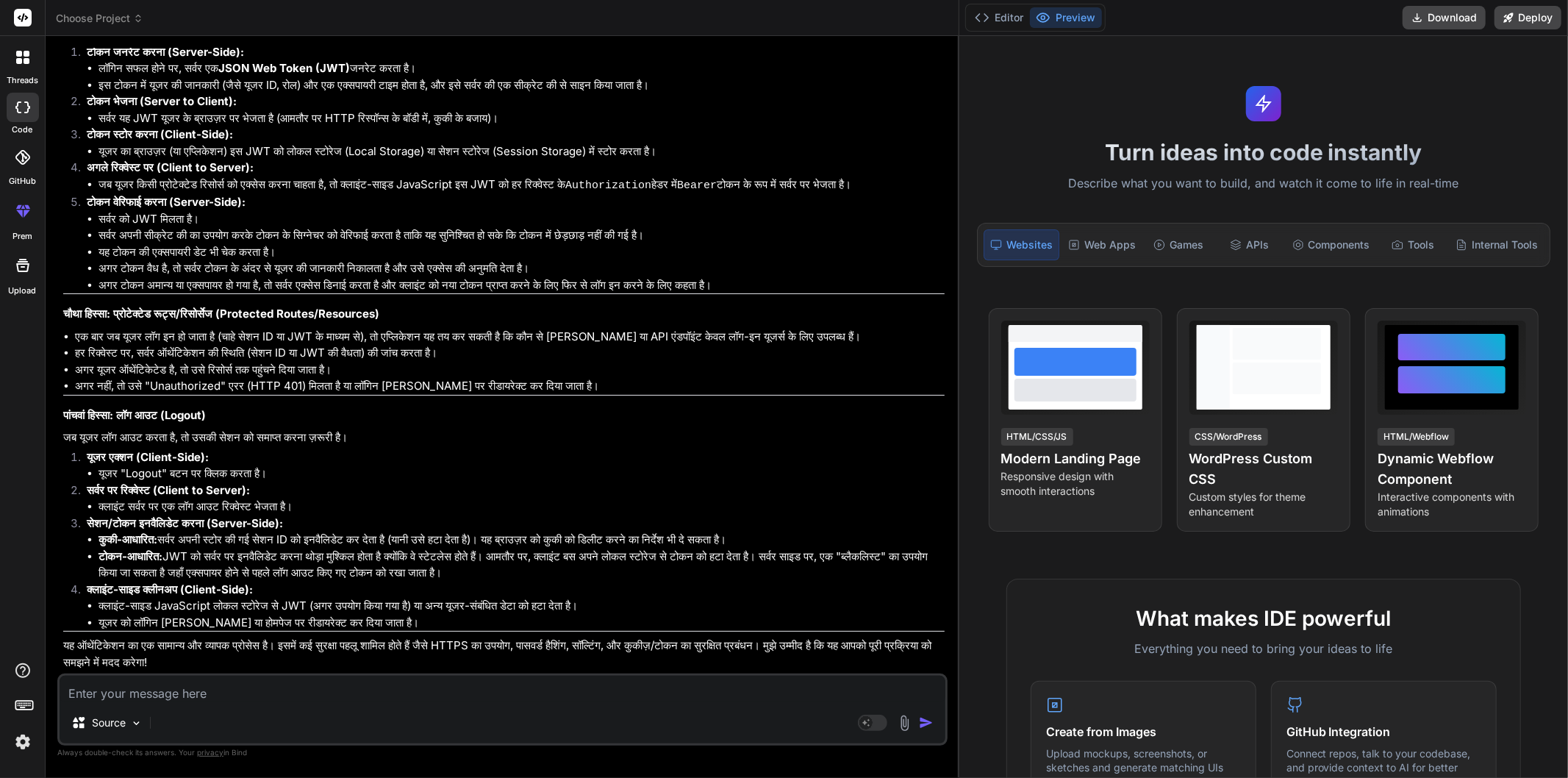
click at [487, 512] on li "क्लाइंट सर्वर पर एक लॉग आउट रिक्वेस्ट भेजता है।" at bounding box center [521, 506] width 846 height 17
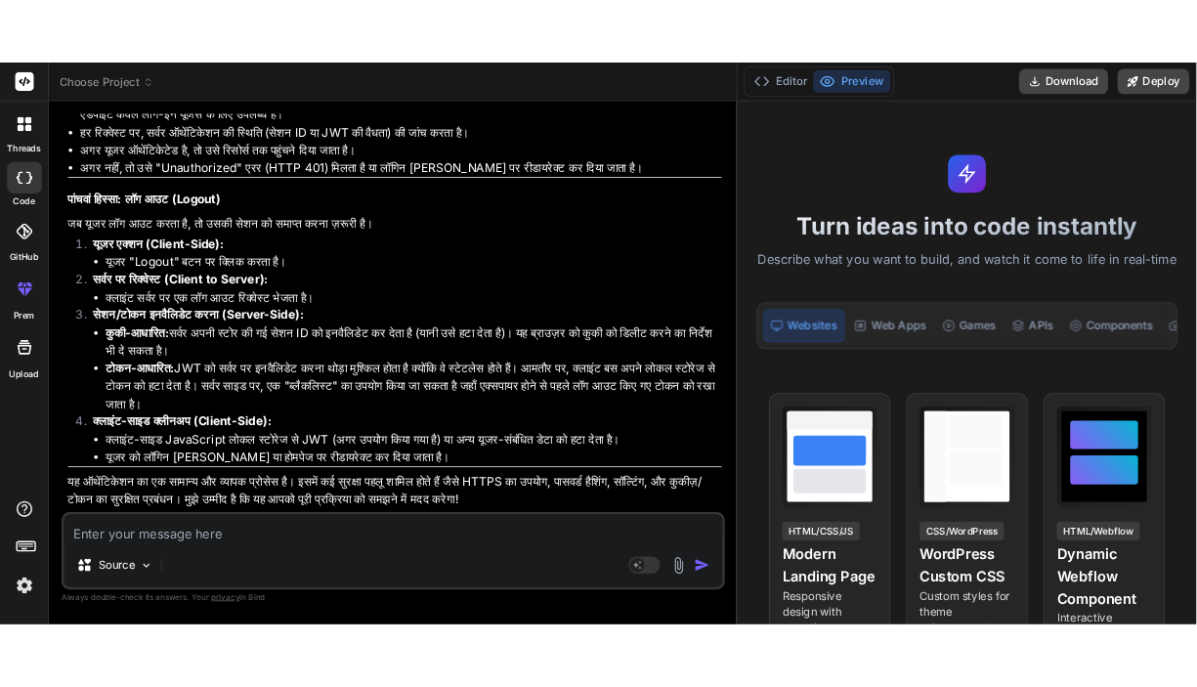
scroll to position [5209, 0]
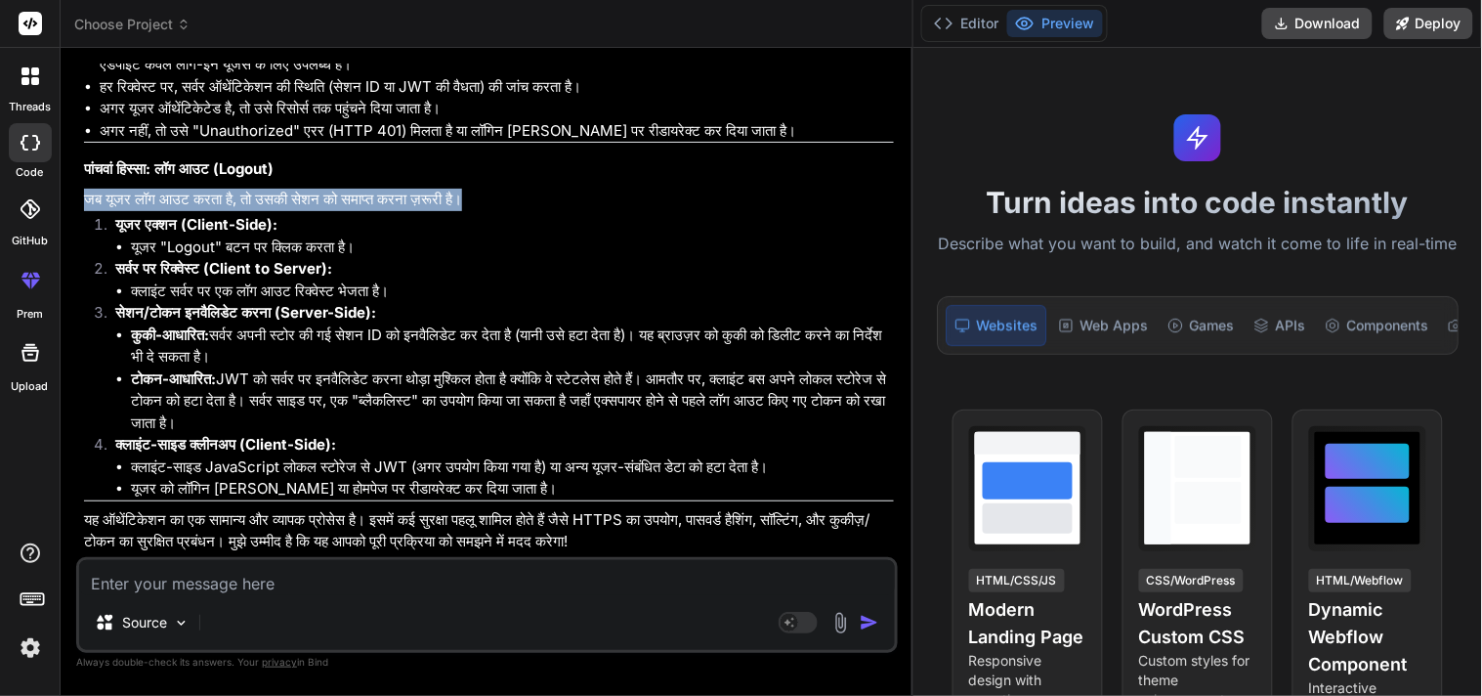
drag, startPoint x: 80, startPoint y: 311, endPoint x: 509, endPoint y: 310, distance: 428.9
click at [509, 310] on div "You hello Bind AI Hello! How can I assist you [DATE]? You mujhe ssr csr ssg ye …" at bounding box center [489, 310] width 818 height 493
click at [515, 211] on p "जब यूजर लॉग आउट करता है, तो उसकी सेशन को समाप्त करना ज़रूरी है।" at bounding box center [489, 200] width 810 height 22
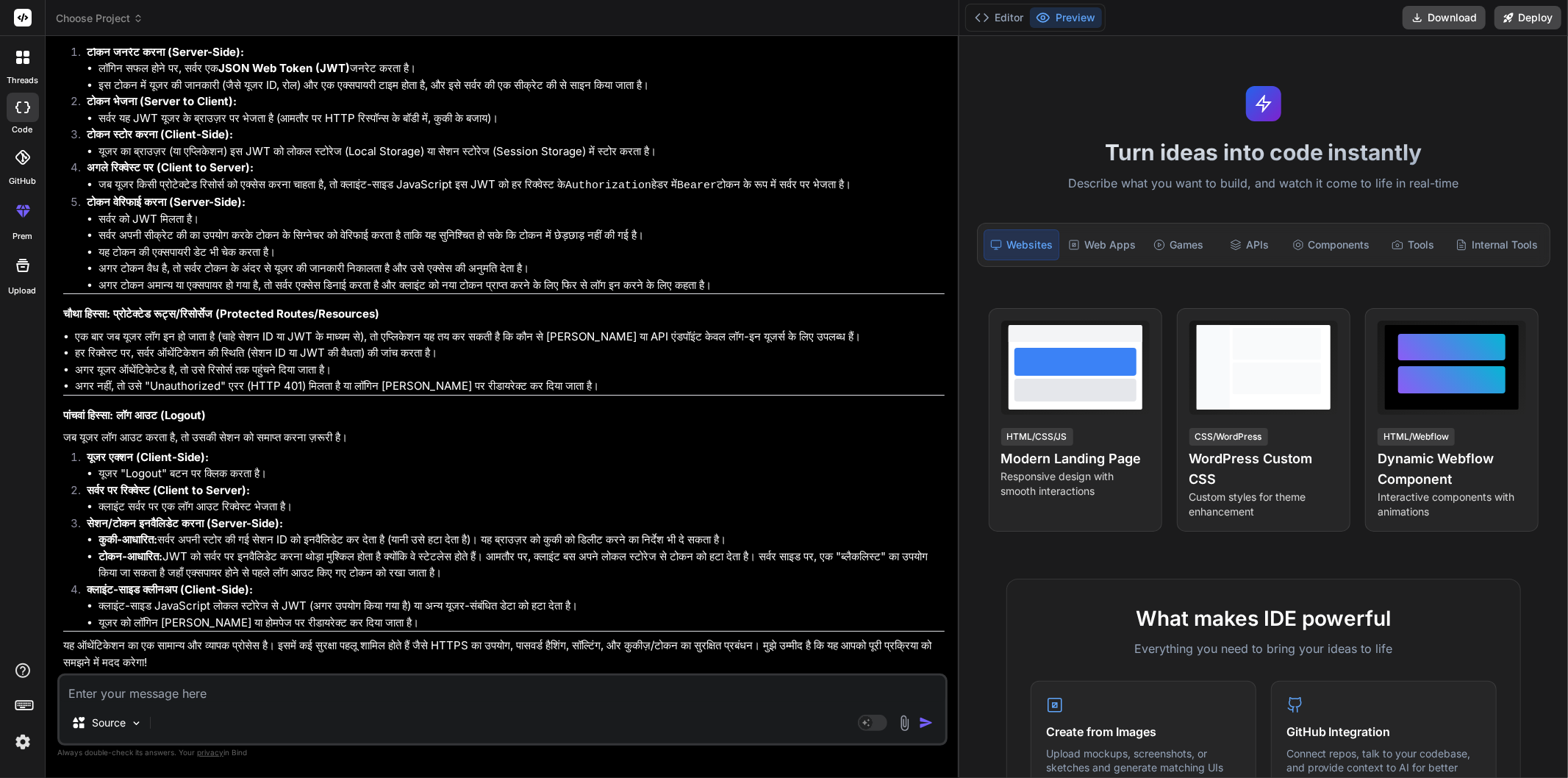
scroll to position [3260, 0]
click at [172, 689] on textarea at bounding box center [502, 688] width 886 height 26
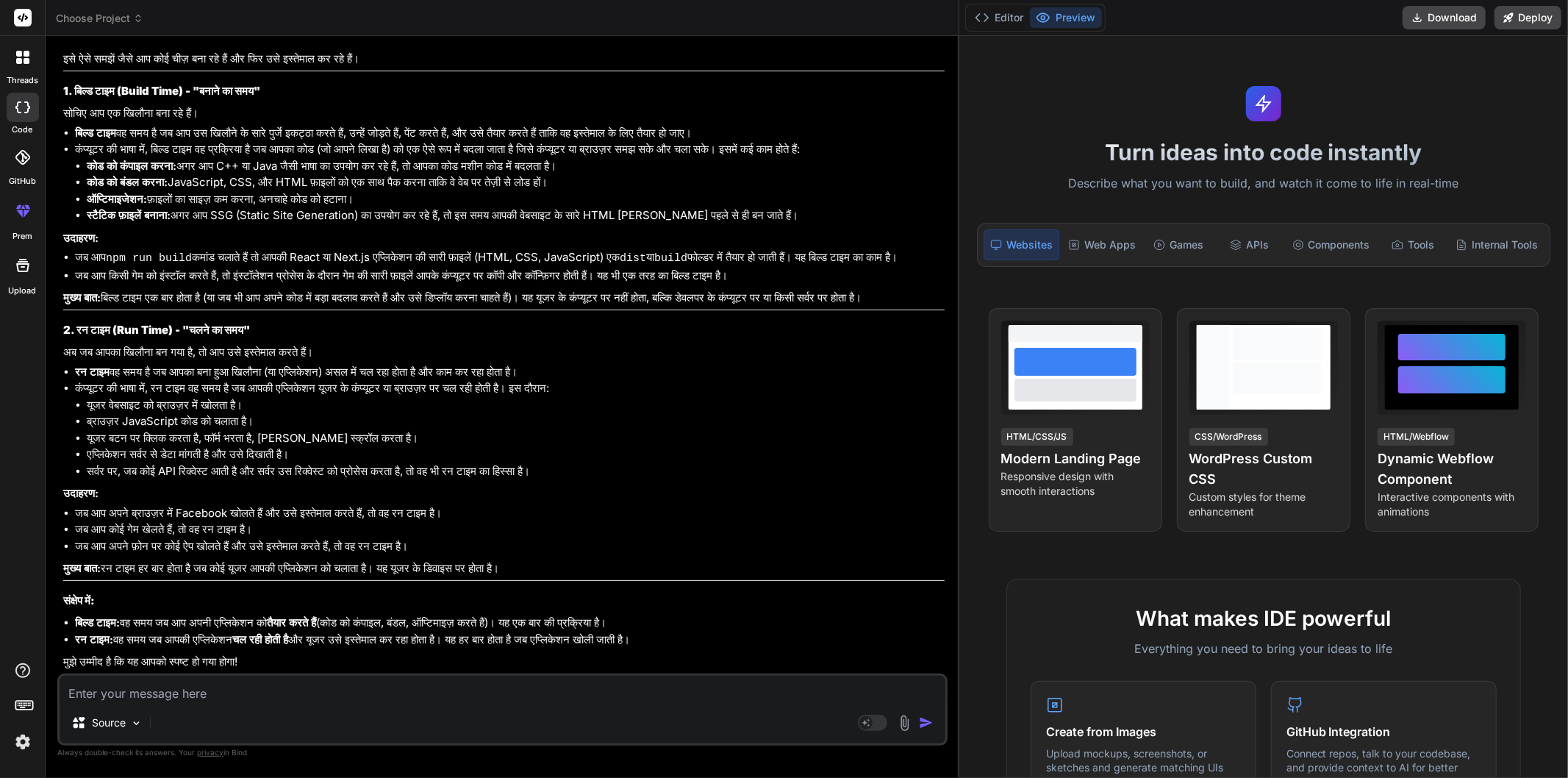
scroll to position [3989, 0]
drag, startPoint x: 568, startPoint y: 335, endPoint x: 435, endPoint y: 429, distance: 162.9
click at [435, 429] on li "कंप्यूटर की भाषा में, रन टाइम वह समय है जब आपकी एप्लिकेशन यूजर के कंप्यूटर या ब…" at bounding box center [510, 430] width 870 height 99
drag, startPoint x: 189, startPoint y: 643, endPoint x: 725, endPoint y: 643, distance: 536.0
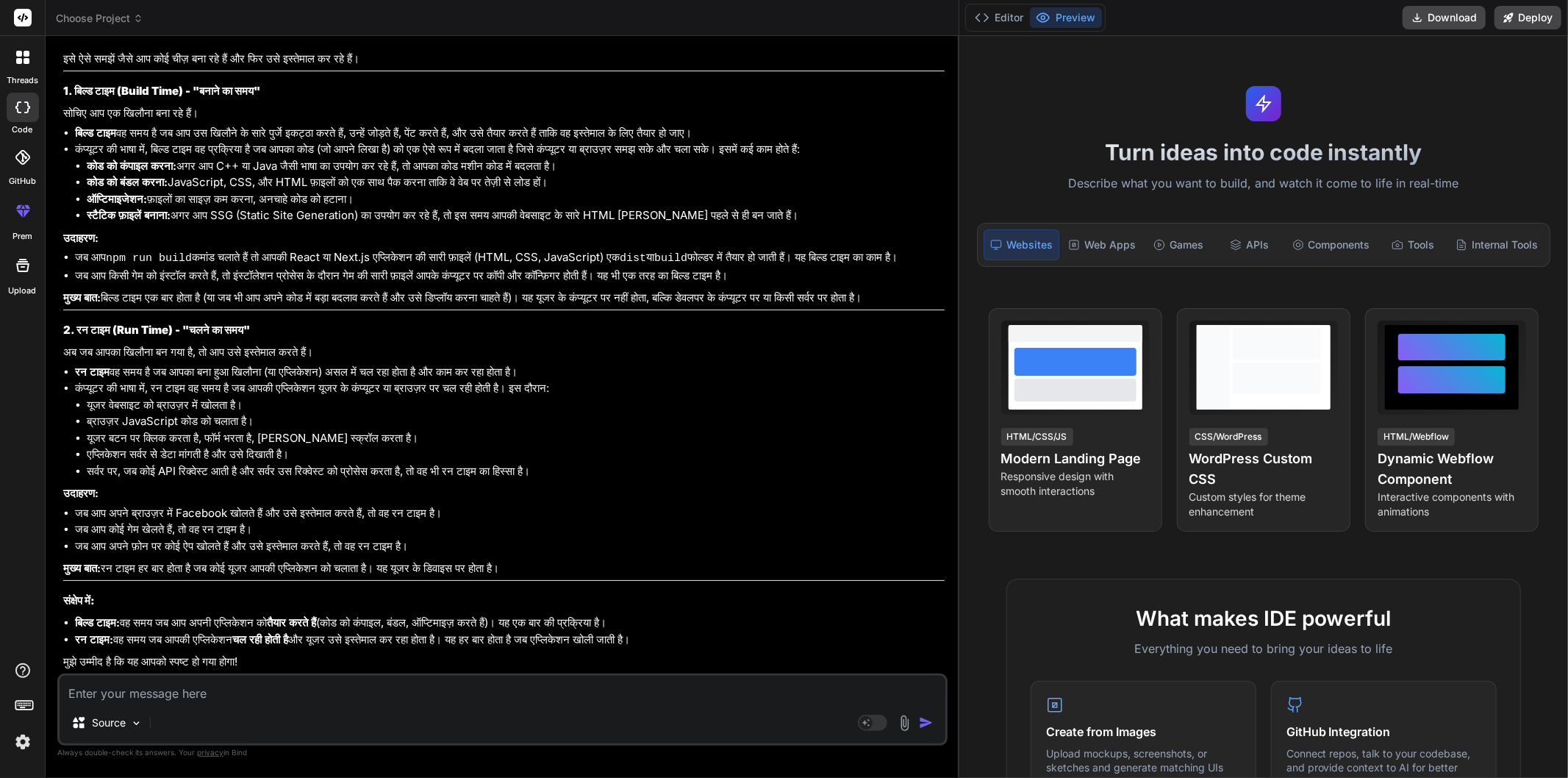
click at [725, 643] on li "रन टाइम: वह समय जब आपकी एप्लिकेशन चल रही होती है और यूजर उसे इस्तेमाल कर रहा हो…" at bounding box center [510, 640] width 870 height 17
click at [751, 552] on li "जब आप अपने फ़ोन पर कोई ऐप खोलते हैं और उसे इस्तेमाल करते हैं, तो वह रन टाइम है।" at bounding box center [510, 546] width 870 height 17
click at [718, 404] on li "यूजर वेबसाइट को ब्राउज़र में खोलता है।" at bounding box center [515, 406] width 858 height 17
click at [661, 451] on li "एप्लिकेशन सर्वर से डेटा मांगती है और उसे दिखाती है।" at bounding box center [515, 454] width 858 height 17
click at [326, 685] on textarea at bounding box center [502, 688] width 886 height 26
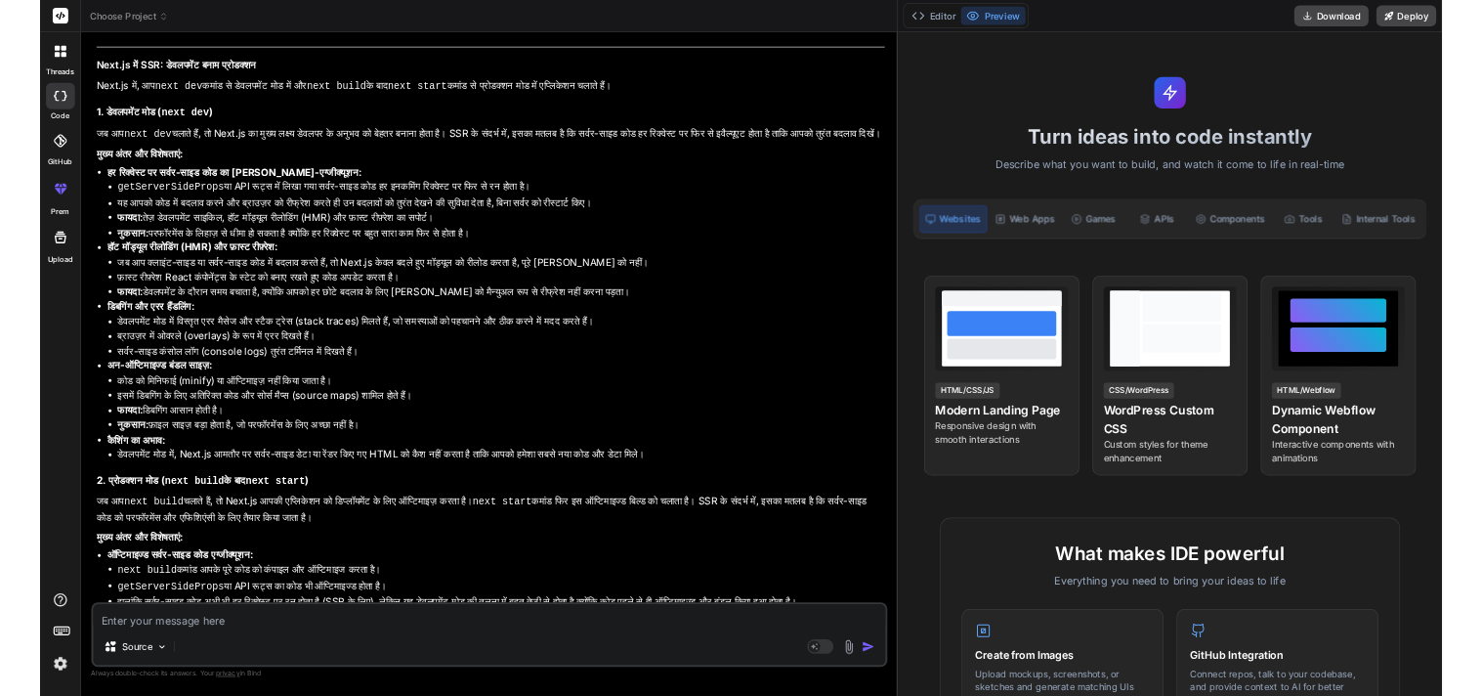
scroll to position [6201, 0]
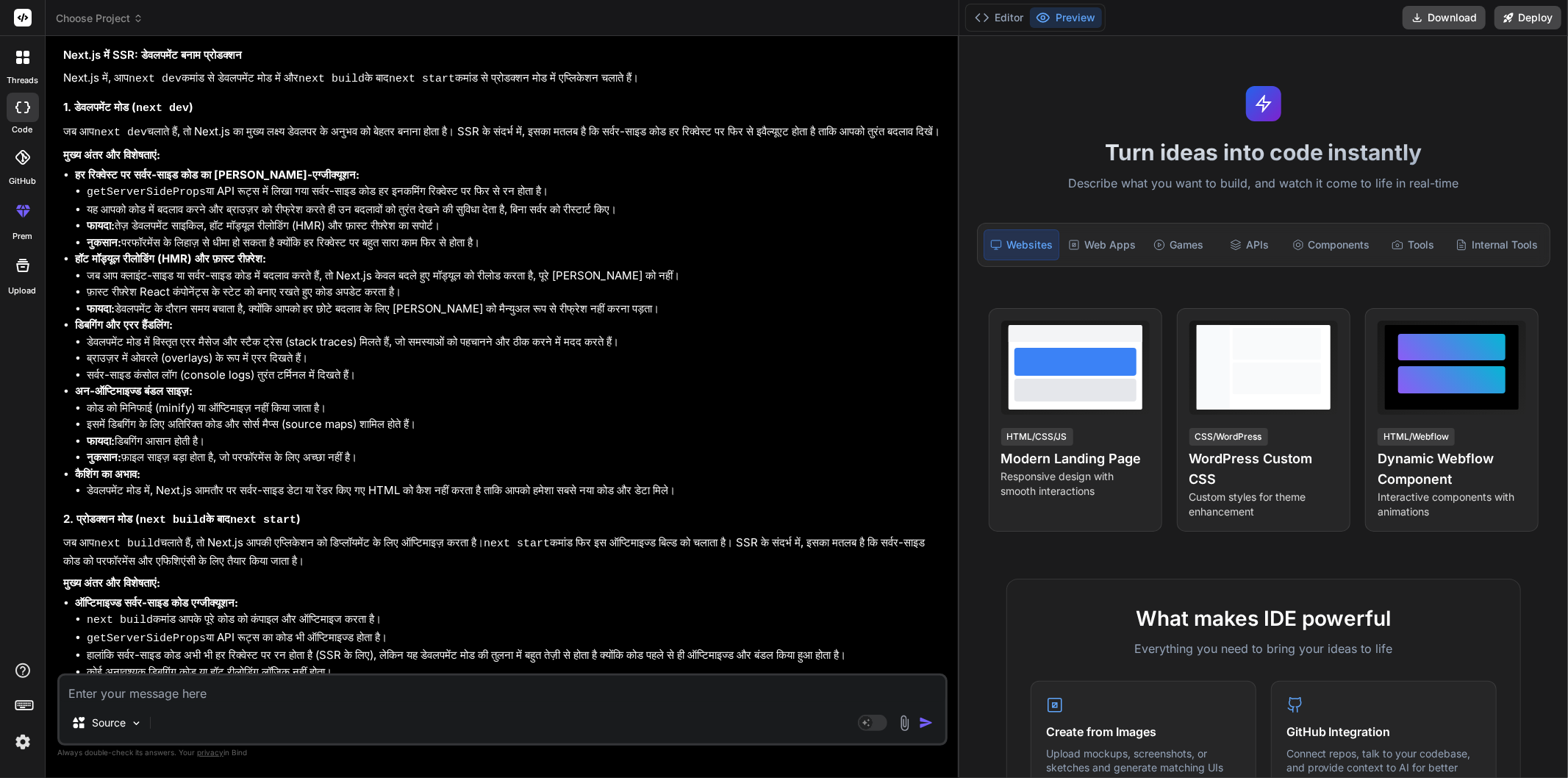
click at [744, 334] on p "डिबगिंग और एरर हैंडलिंग:" at bounding box center [510, 325] width 870 height 17
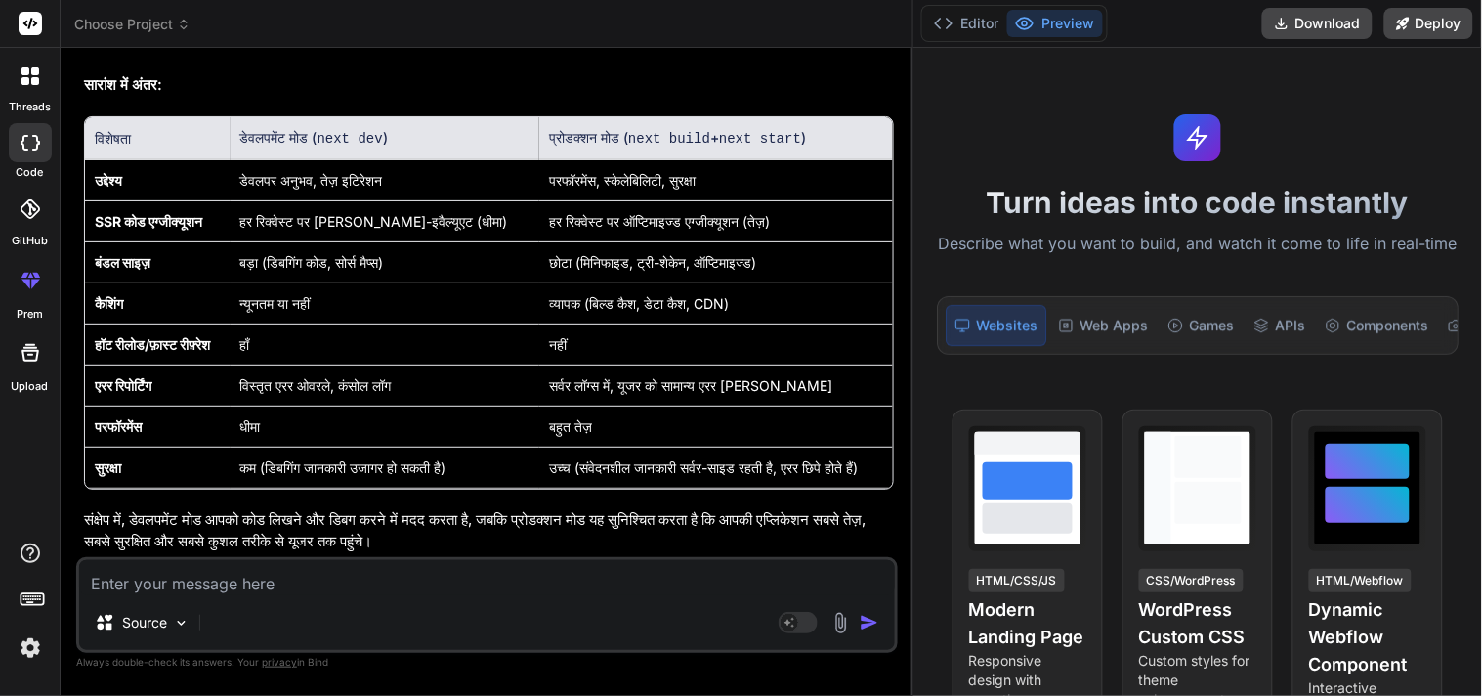
scroll to position [8625, 0]
